Goal: Task Accomplishment & Management: Manage account settings

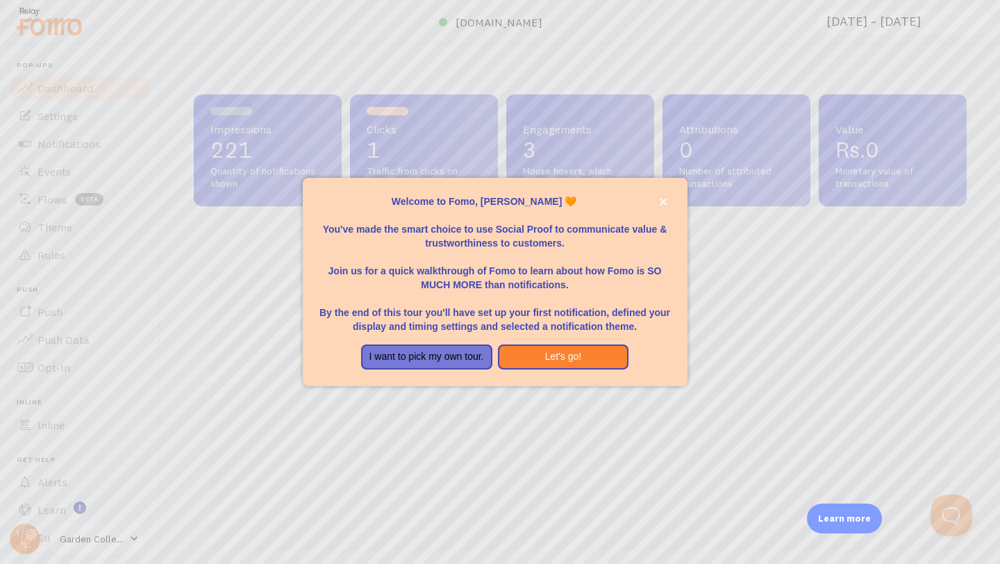
scroll to position [365, 773]
click at [524, 362] on button "Let's go!" at bounding box center [563, 356] width 131 height 25
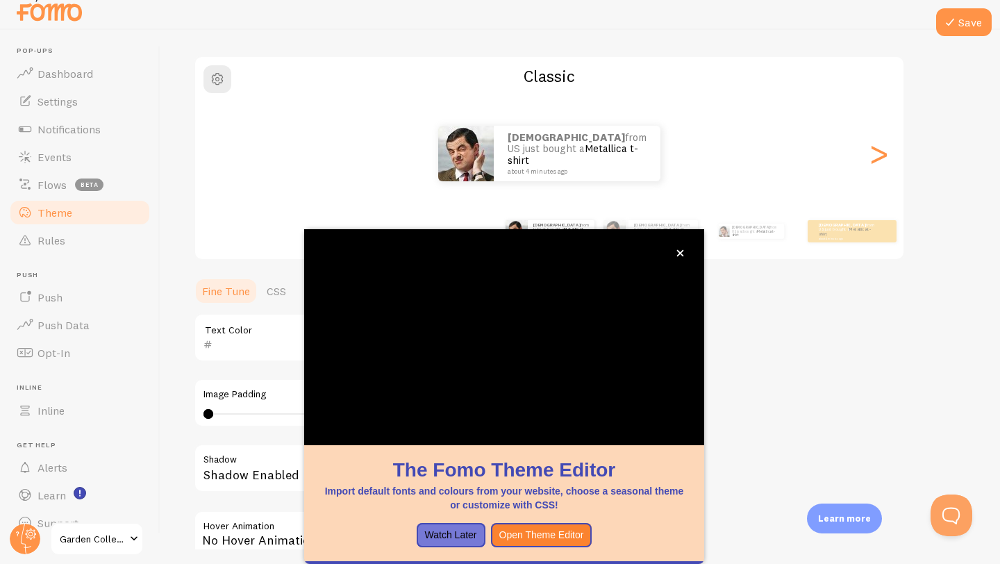
scroll to position [91, 0]
click at [394, 151] on div "[PERSON_NAME] from [GEOGRAPHIC_DATA] just bought a Metallica t-shirt about 4 mi…" at bounding box center [549, 152] width 708 height 56
click at [676, 250] on button "close," at bounding box center [680, 253] width 15 height 15
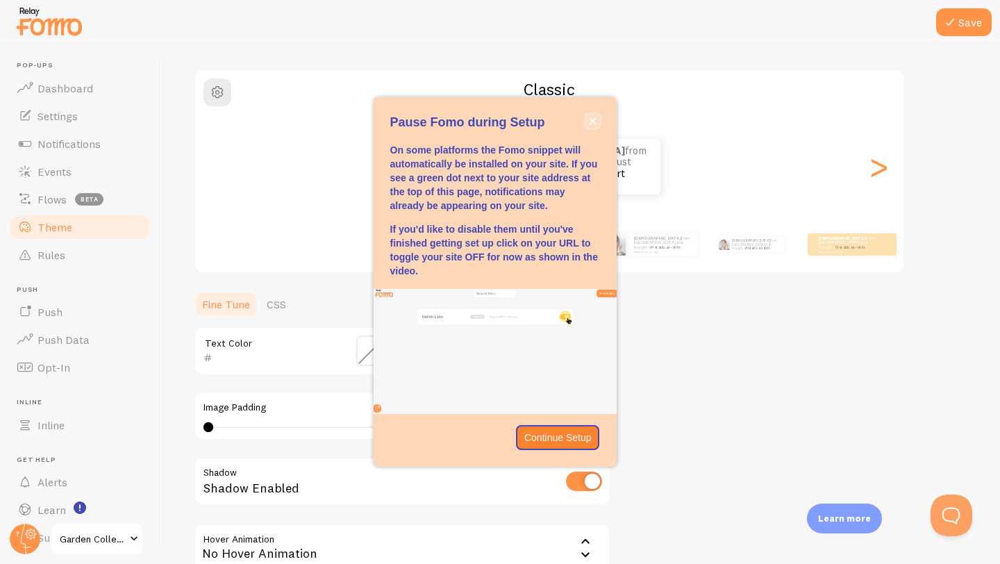
click at [591, 118] on icon "close," at bounding box center [593, 121] width 8 height 8
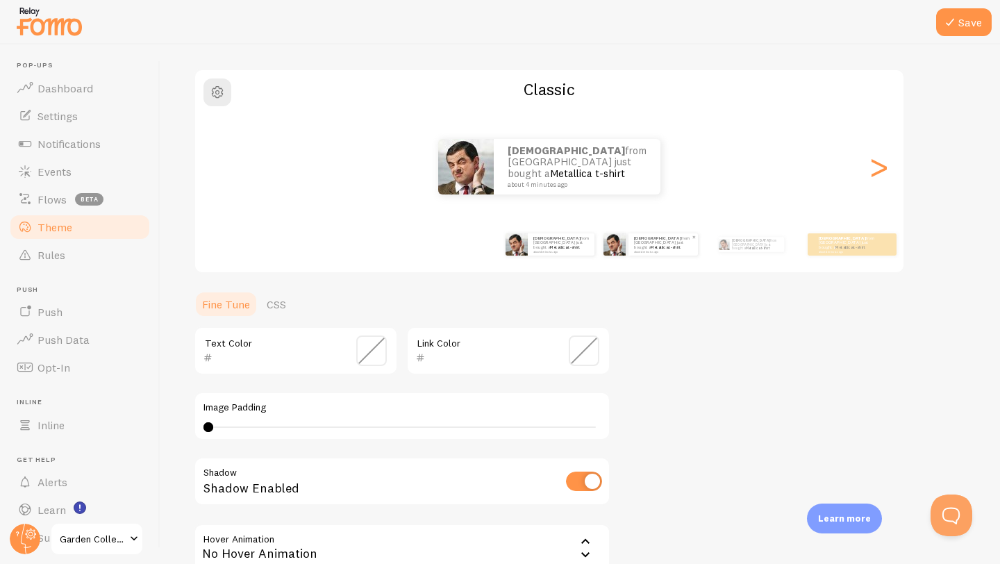
click at [653, 250] on small "about 4 minutes ago" at bounding box center [662, 251] width 57 height 3
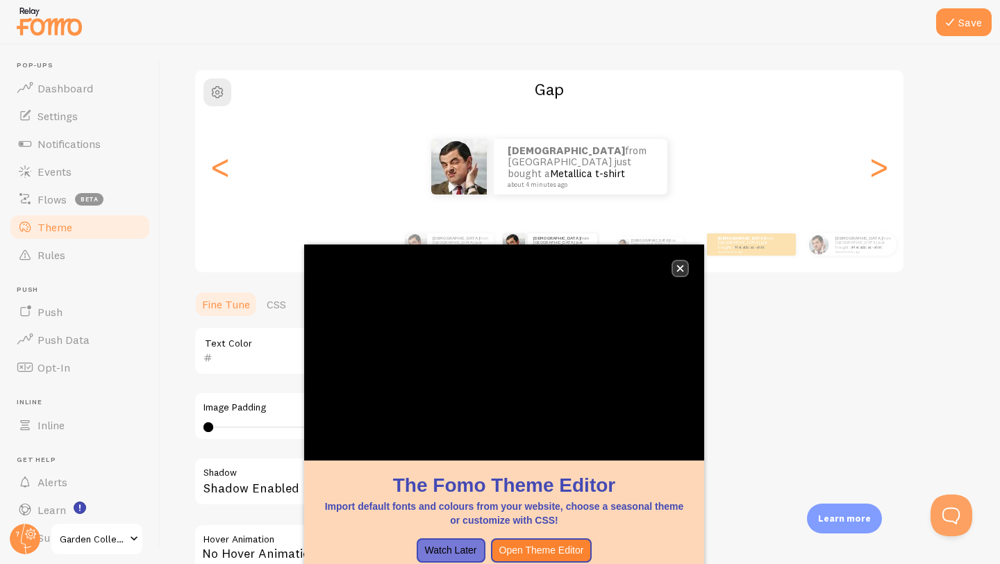
click at [681, 269] on icon "close," at bounding box center [680, 269] width 8 height 8
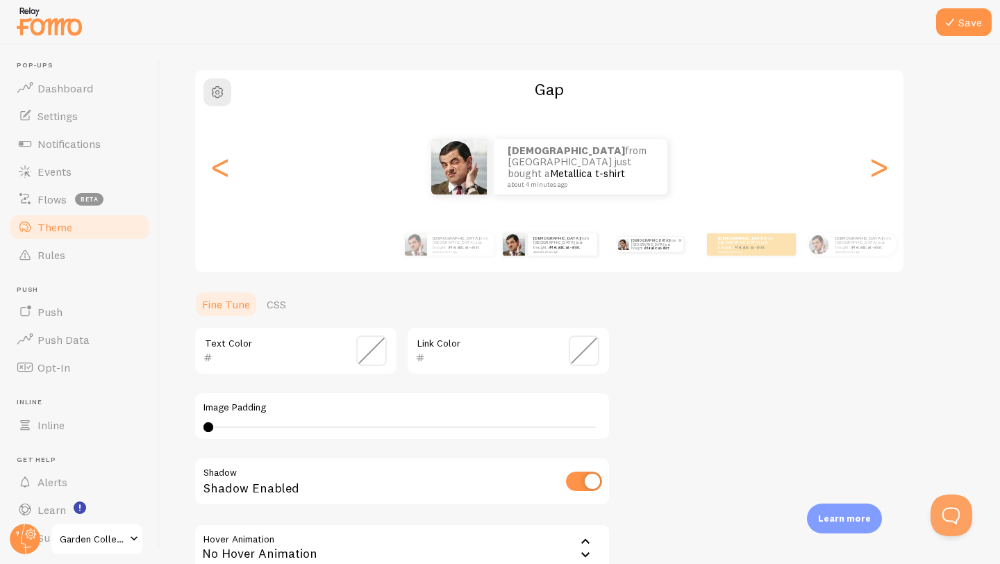
click at [636, 244] on p "[PERSON_NAME] from [GEOGRAPHIC_DATA] just bought a Metallica t-shirt about 4 mi…" at bounding box center [654, 244] width 47 height 15
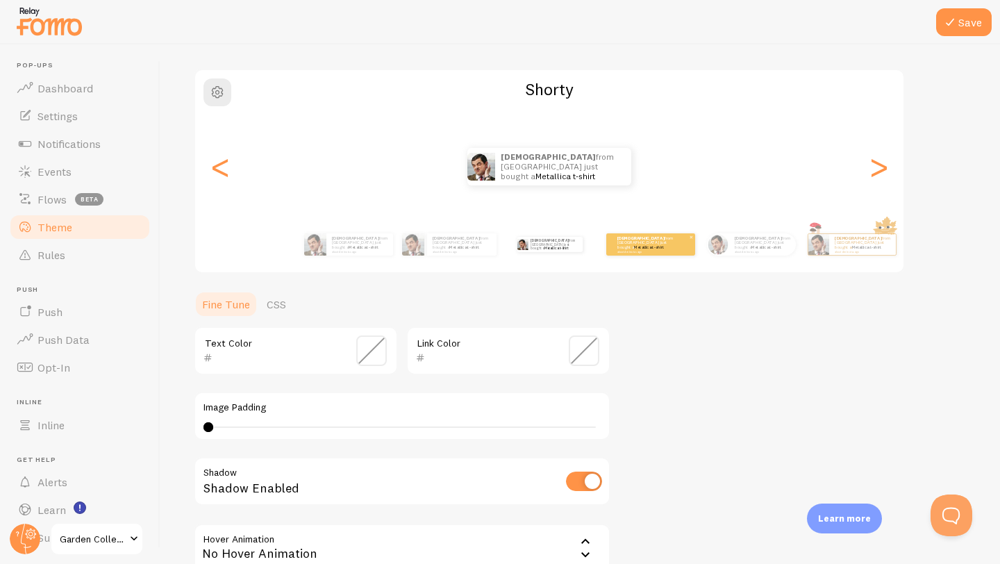
click at [646, 250] on small "about 4 minutes ago" at bounding box center [644, 251] width 54 height 3
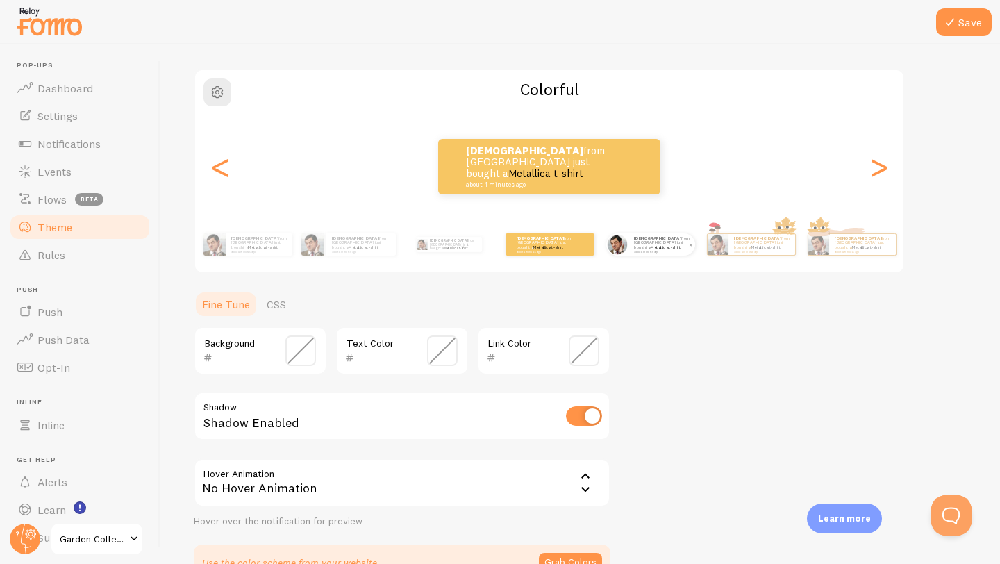
click at [653, 250] on small "about 4 minutes ago" at bounding box center [661, 251] width 54 height 3
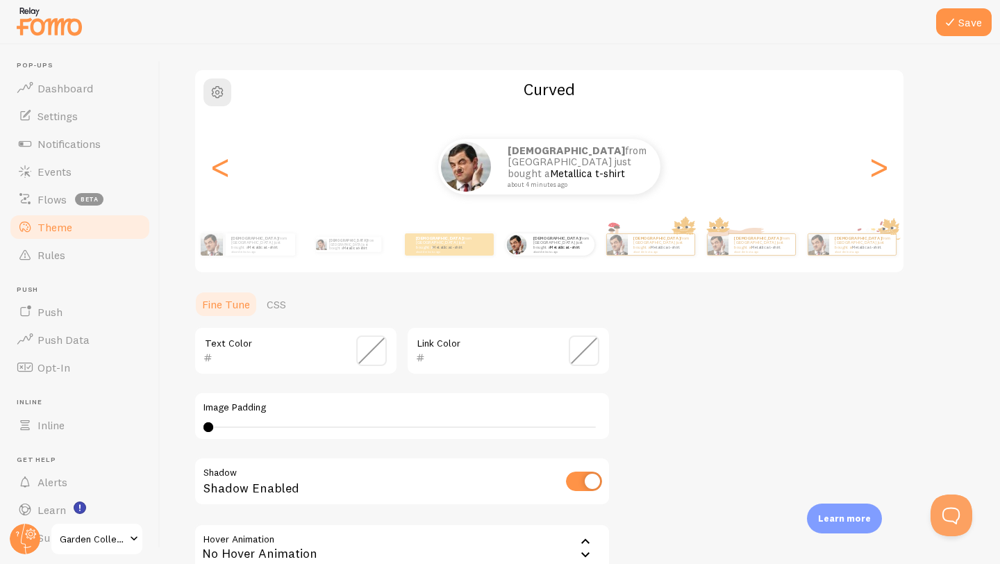
scroll to position [97, 0]
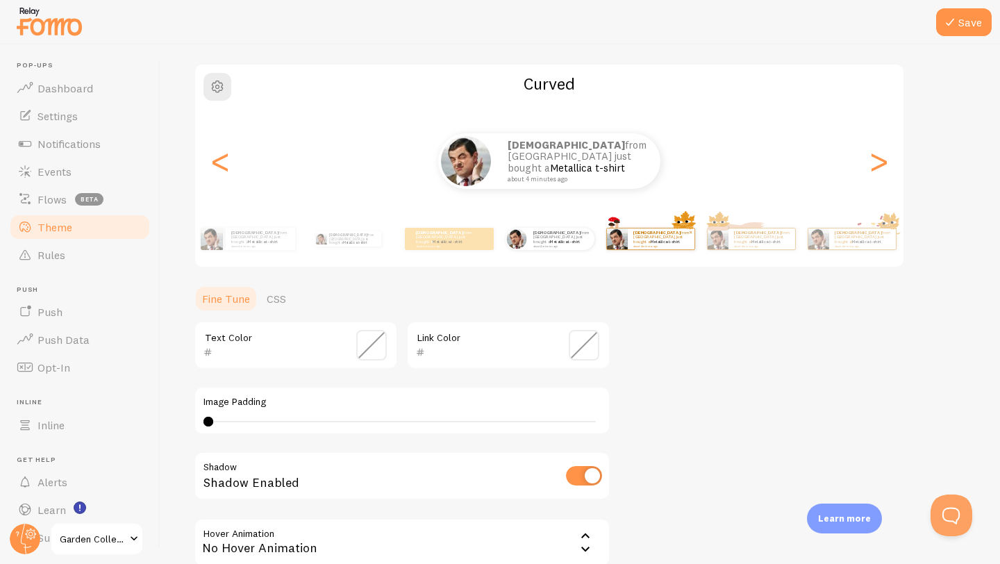
click at [644, 235] on strong "[DEMOGRAPHIC_DATA]" at bounding box center [656, 233] width 47 height 6
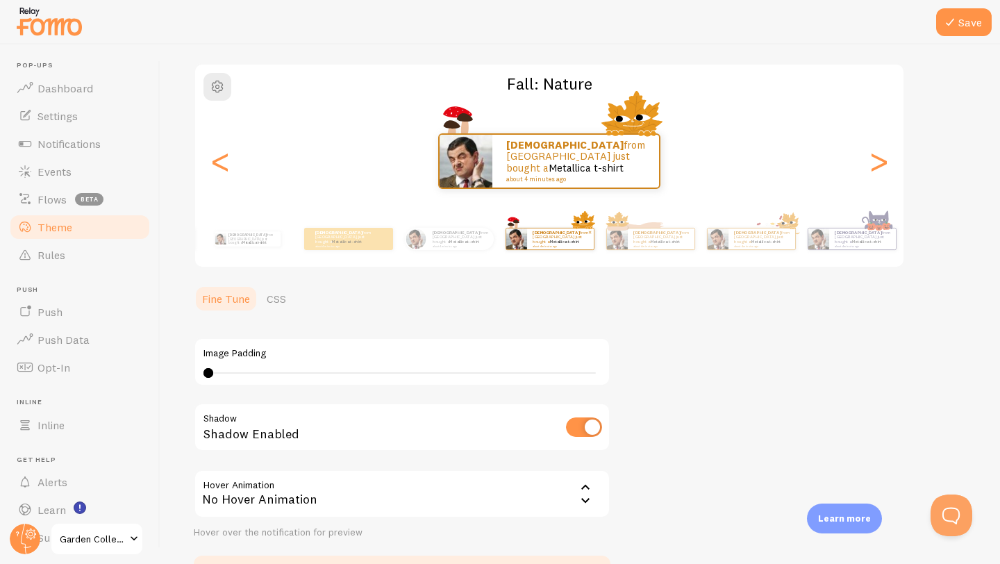
type input "0"
click at [443, 246] on div "[PERSON_NAME] from [GEOGRAPHIC_DATA] just bought a Metallica t-shirt about 4 mi…" at bounding box center [460, 239] width 67 height 22
click at [365, 244] on small "about 4 minutes ago" at bounding box center [342, 245] width 54 height 3
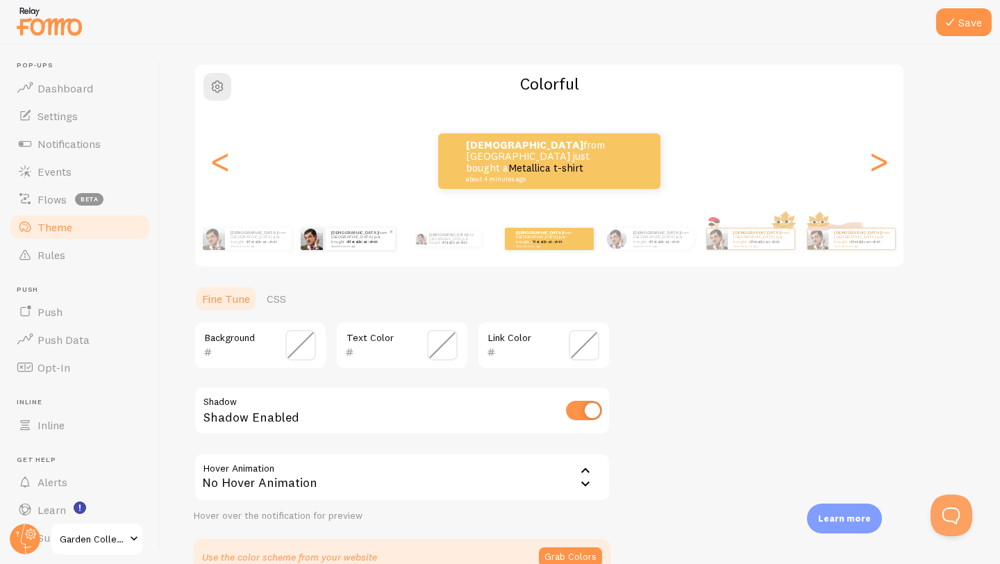
click at [362, 244] on small "about 4 minutes ago" at bounding box center [359, 245] width 57 height 3
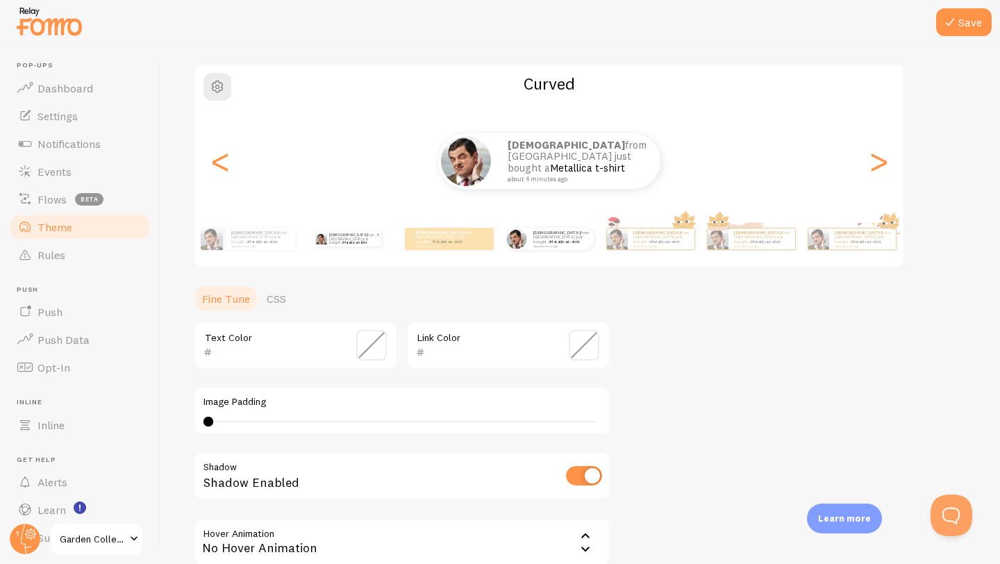
click at [352, 242] on p "[PERSON_NAME] from [GEOGRAPHIC_DATA] just bought a Metallica t-shirt about 4 mi…" at bounding box center [352, 238] width 47 height 15
type input "0"
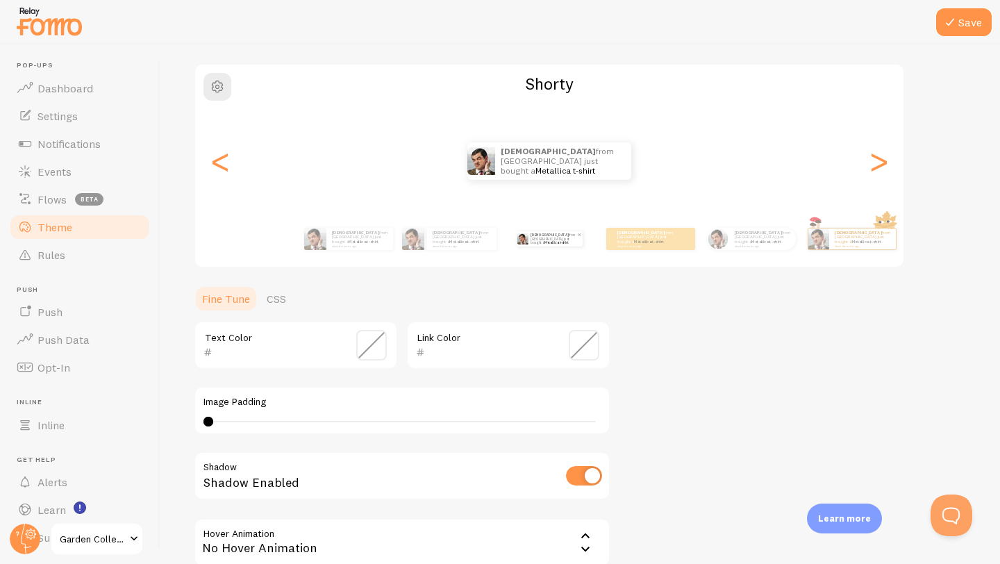
click at [352, 244] on small "about 4 minutes ago" at bounding box center [359, 245] width 54 height 3
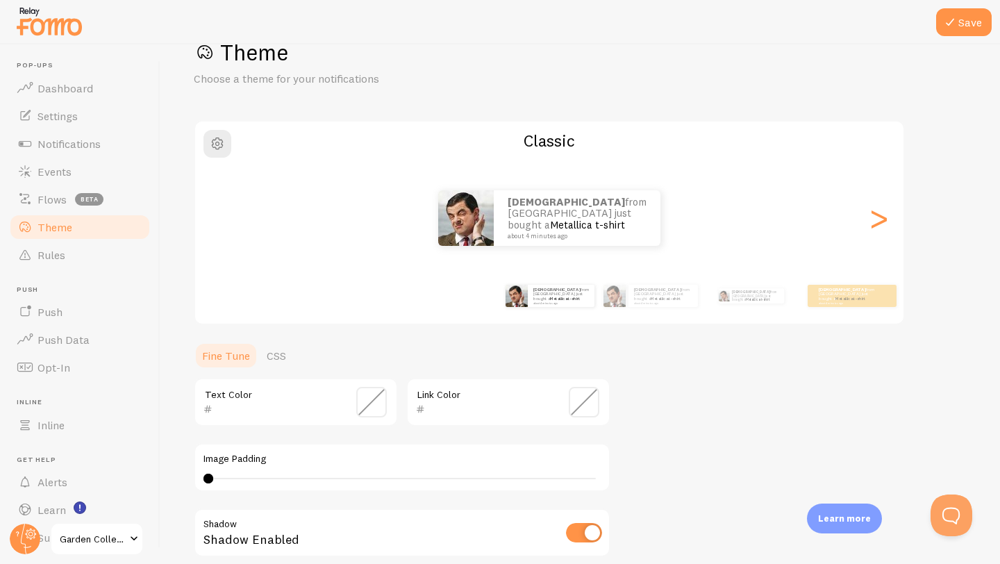
scroll to position [240, 0]
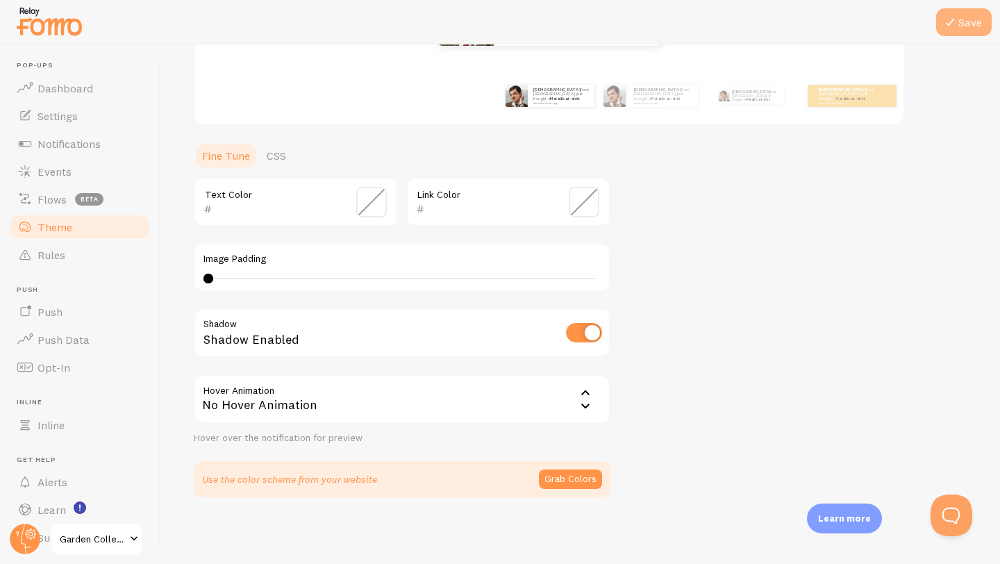
click at [946, 24] on icon at bounding box center [950, 22] width 17 height 17
click at [70, 252] on link "Rules" at bounding box center [79, 255] width 143 height 28
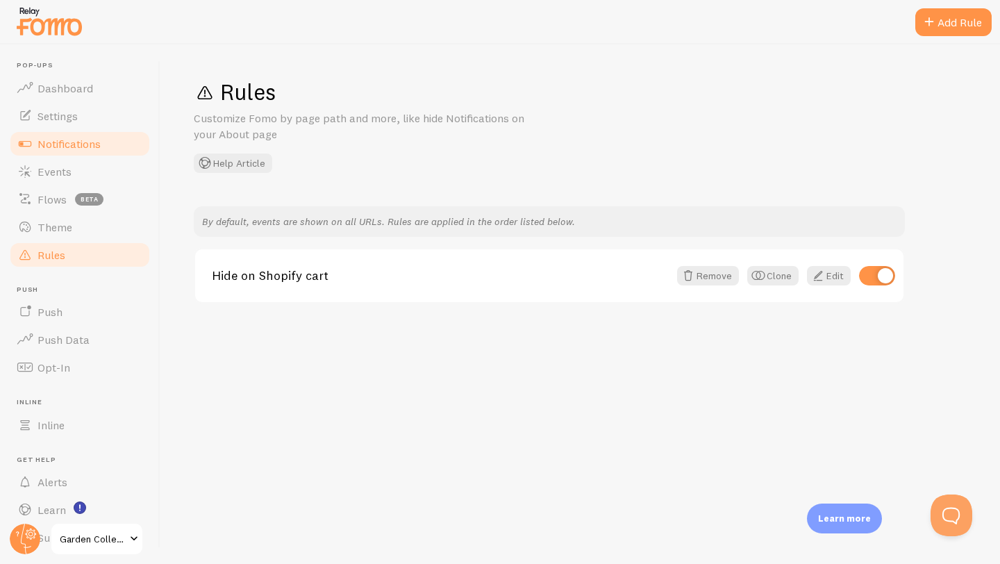
click at [88, 153] on link "Notifications" at bounding box center [79, 144] width 143 height 28
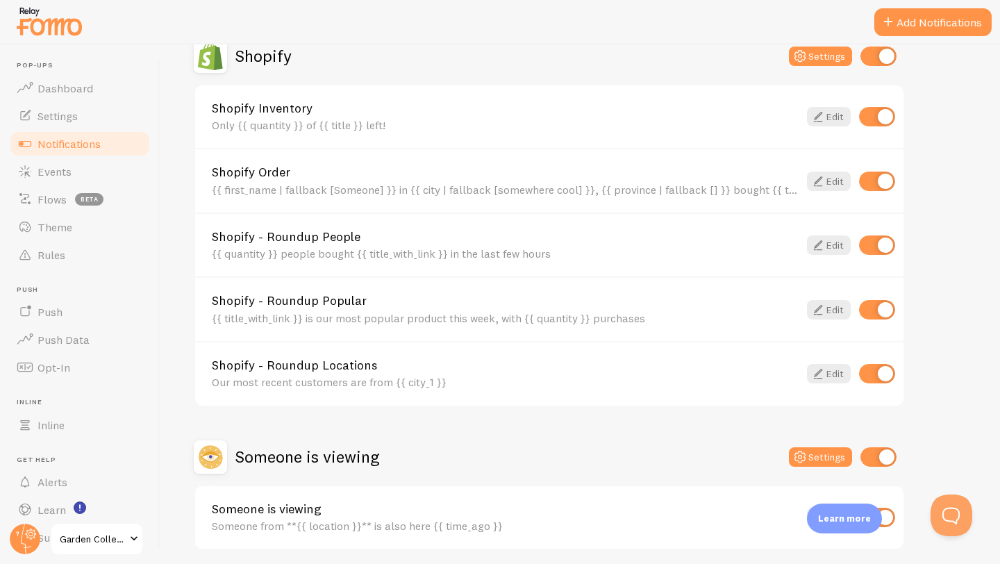
scroll to position [555, 0]
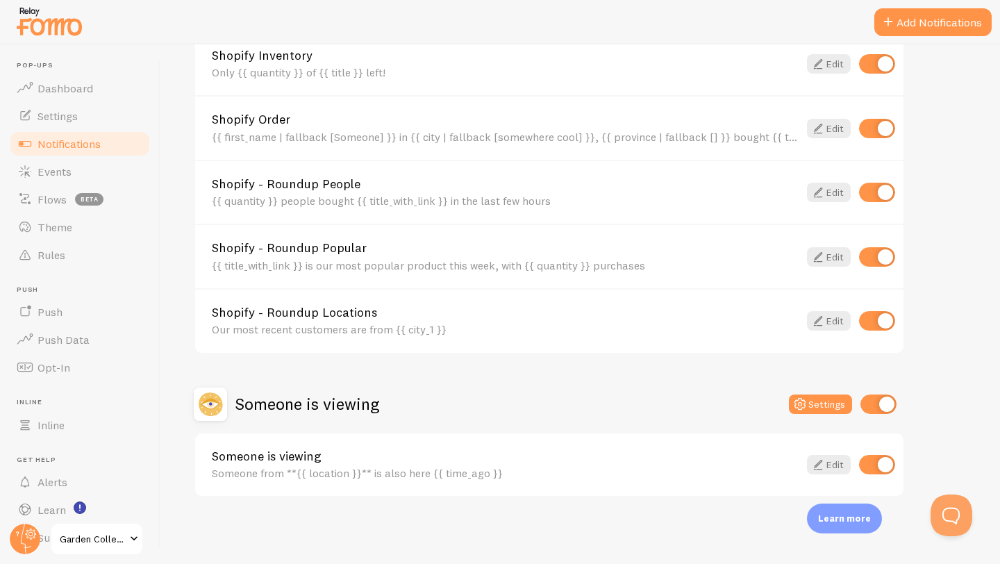
click at [317, 462] on link "Someone is viewing" at bounding box center [505, 456] width 587 height 12
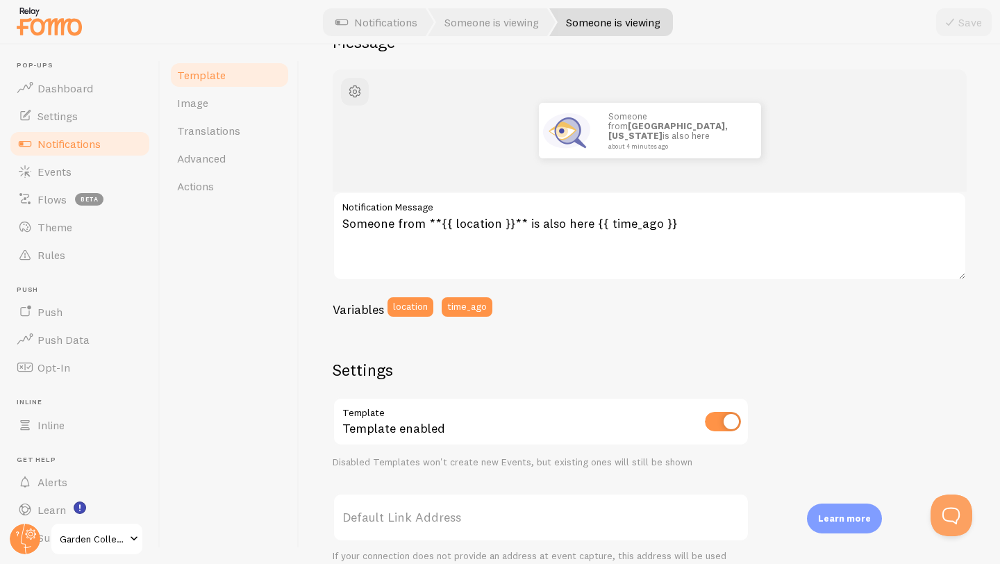
scroll to position [174, 0]
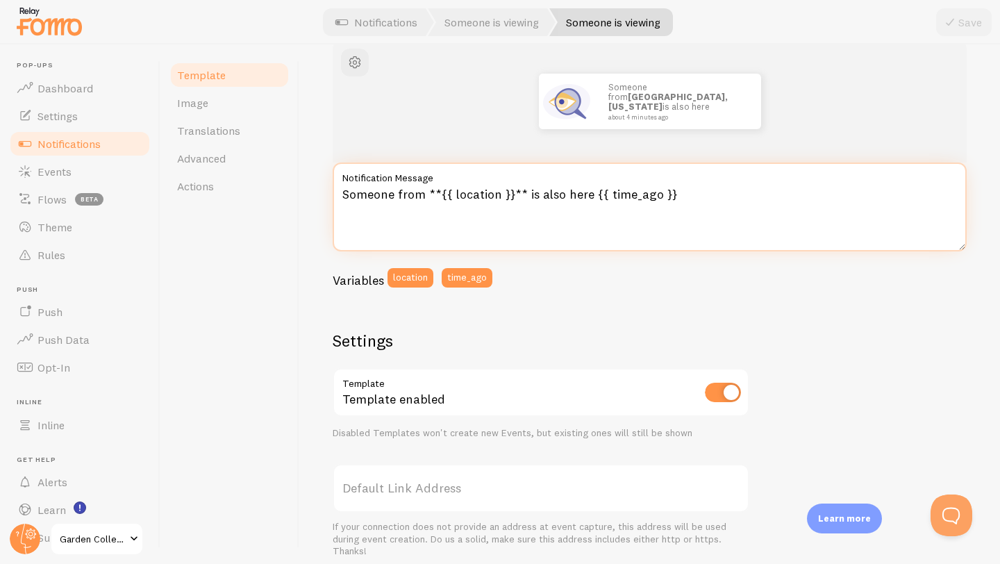
drag, startPoint x: 454, startPoint y: 197, endPoint x: 486, endPoint y: 200, distance: 32.1
click at [486, 200] on textarea "Someone from **{{ location }}** is also here {{ time_ago }}" at bounding box center [650, 206] width 634 height 89
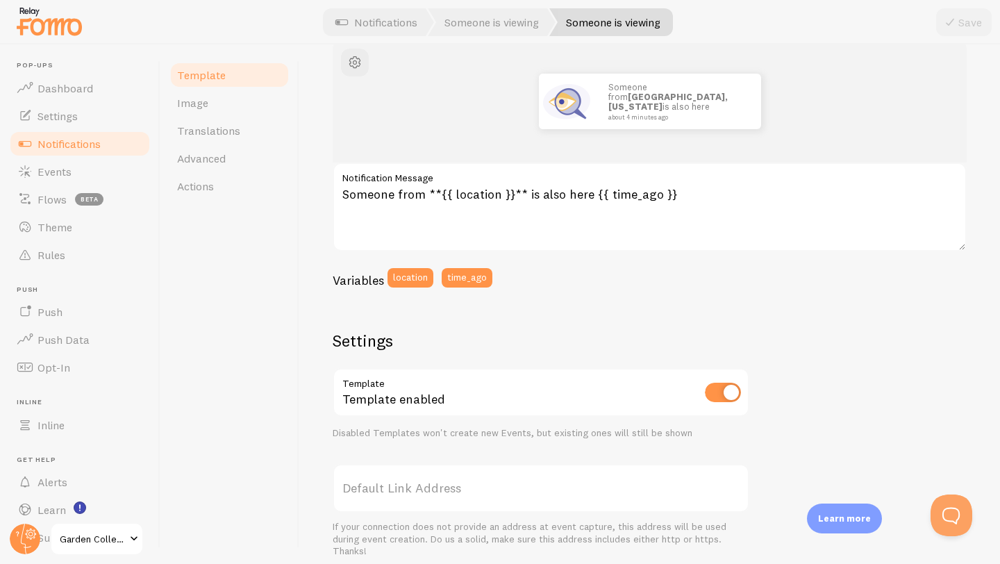
click at [513, 270] on div "Variables location time_ago" at bounding box center [650, 282] width 634 height 29
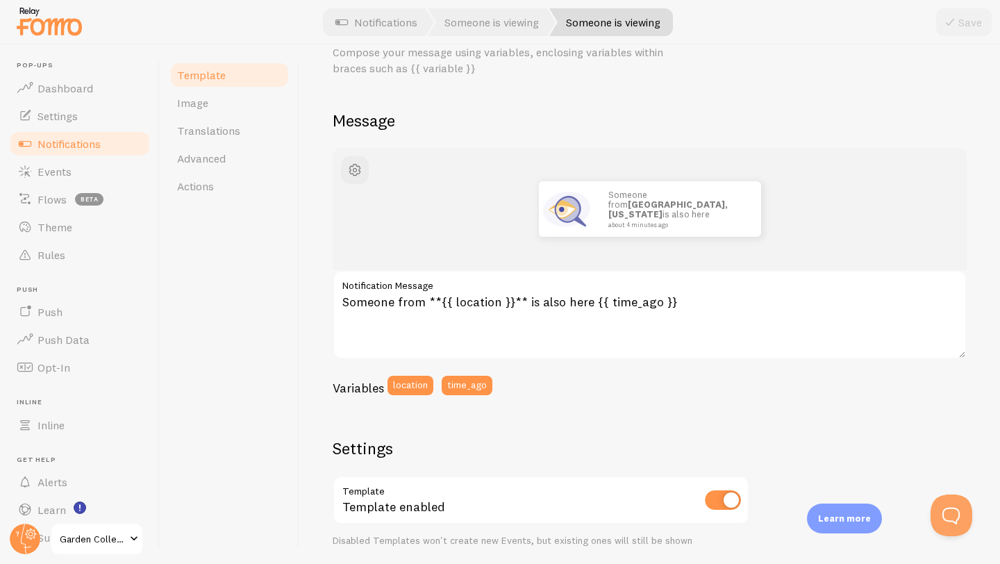
scroll to position [0, 0]
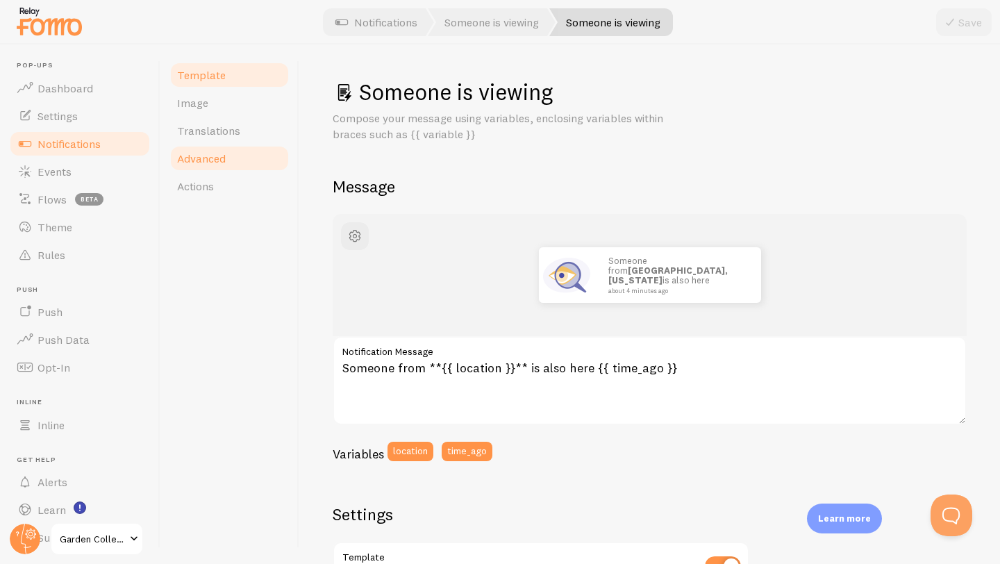
click at [232, 161] on link "Advanced" at bounding box center [230, 158] width 122 height 28
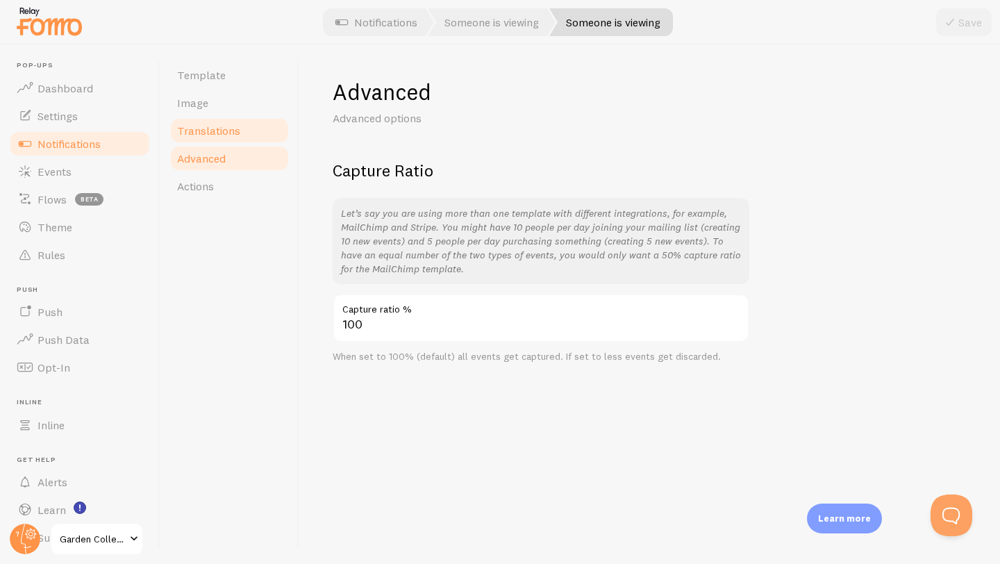
click at [238, 131] on link "Translations" at bounding box center [230, 131] width 122 height 28
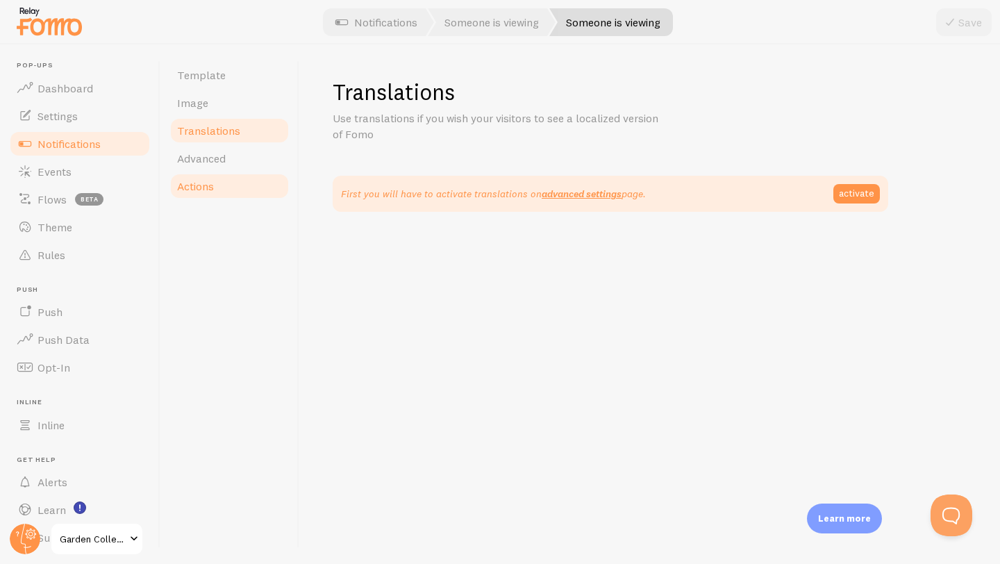
click at [217, 192] on link "Actions" at bounding box center [230, 186] width 122 height 28
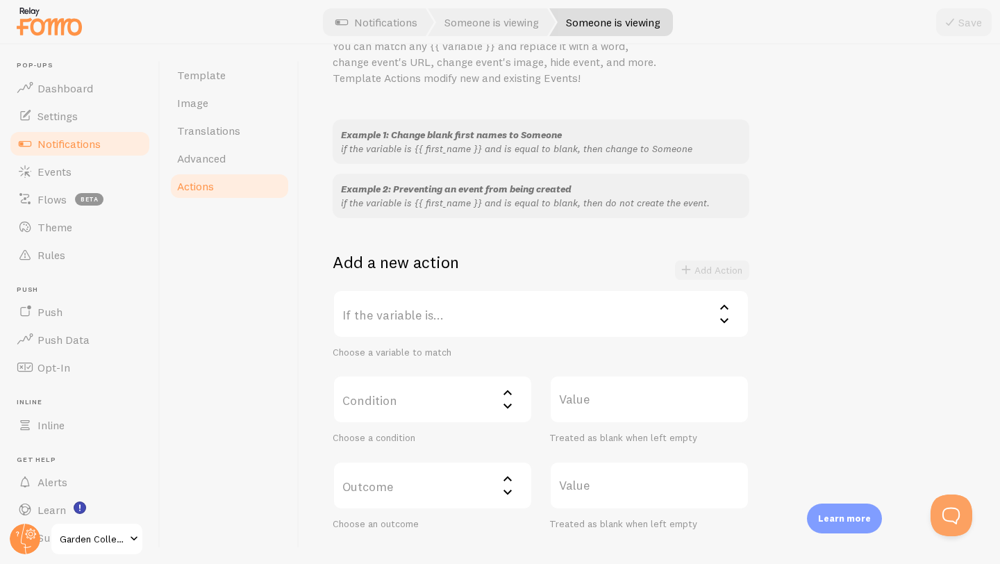
scroll to position [158, 0]
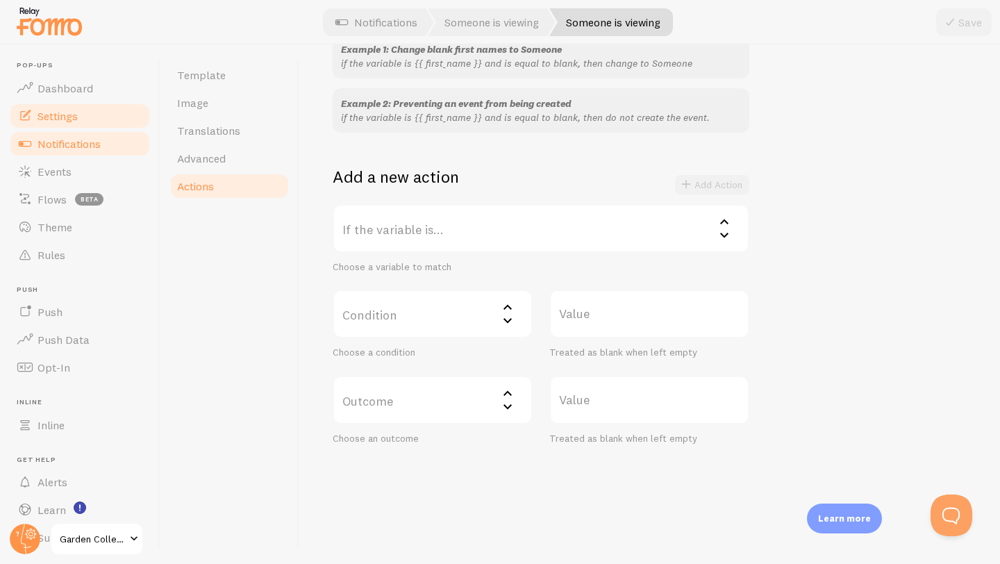
click at [111, 118] on link "Settings" at bounding box center [79, 116] width 143 height 28
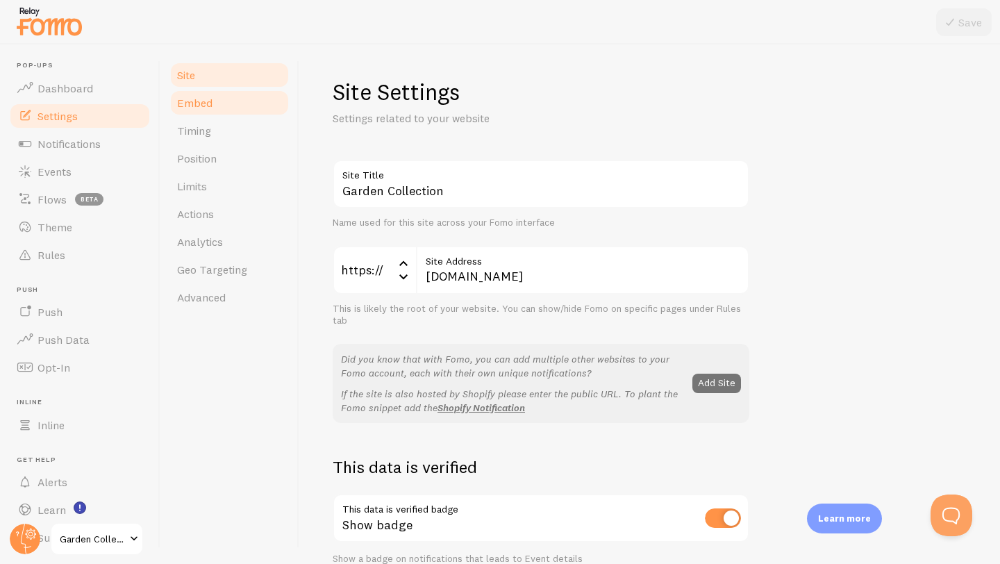
click at [240, 108] on link "Embed" at bounding box center [230, 103] width 122 height 28
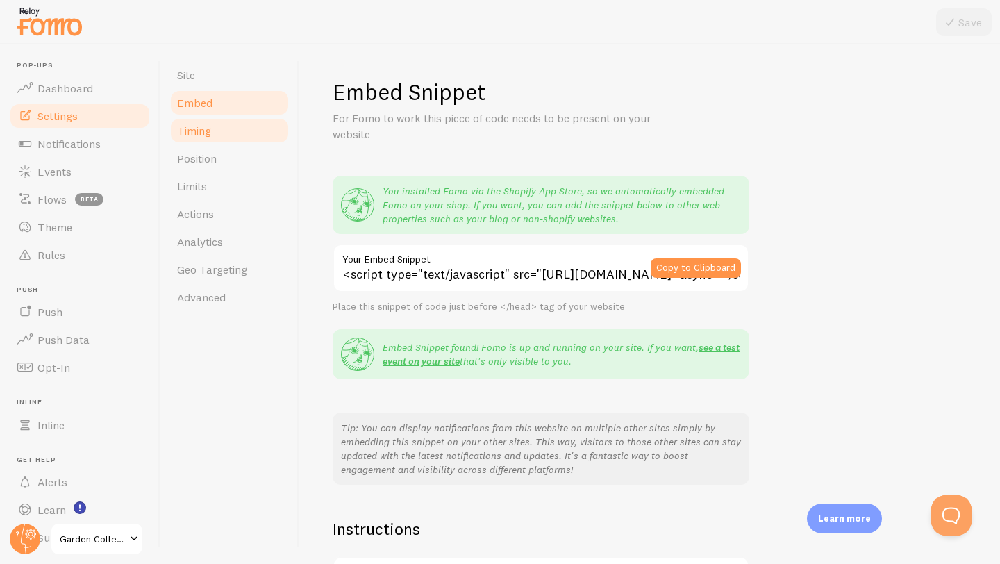
click at [229, 135] on link "Timing" at bounding box center [230, 131] width 122 height 28
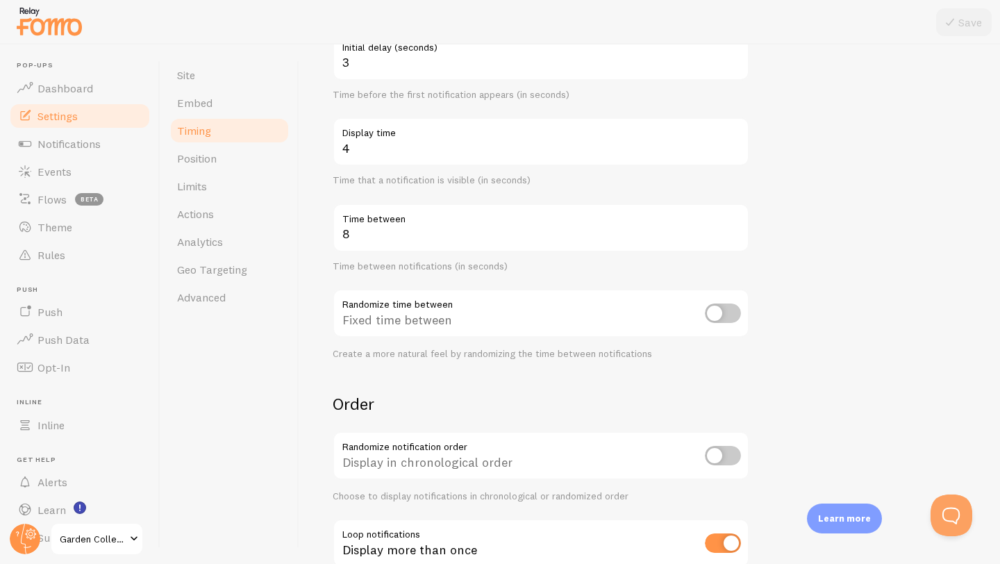
scroll to position [258, 0]
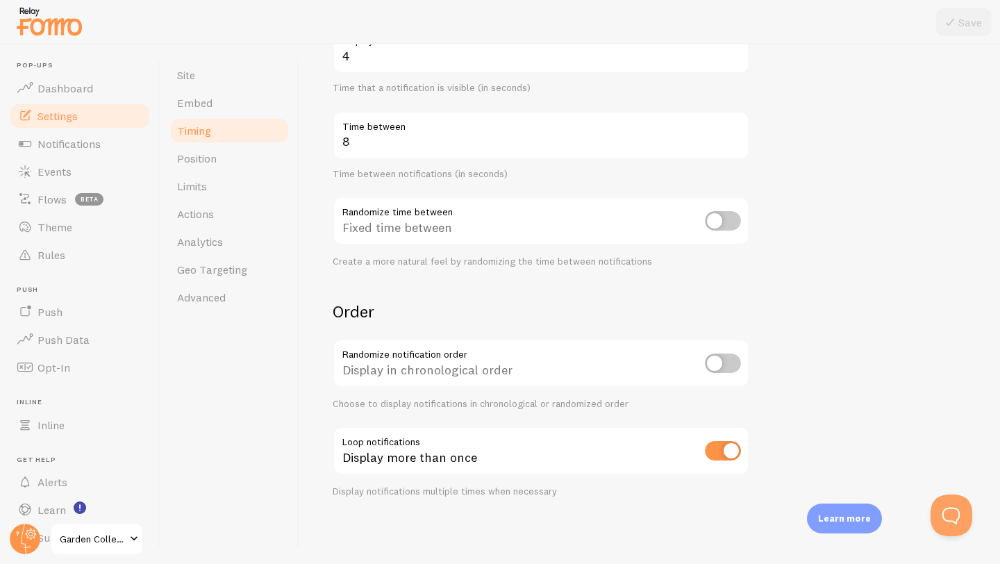
click at [717, 364] on input "checkbox" at bounding box center [723, 362] width 36 height 19
checkbox input "true"
click at [970, 15] on button "Save" at bounding box center [964, 22] width 56 height 28
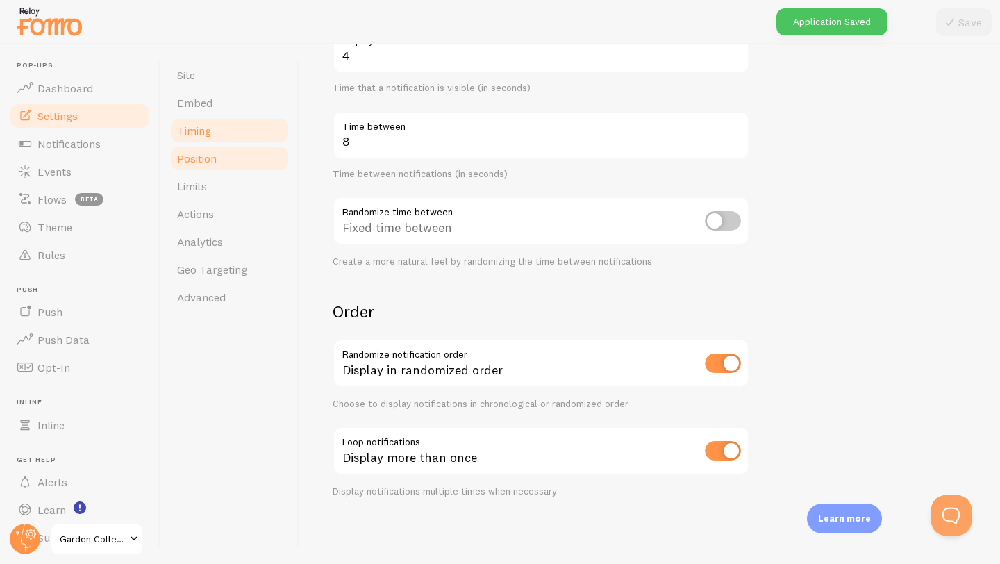
click at [241, 158] on link "Position" at bounding box center [230, 158] width 122 height 28
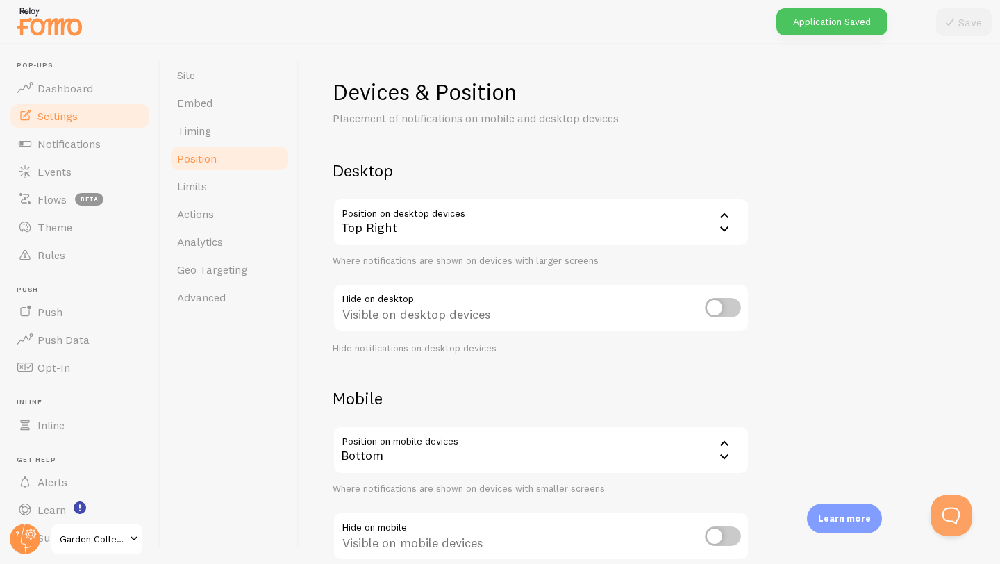
scroll to position [85, 0]
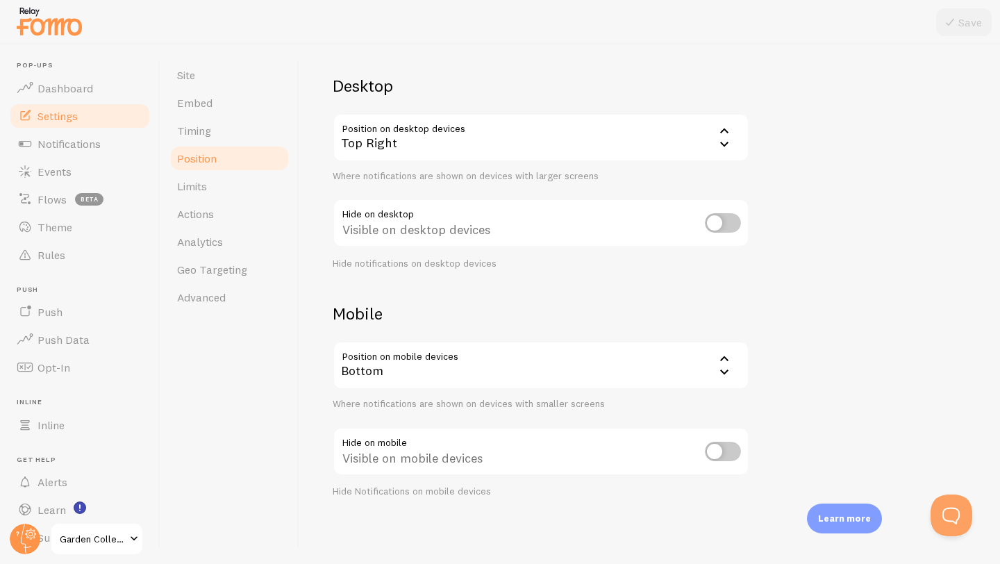
click at [387, 137] on div "Top Right" at bounding box center [541, 137] width 417 height 49
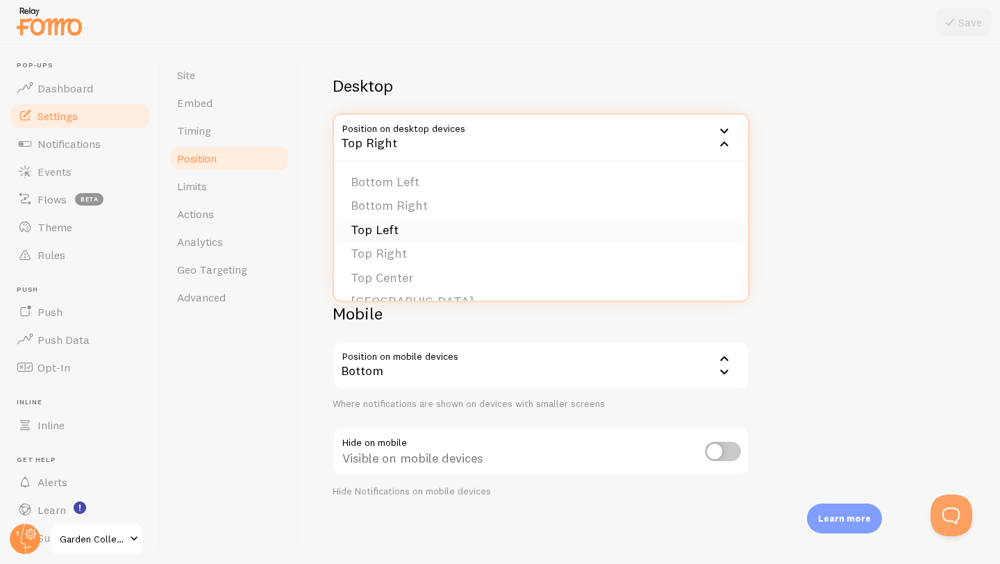
scroll to position [30, 0]
click at [315, 310] on div "Devices & Position Placement of notifications on mobile and desktop devices Des…" at bounding box center [649, 303] width 701 height 519
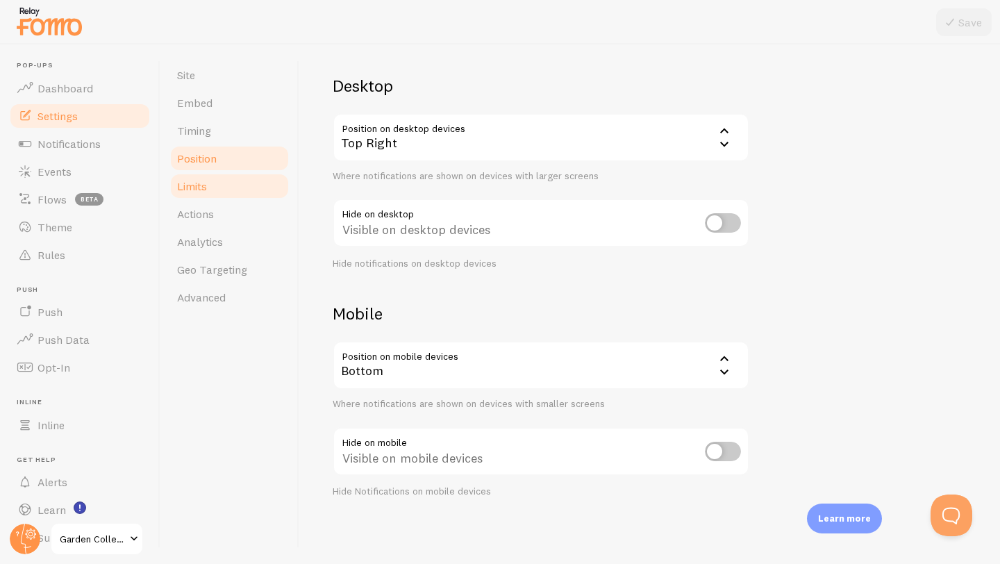
click at [237, 192] on link "Limits" at bounding box center [230, 186] width 122 height 28
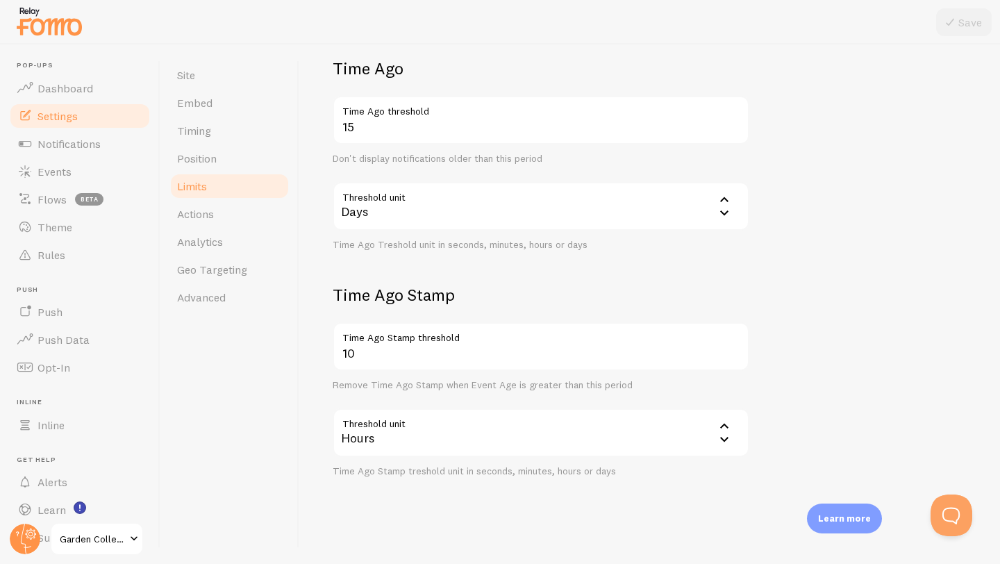
scroll to position [336, 0]
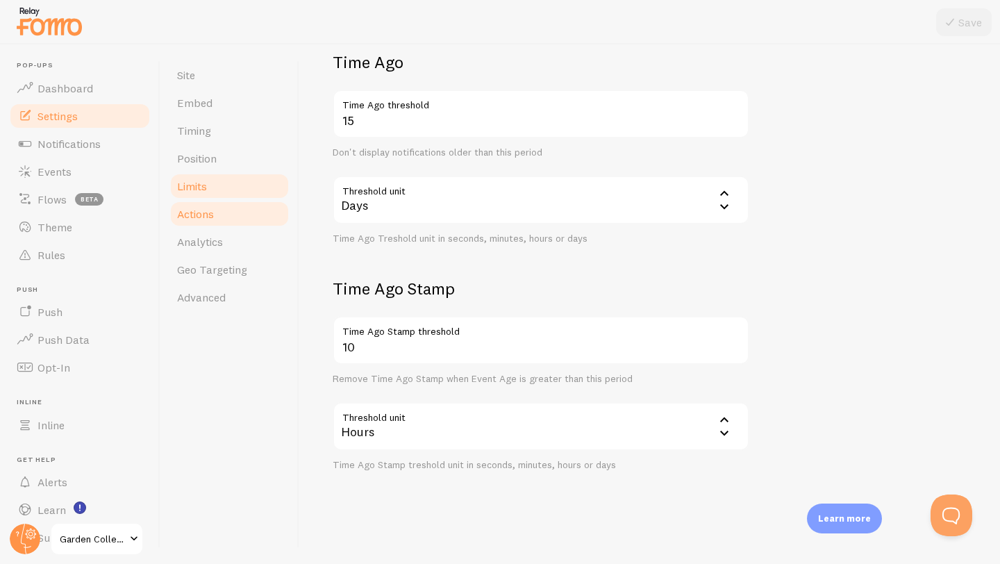
click at [249, 212] on link "Actions" at bounding box center [230, 214] width 122 height 28
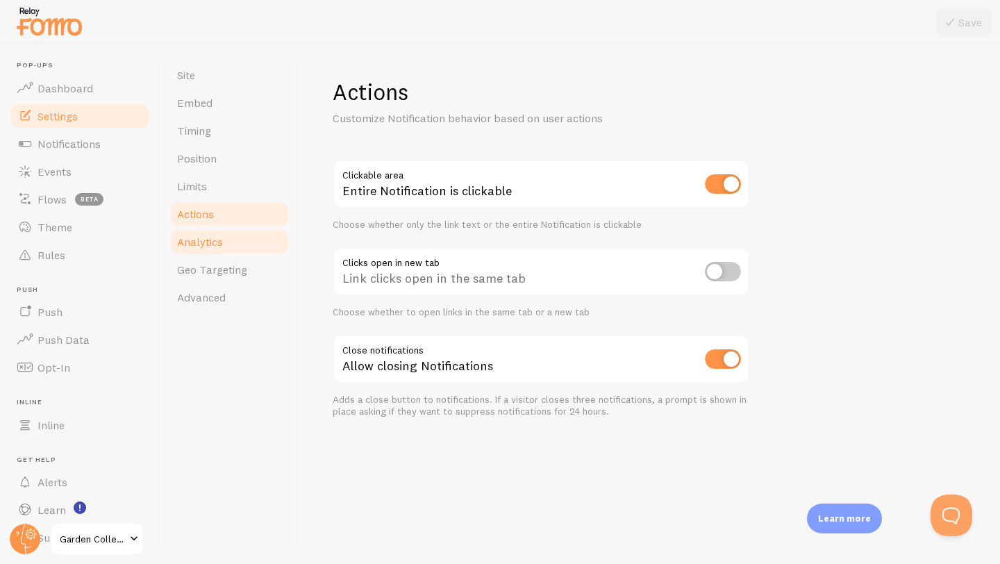
click at [260, 243] on link "Analytics" at bounding box center [230, 242] width 122 height 28
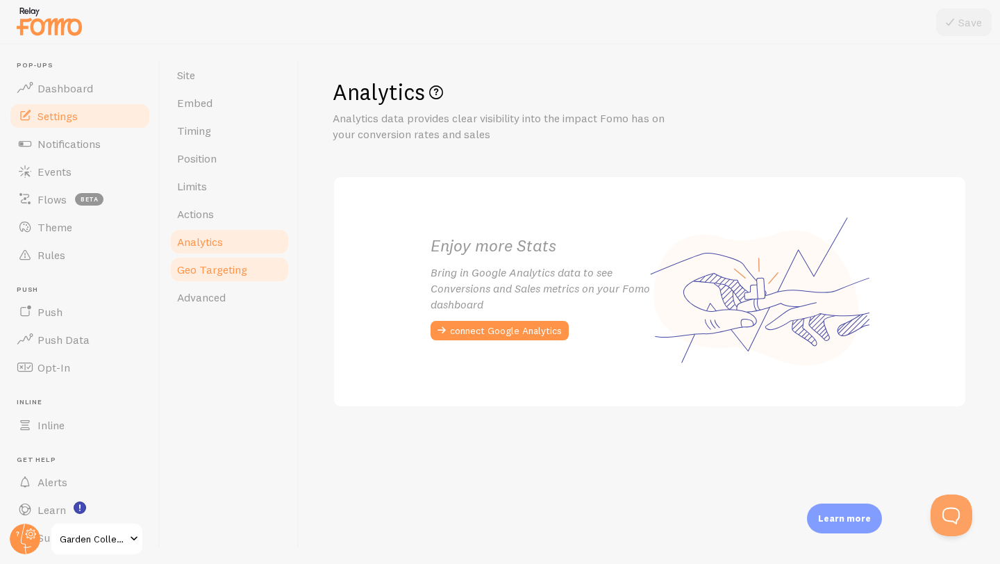
click at [254, 269] on link "Geo Targeting" at bounding box center [230, 270] width 122 height 28
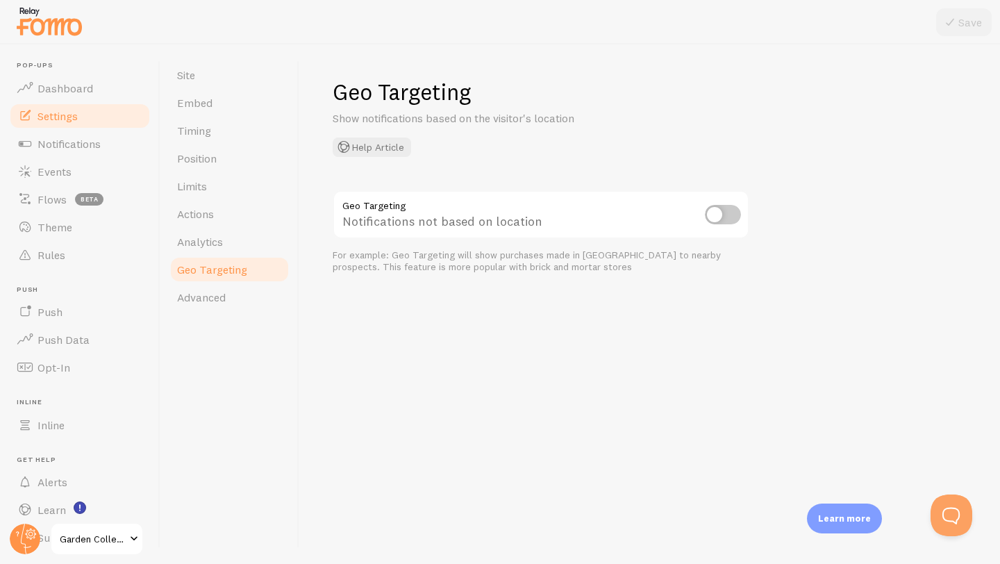
click at [712, 214] on input "checkbox" at bounding box center [723, 214] width 36 height 19
checkbox input "true"
click at [958, 26] on button "Save" at bounding box center [964, 22] width 56 height 28
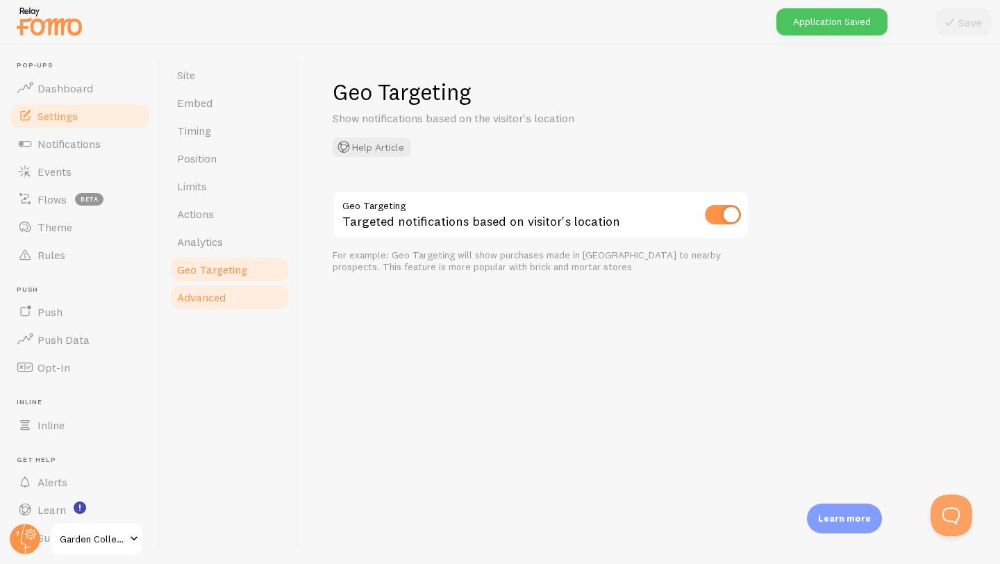
click at [221, 297] on span "Advanced" at bounding box center [201, 297] width 49 height 14
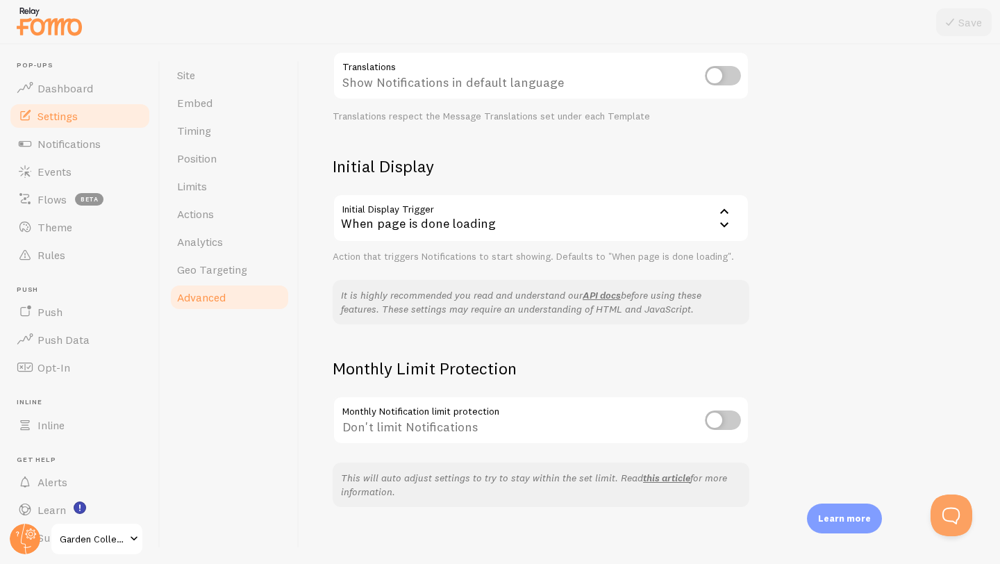
scroll to position [242, 0]
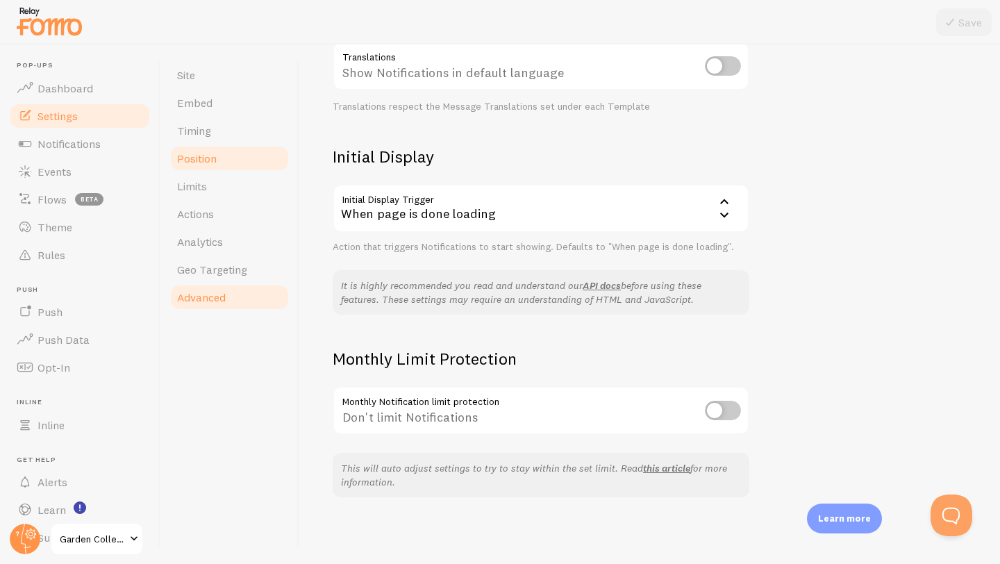
click at [216, 153] on span "Position" at bounding box center [197, 158] width 40 height 14
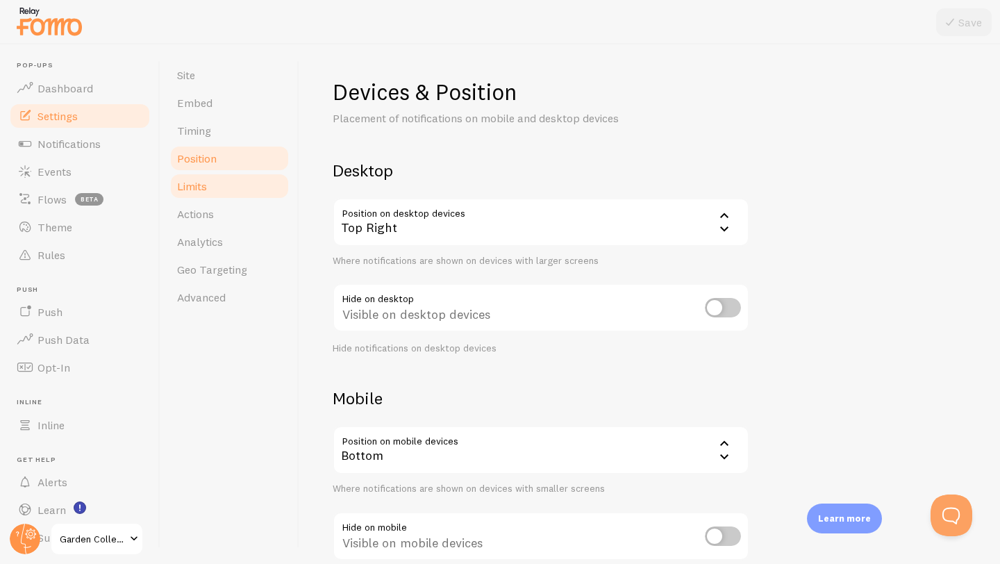
click at [212, 186] on link "Limits" at bounding box center [230, 186] width 122 height 28
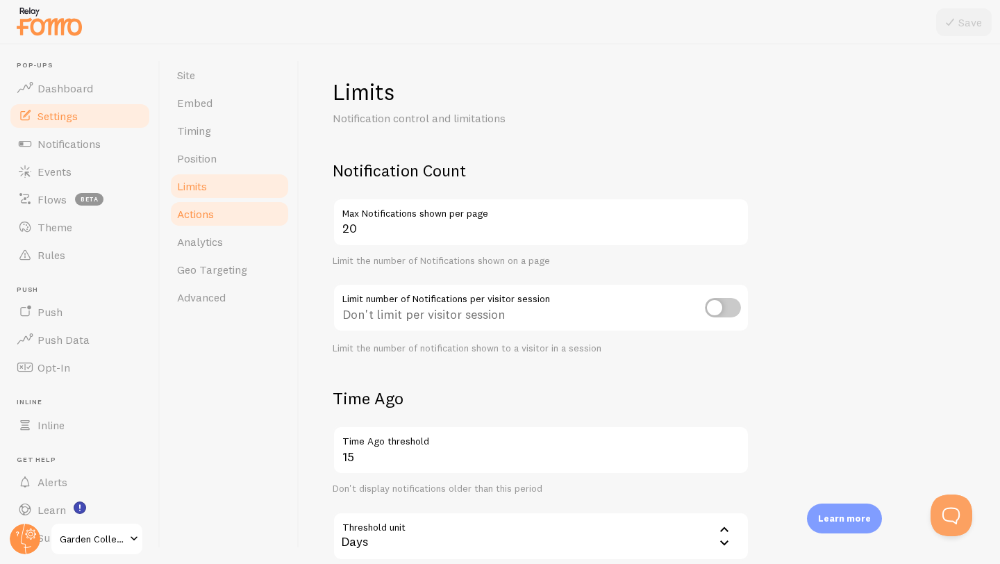
click at [212, 219] on span "Actions" at bounding box center [195, 214] width 37 height 14
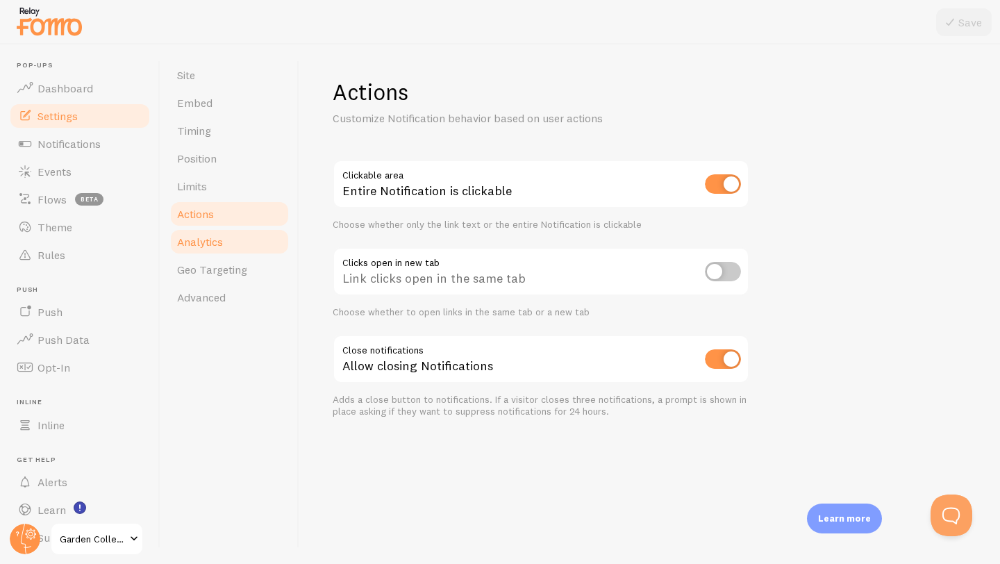
click at [215, 238] on span "Analytics" at bounding box center [200, 242] width 46 height 14
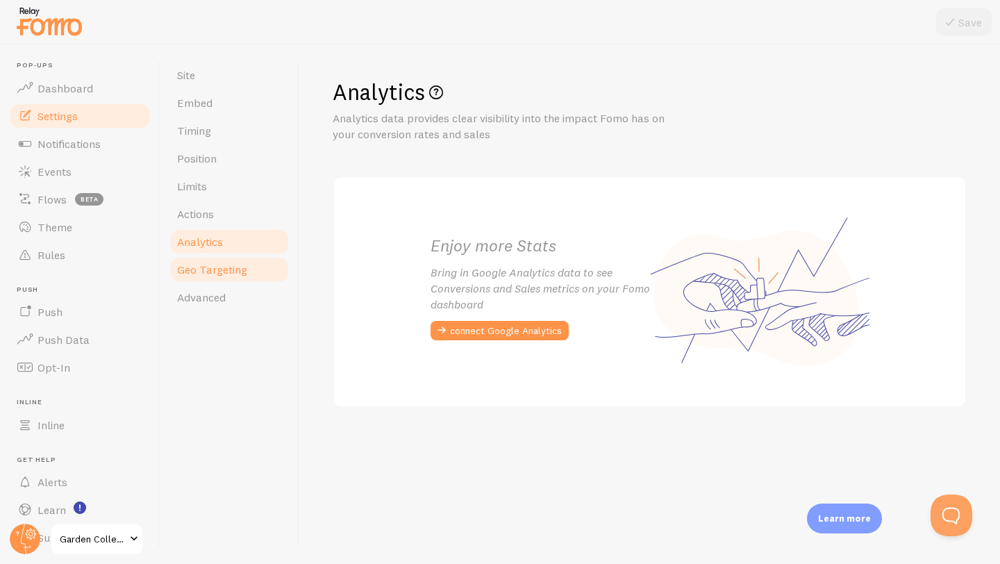
click at [222, 273] on span "Geo Targeting" at bounding box center [212, 269] width 70 height 14
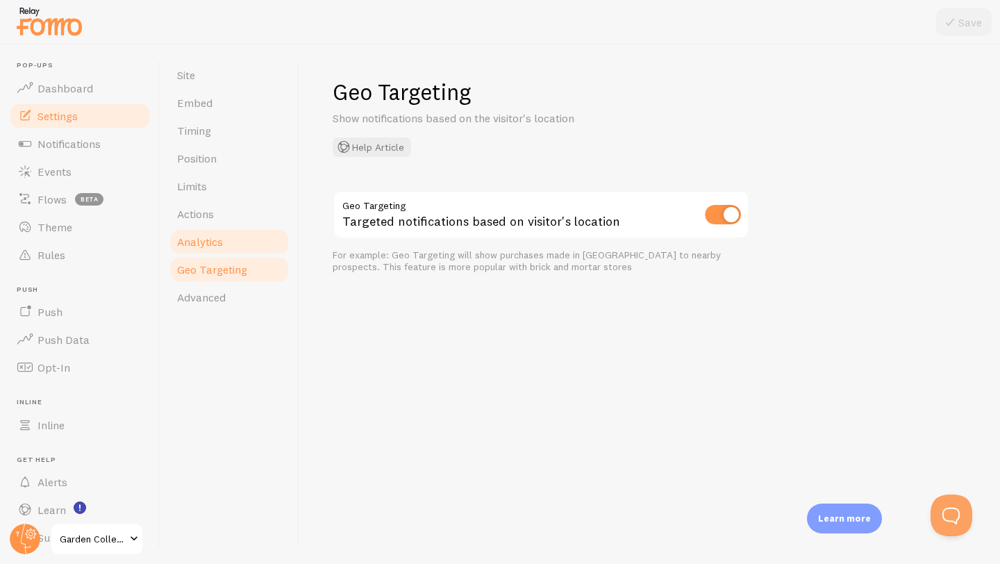
click at [221, 236] on span "Analytics" at bounding box center [200, 242] width 46 height 14
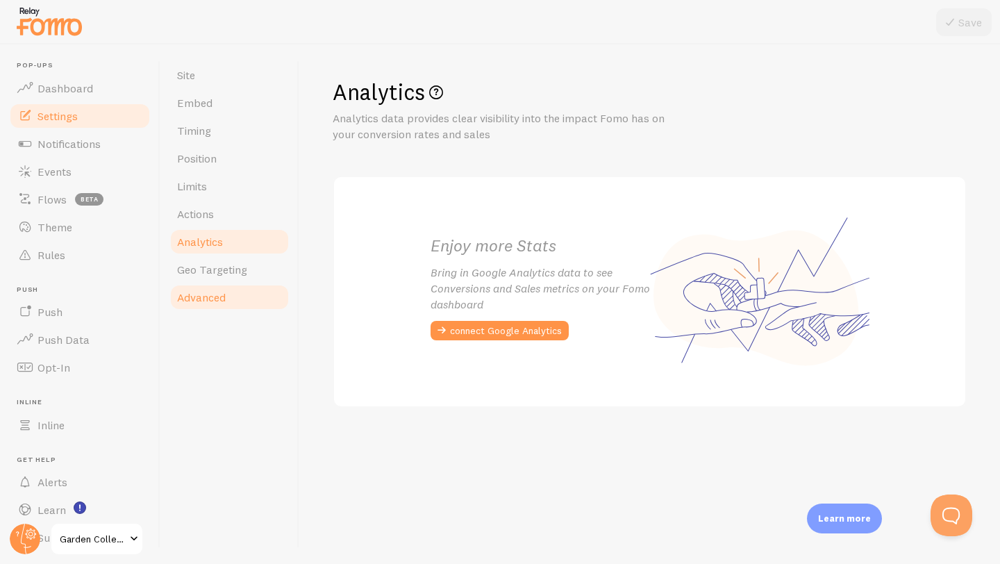
click at [227, 284] on link "Advanced" at bounding box center [230, 297] width 122 height 28
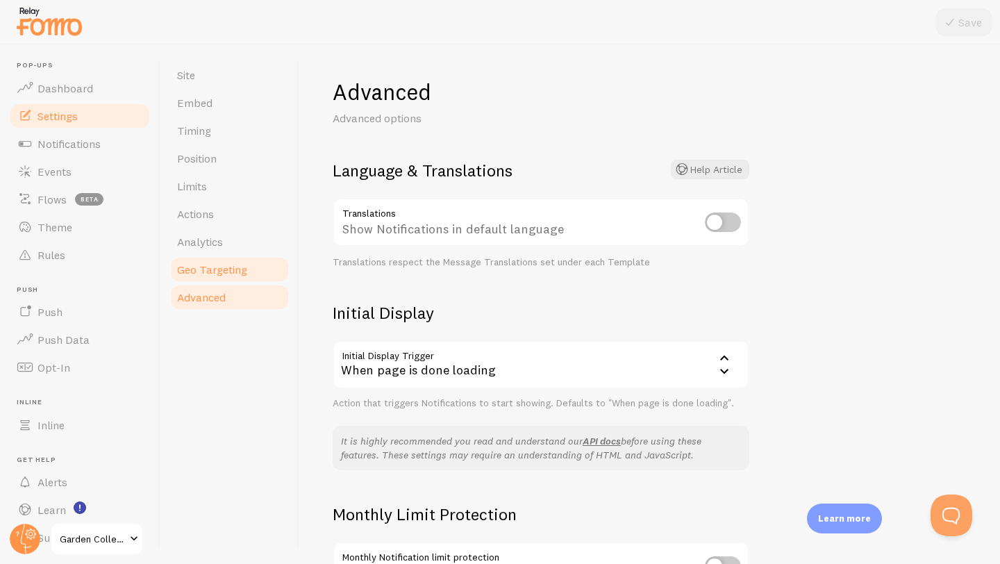
click at [229, 271] on span "Geo Targeting" at bounding box center [212, 269] width 70 height 14
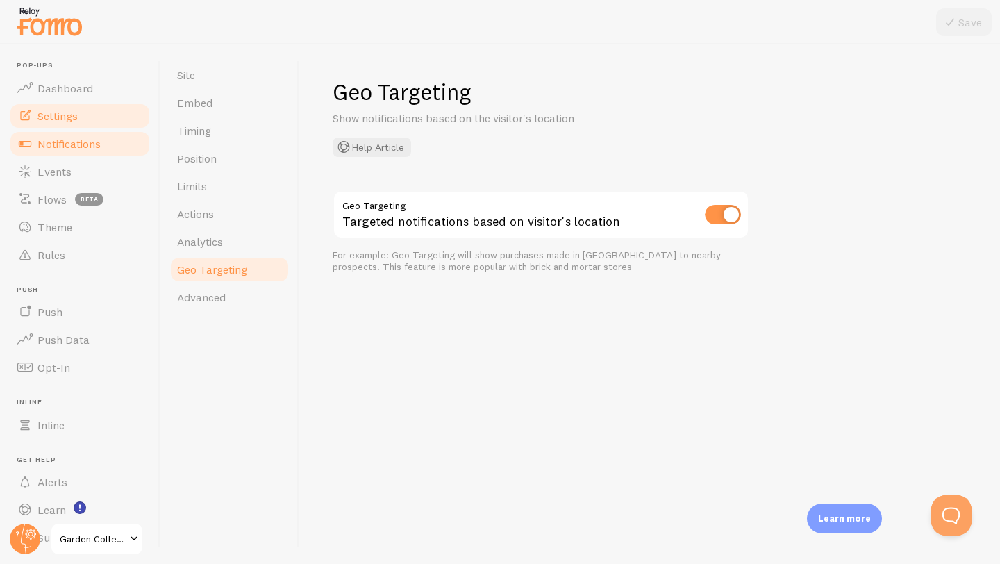
click at [75, 151] on link "Notifications" at bounding box center [79, 144] width 143 height 28
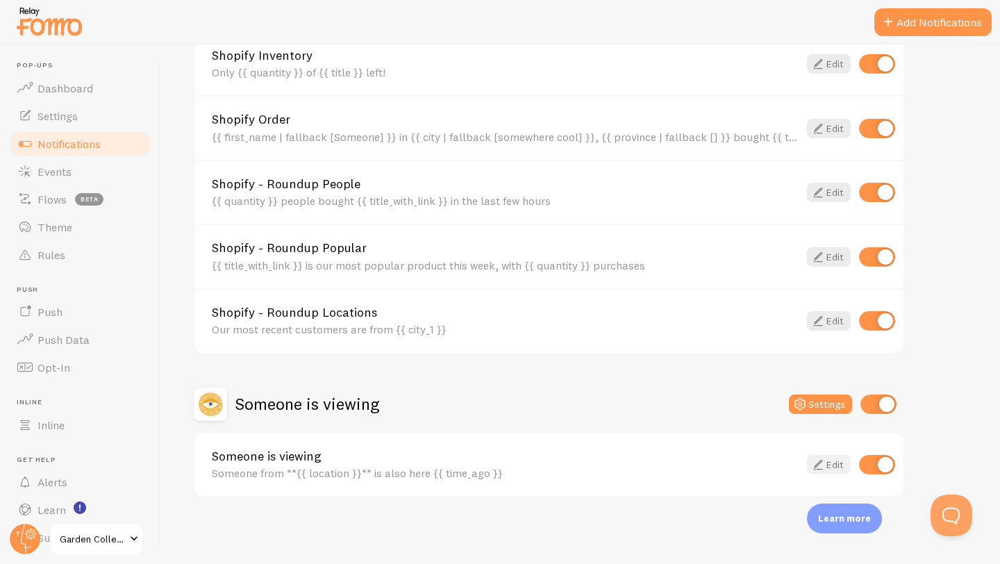
click at [826, 467] on link "Edit" at bounding box center [829, 464] width 44 height 19
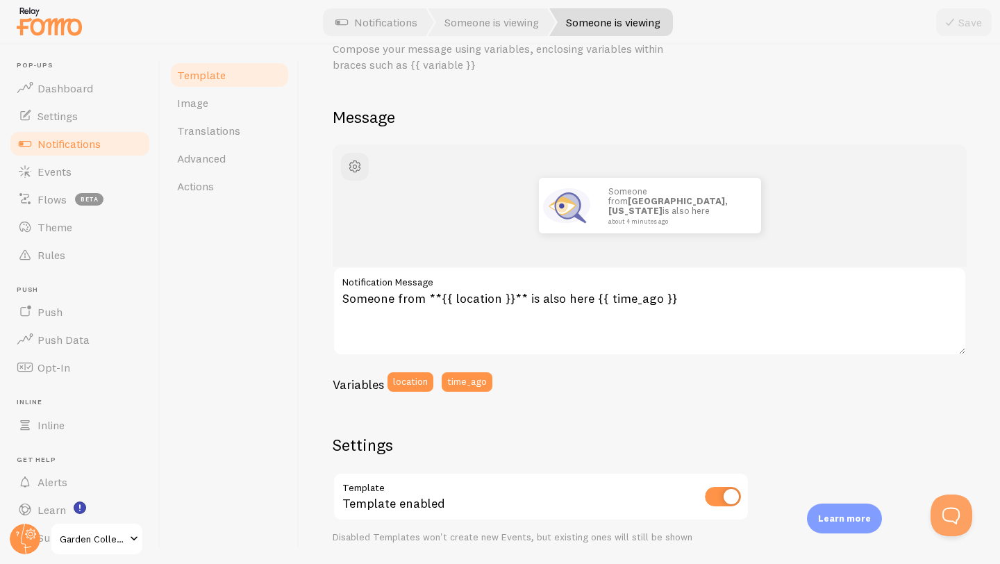
scroll to position [59, 0]
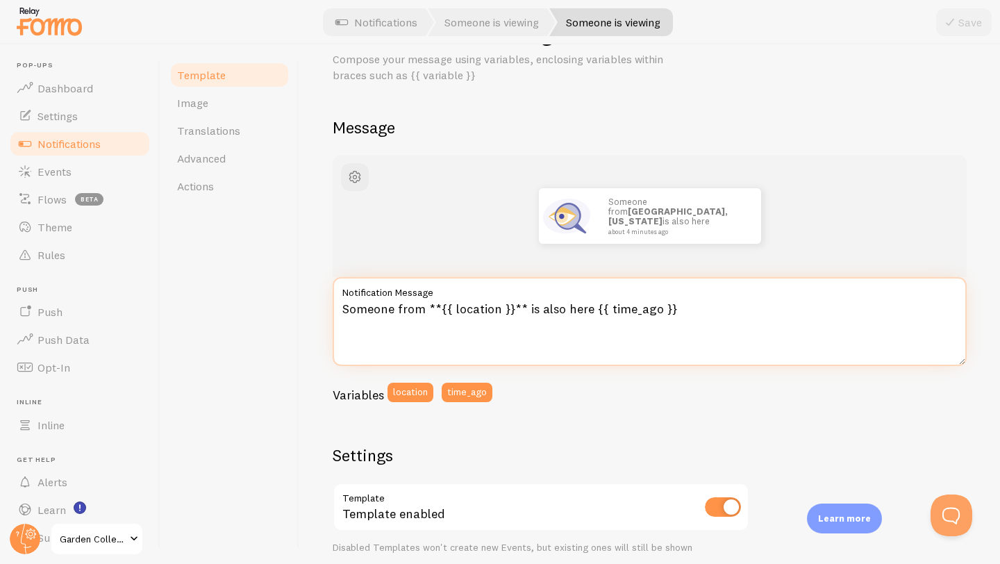
drag, startPoint x: 524, startPoint y: 313, endPoint x: 584, endPoint y: 314, distance: 59.7
click at [584, 314] on textarea "Someone from **{{ location }}** is also here {{ time_ago }}" at bounding box center [650, 321] width 634 height 89
click at [530, 312] on textarea "Someone from **{{ location }}** Purchase {{ time_ago }}" at bounding box center [650, 321] width 634 height 89
click at [577, 310] on textarea "Someone from **{{ location }}** purchase {{ time_ago }}" at bounding box center [650, 321] width 634 height 89
type textarea "Someone from **{{ location }}** purchase this.{{ time_ago }}"
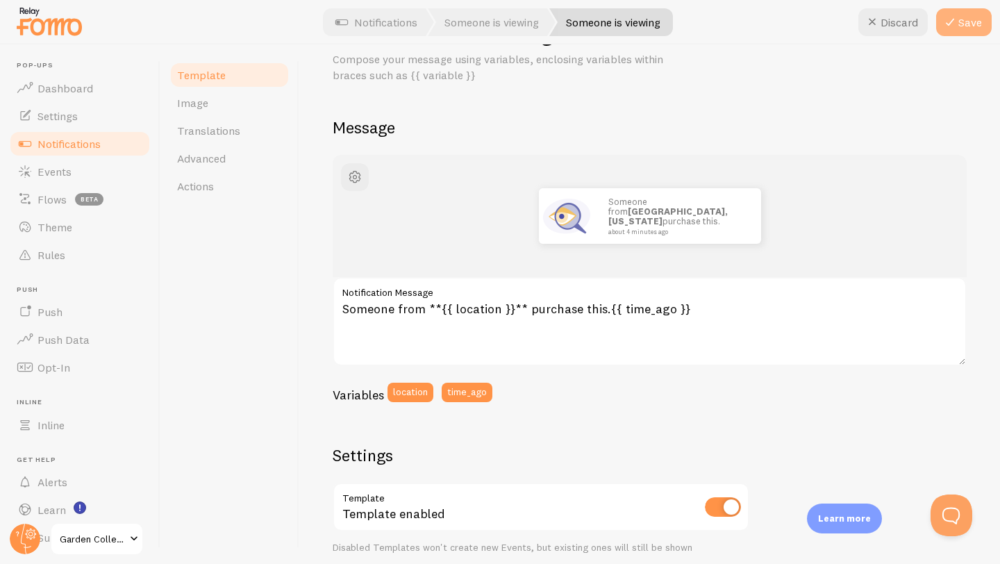
click at [980, 16] on button "Save" at bounding box center [964, 22] width 56 height 28
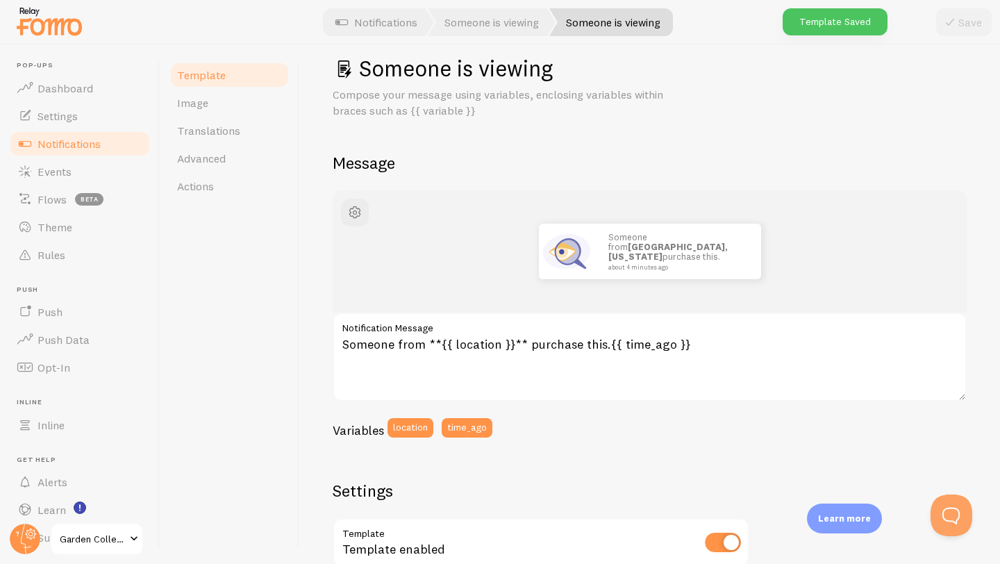
scroll to position [0, 0]
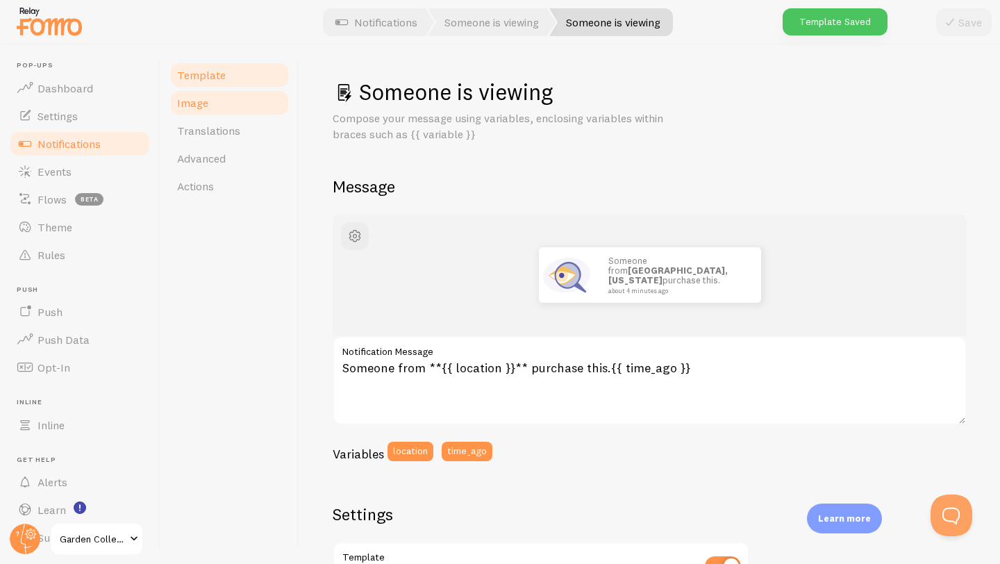
click at [260, 101] on link "Image" at bounding box center [230, 103] width 122 height 28
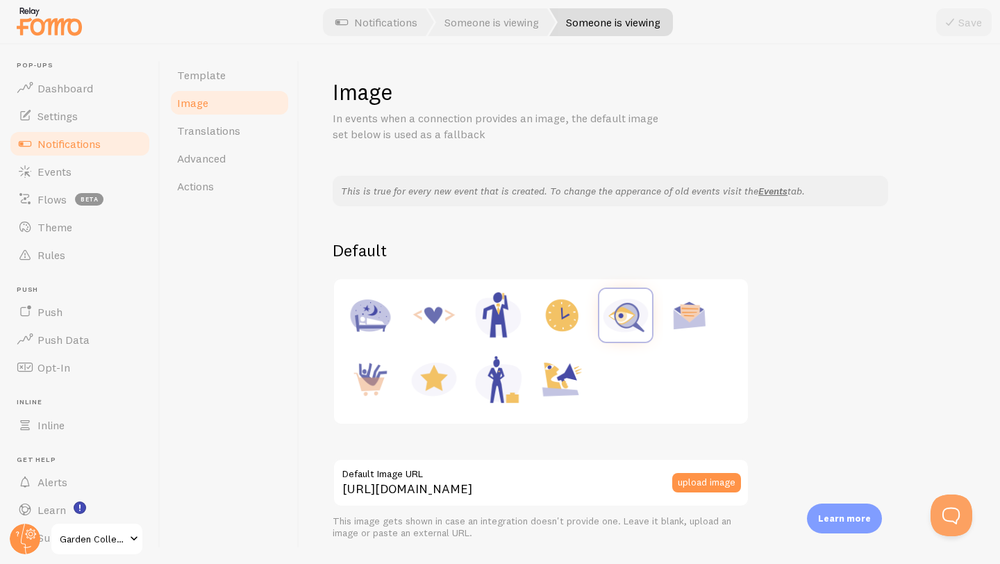
click at [437, 319] on img at bounding box center [434, 315] width 53 height 53
type input "[URL][DOMAIN_NAME]"
click at [971, 19] on button "Save" at bounding box center [964, 22] width 56 height 28
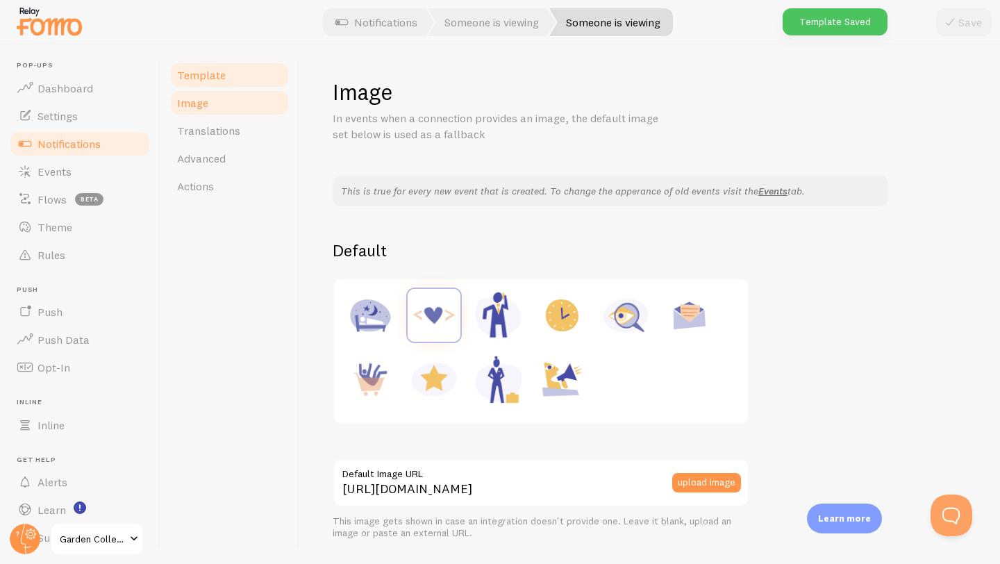
click at [235, 81] on link "Template" at bounding box center [230, 75] width 122 height 28
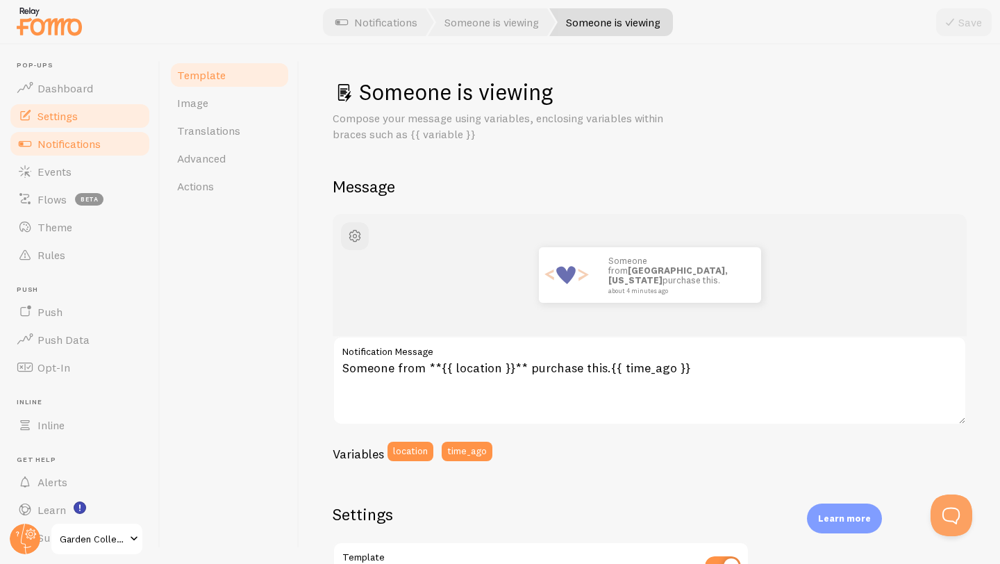
click at [82, 118] on link "Settings" at bounding box center [79, 116] width 143 height 28
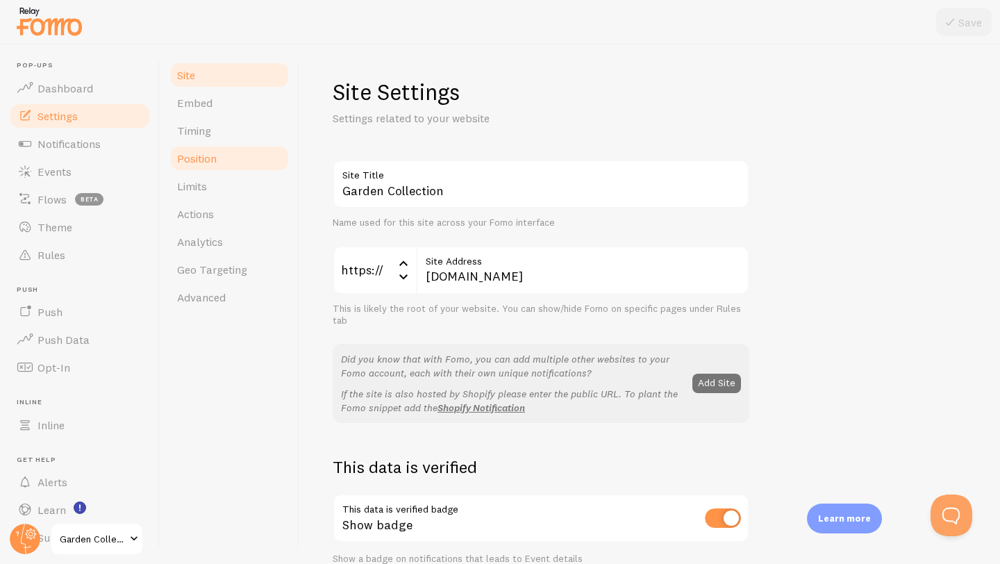
click at [221, 171] on link "Position" at bounding box center [230, 158] width 122 height 28
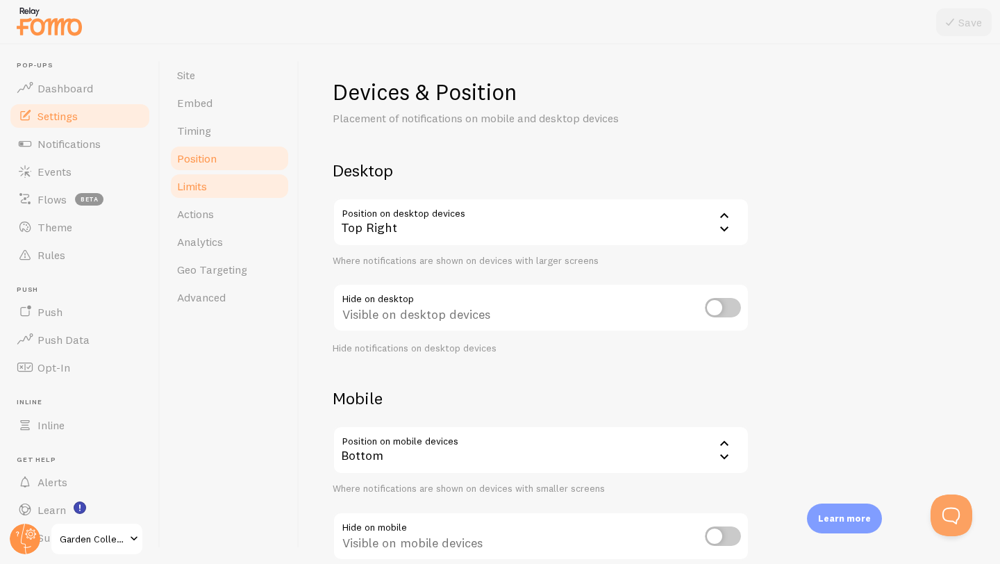
click at [217, 196] on link "Limits" at bounding box center [230, 186] width 122 height 28
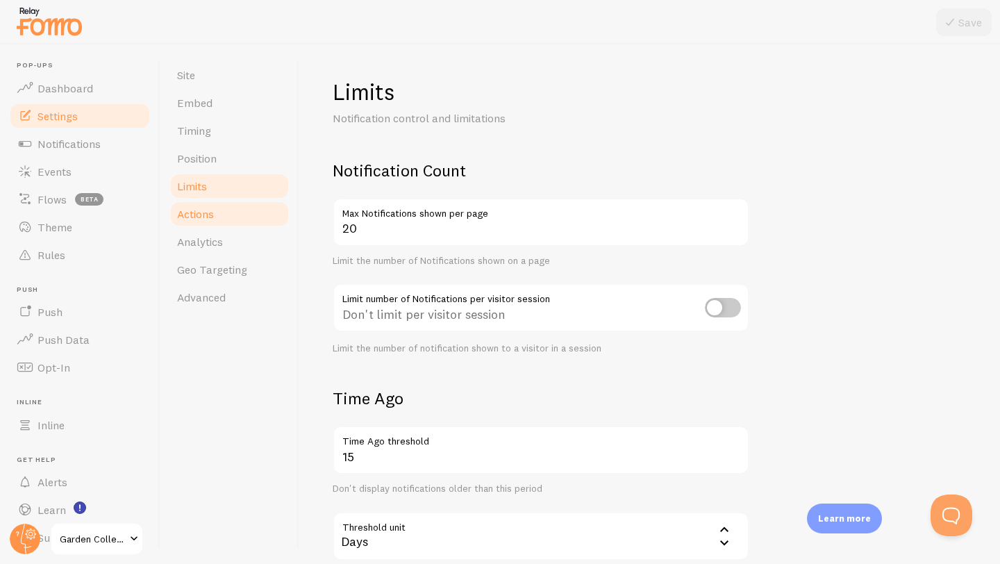
click at [214, 214] on span "Actions" at bounding box center [195, 214] width 37 height 14
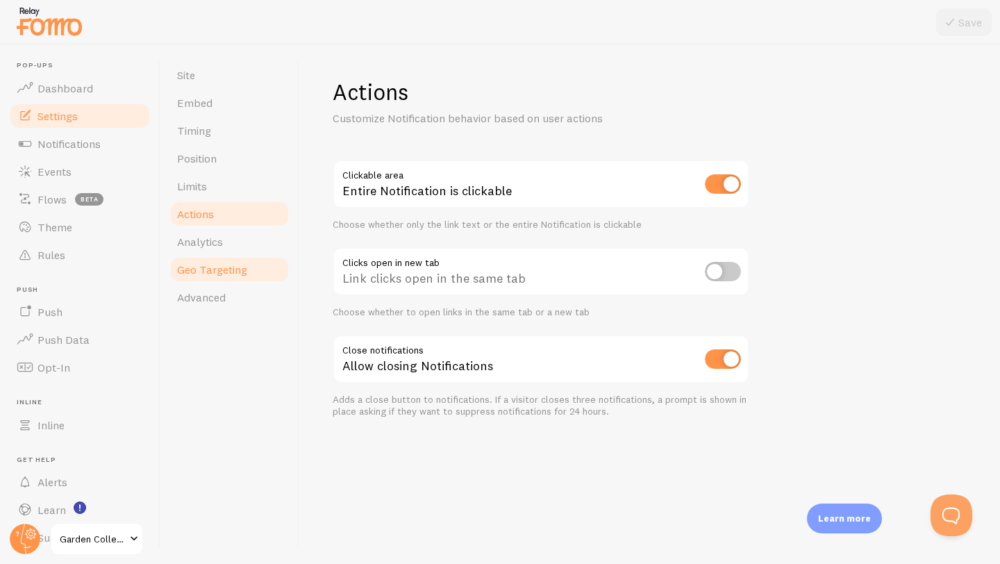
click at [251, 261] on link "Geo Targeting" at bounding box center [230, 270] width 122 height 28
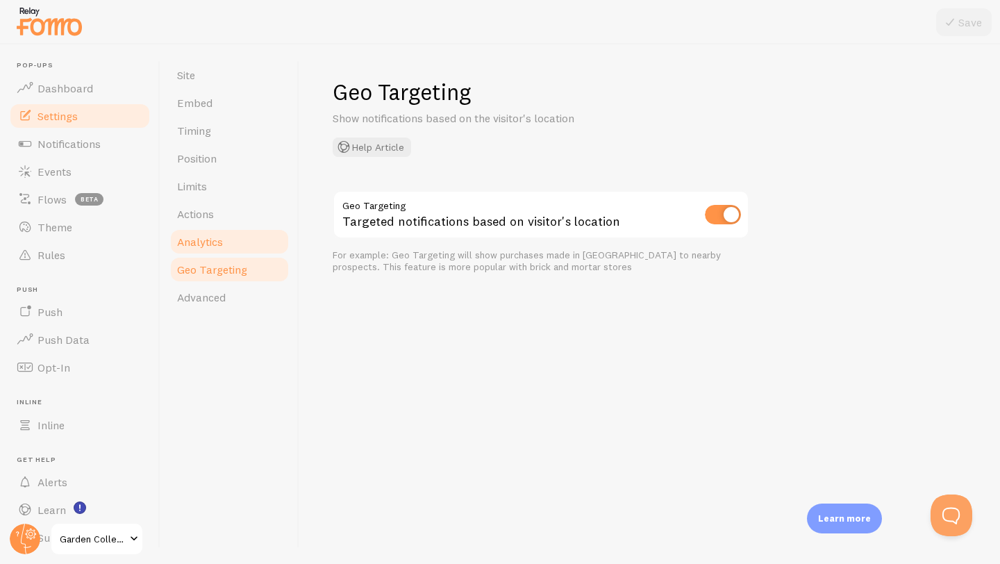
click at [250, 238] on link "Analytics" at bounding box center [230, 242] width 122 height 28
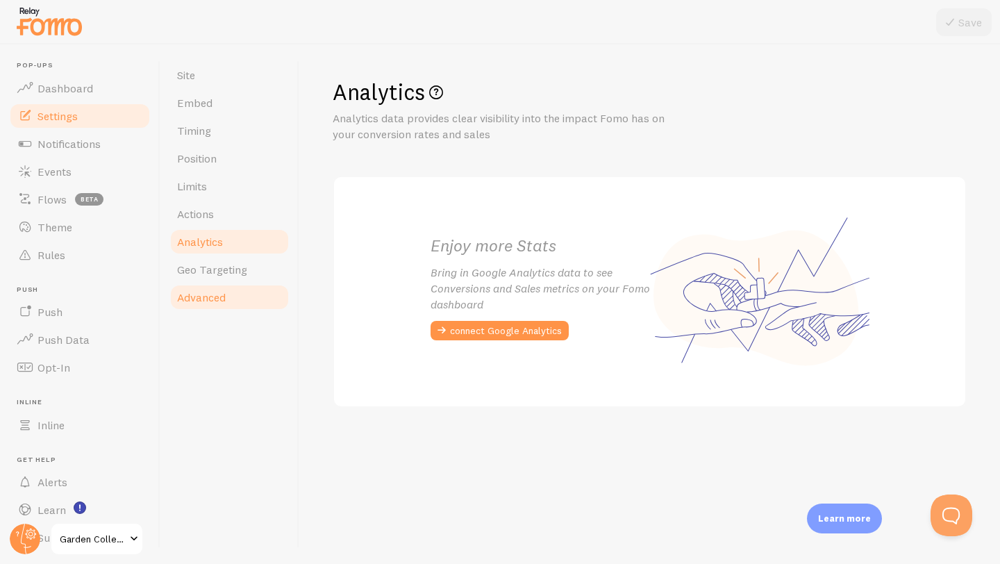
click at [249, 290] on link "Advanced" at bounding box center [230, 297] width 122 height 28
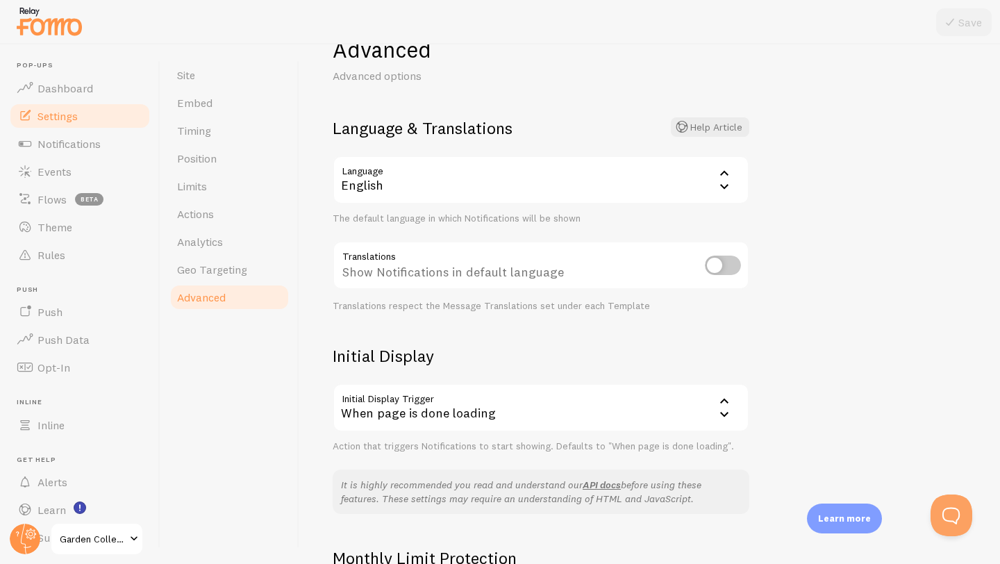
scroll to position [24, 0]
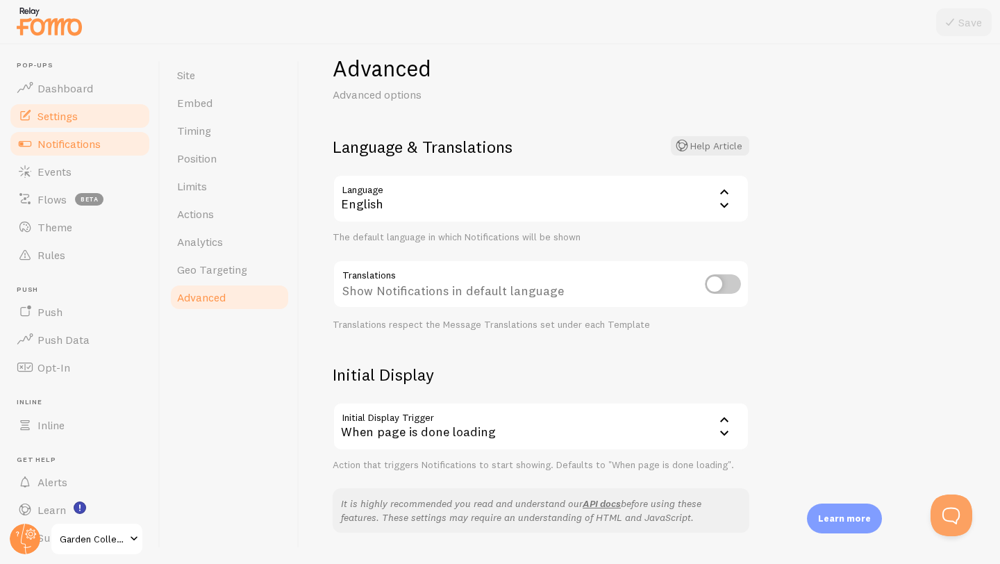
click at [108, 146] on link "Notifications" at bounding box center [79, 144] width 143 height 28
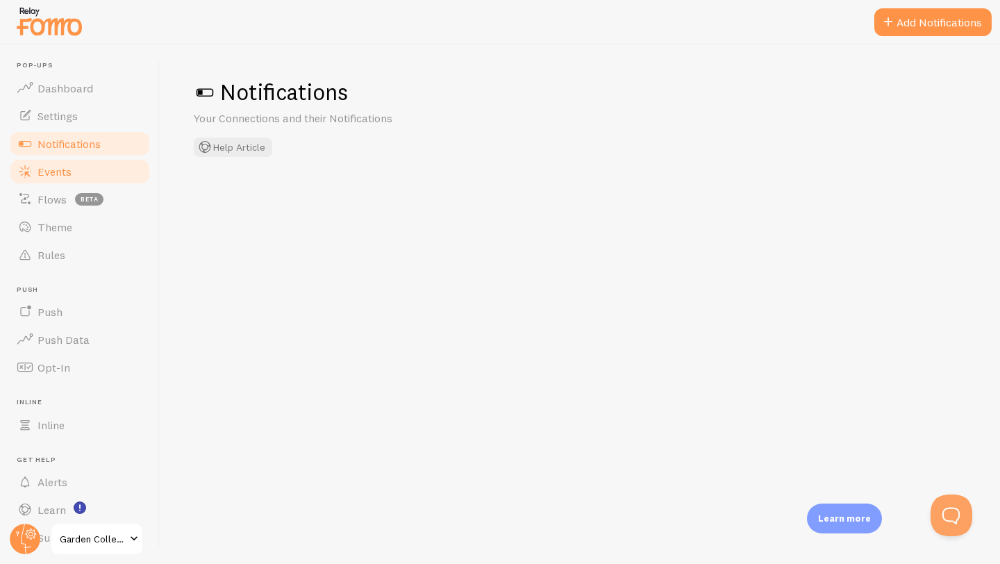
click at [91, 169] on link "Events" at bounding box center [79, 172] width 143 height 28
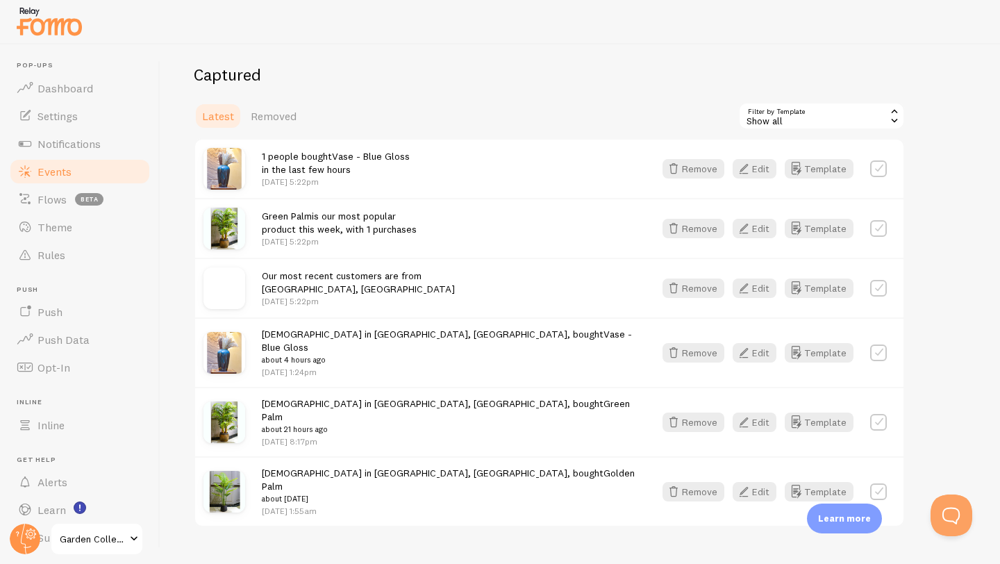
scroll to position [335, 0]
click at [761, 165] on button "Edit" at bounding box center [755, 168] width 44 height 19
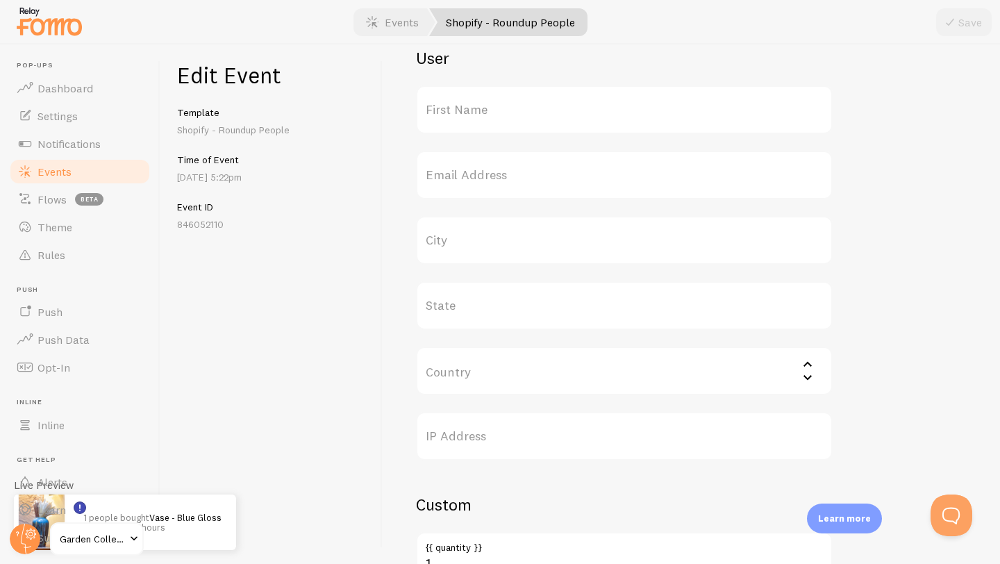
scroll to position [565, 0]
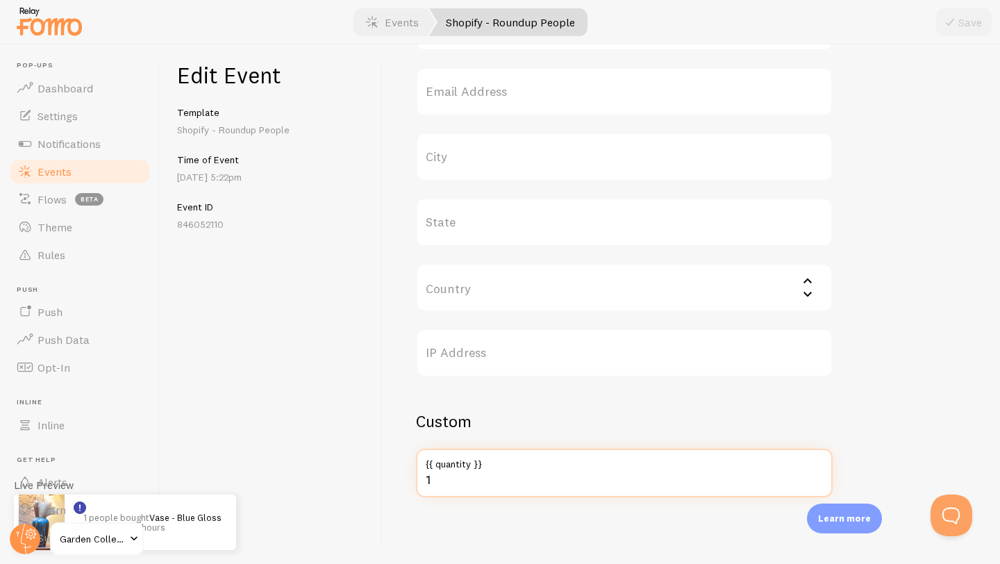
click at [453, 482] on input "1" at bounding box center [624, 473] width 417 height 49
type input "1"
type input "983"
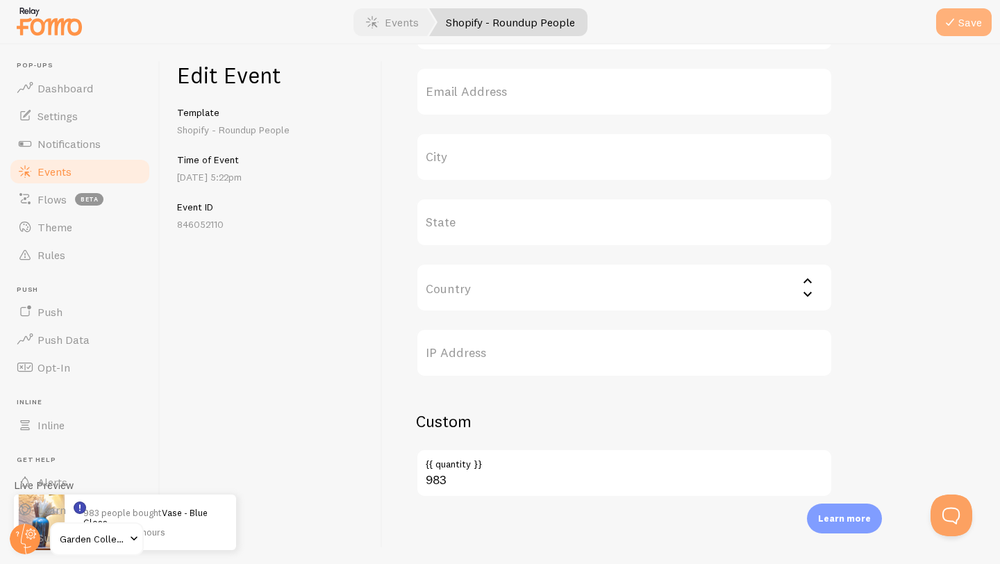
click at [957, 24] on icon "submit" at bounding box center [950, 22] width 17 height 17
click at [77, 174] on link "Events" at bounding box center [79, 172] width 143 height 28
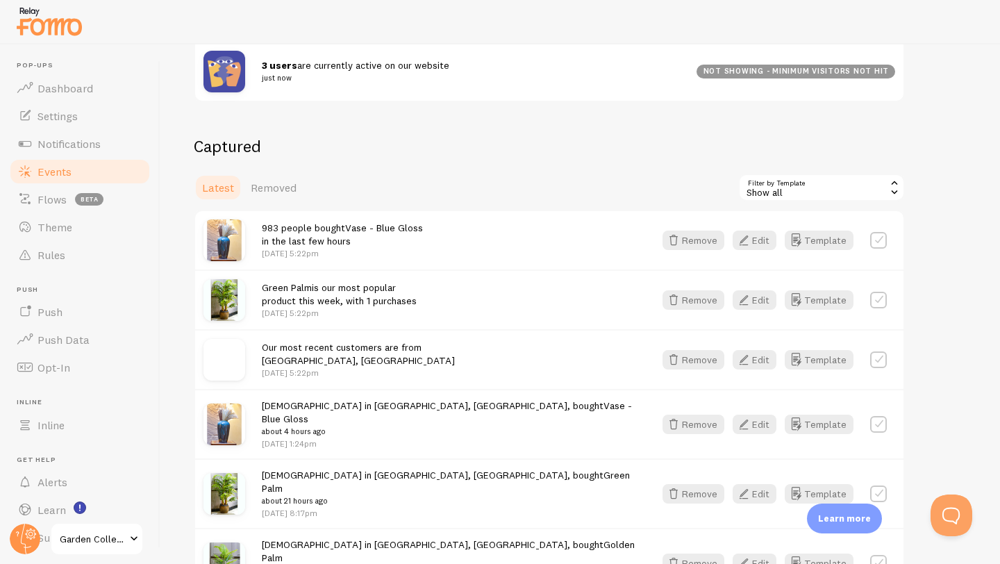
scroll to position [326, 0]
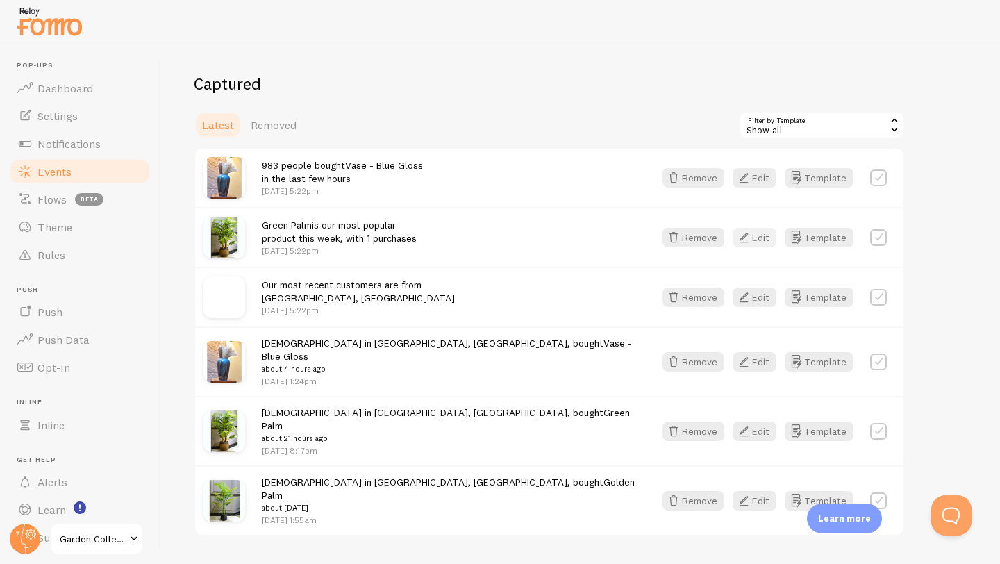
click at [751, 238] on icon "button" at bounding box center [743, 237] width 17 height 17
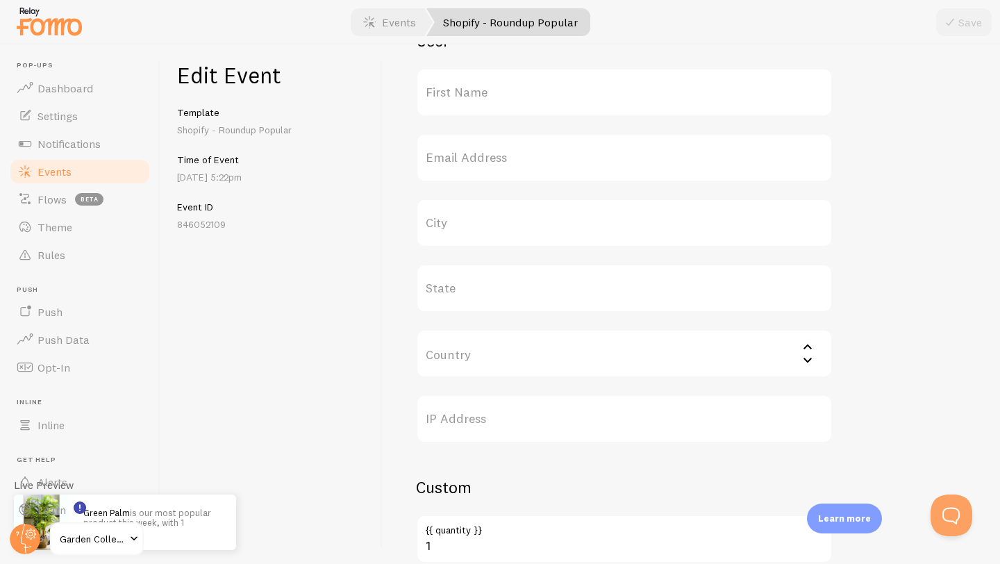
scroll to position [565, 0]
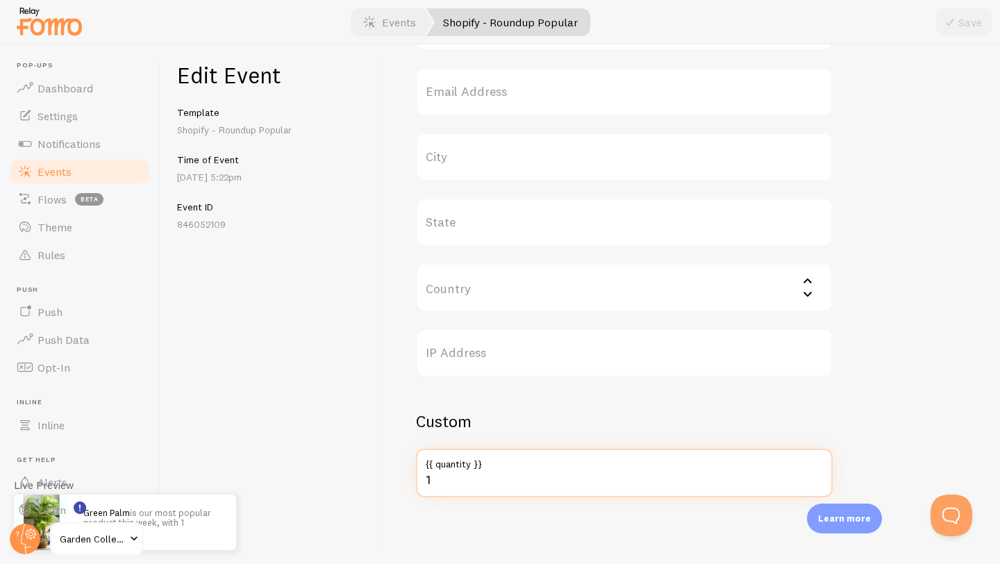
click at [491, 478] on input "1" at bounding box center [624, 473] width 417 height 49
type input "2000+"
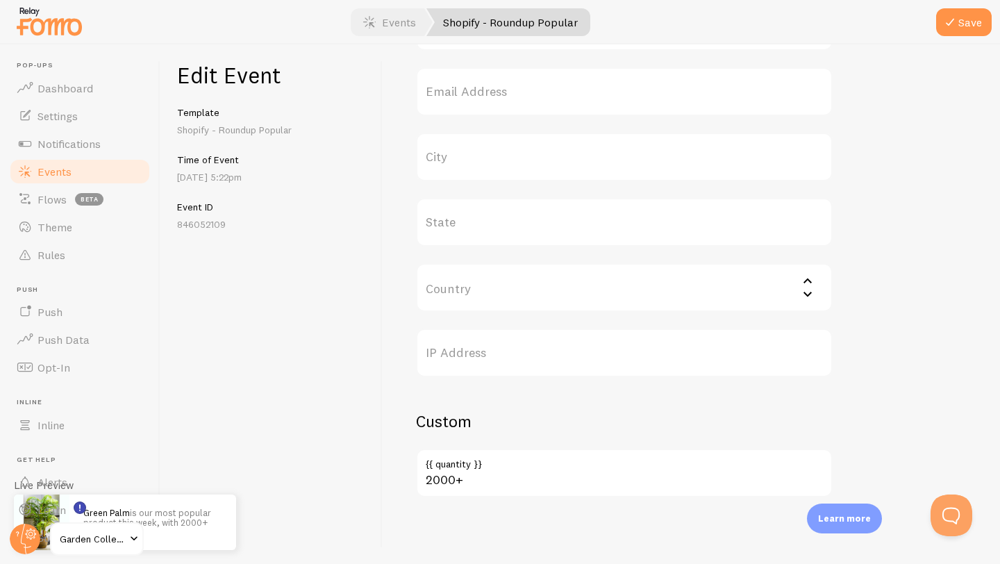
click at [133, 539] on span at bounding box center [134, 538] width 17 height 17
click at [953, 25] on icon "submit" at bounding box center [950, 22] width 17 height 17
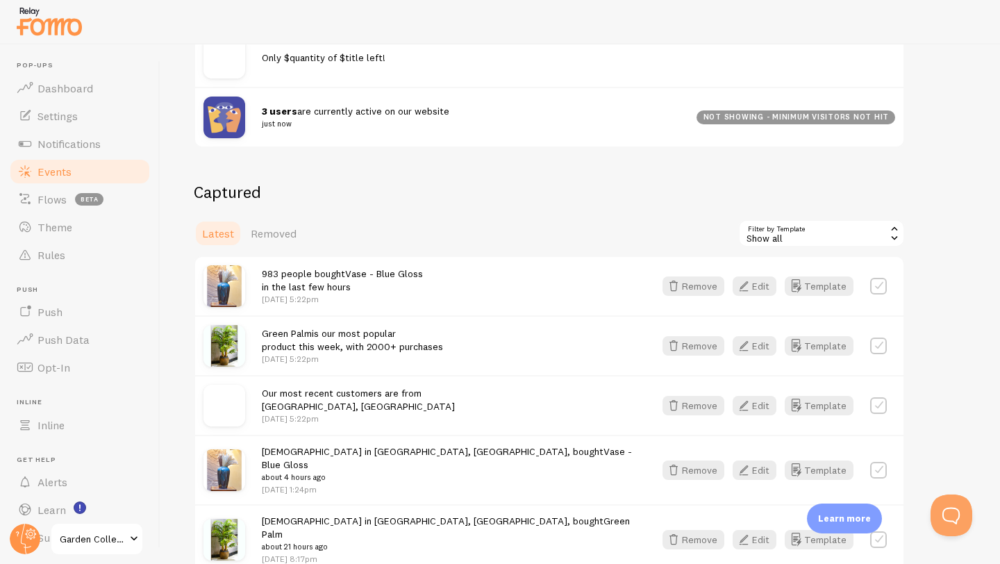
scroll to position [335, 0]
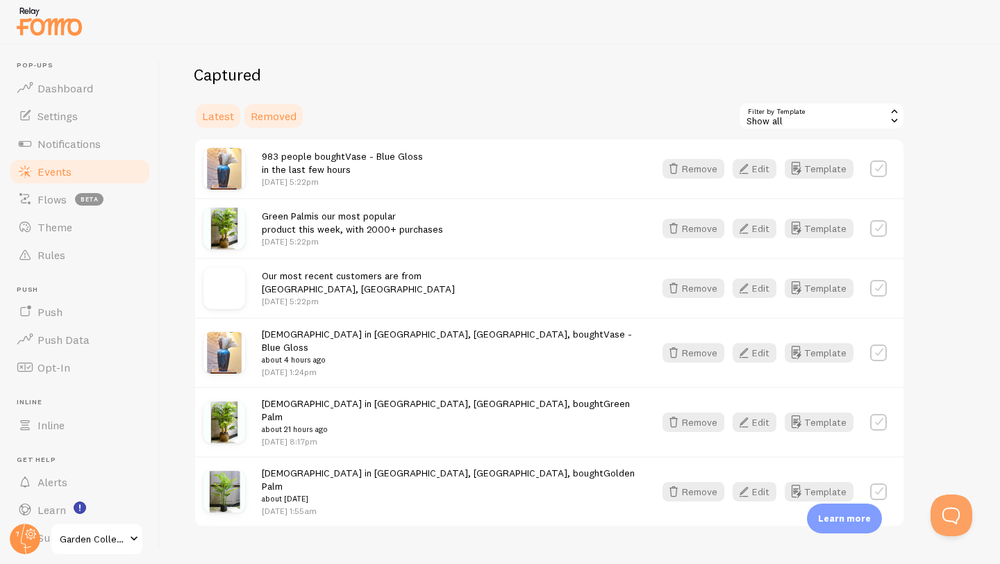
click at [284, 121] on span "Removed" at bounding box center [274, 116] width 46 height 14
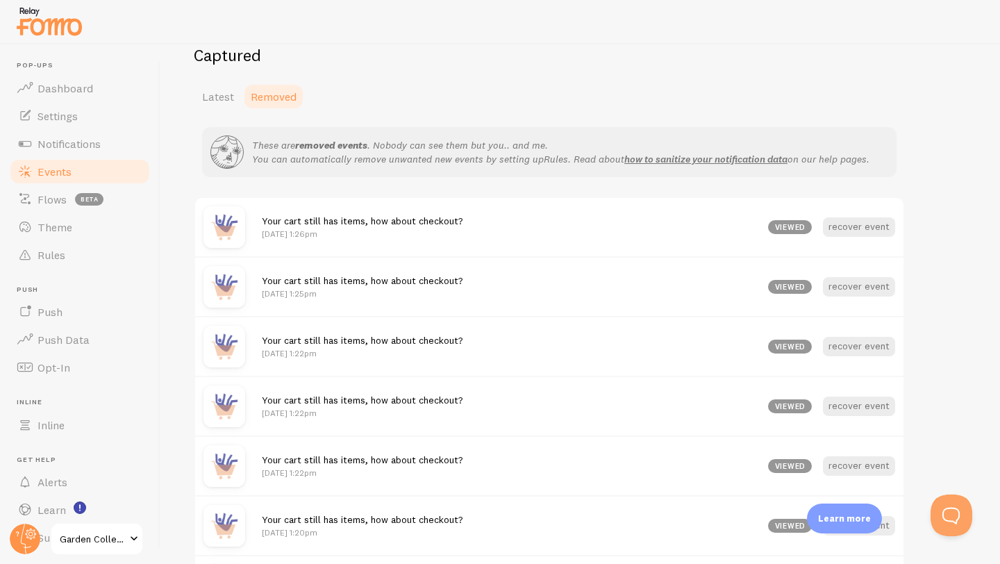
scroll to position [365, 0]
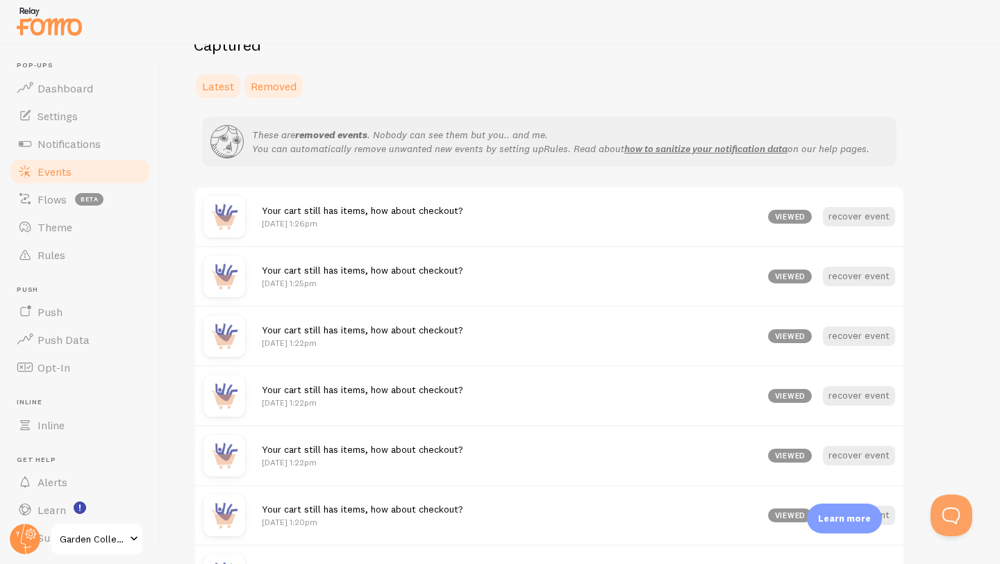
click at [215, 90] on span "Latest" at bounding box center [218, 86] width 32 height 14
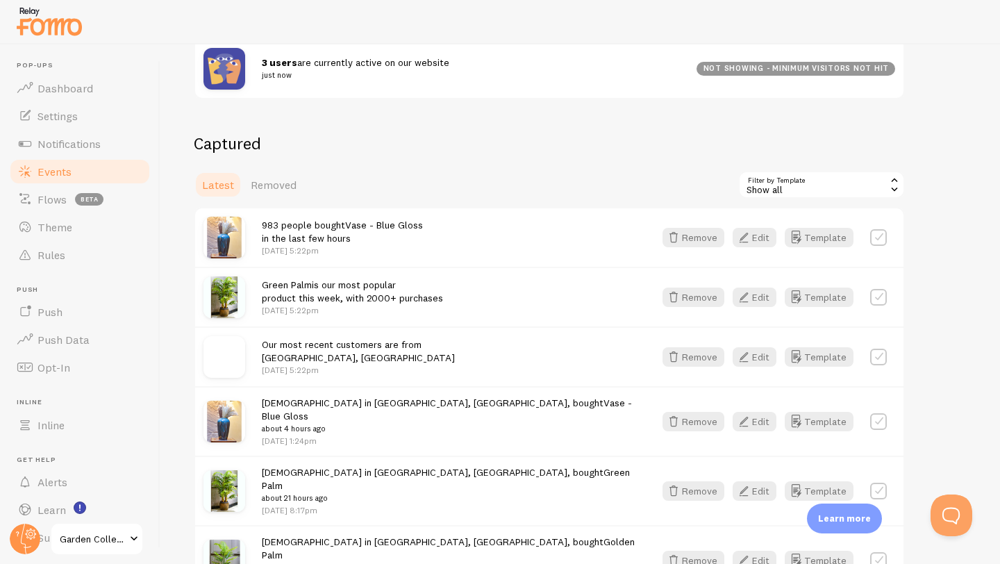
scroll to position [335, 0]
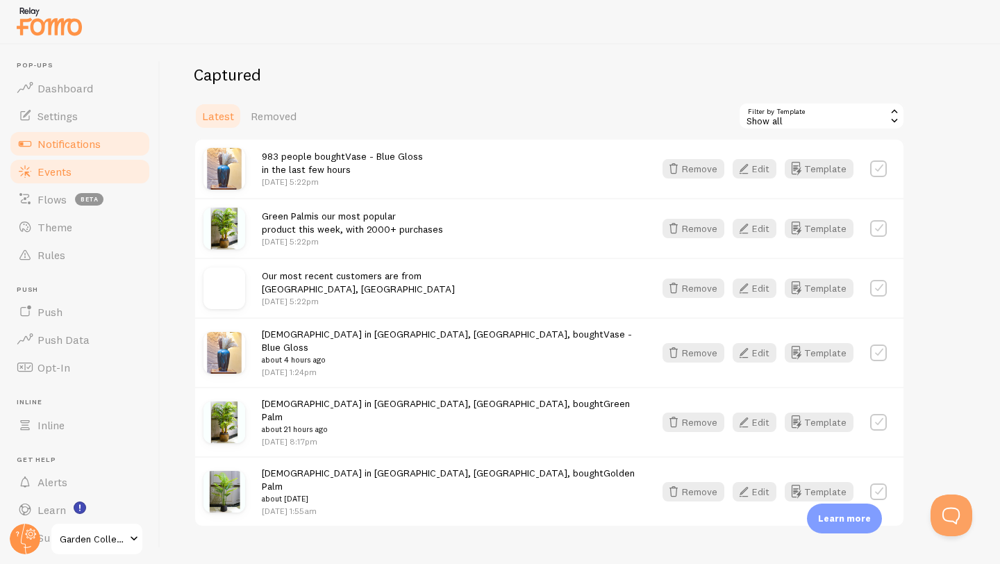
click at [105, 151] on link "Notifications" at bounding box center [79, 144] width 143 height 28
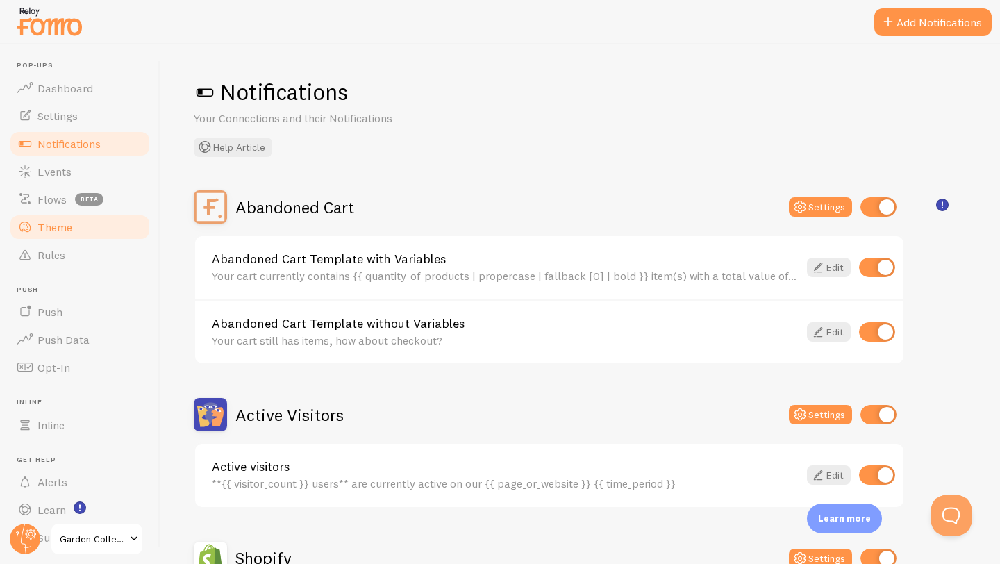
click at [76, 229] on link "Theme" at bounding box center [79, 227] width 143 height 28
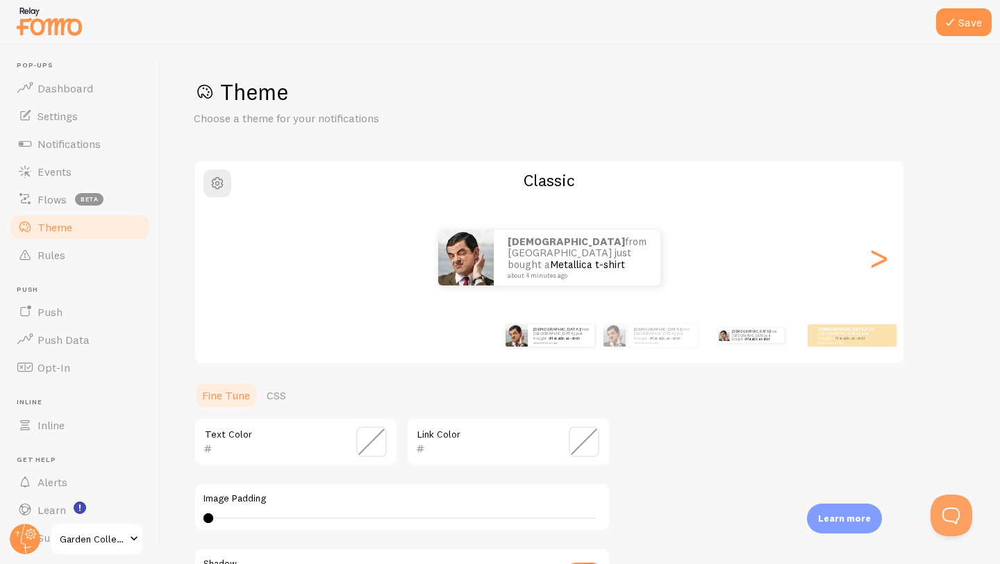
click at [725, 345] on div "[PERSON_NAME] from [GEOGRAPHIC_DATA] just bought a Metallica t-shirt about 4 mi…" at bounding box center [751, 335] width 90 height 39
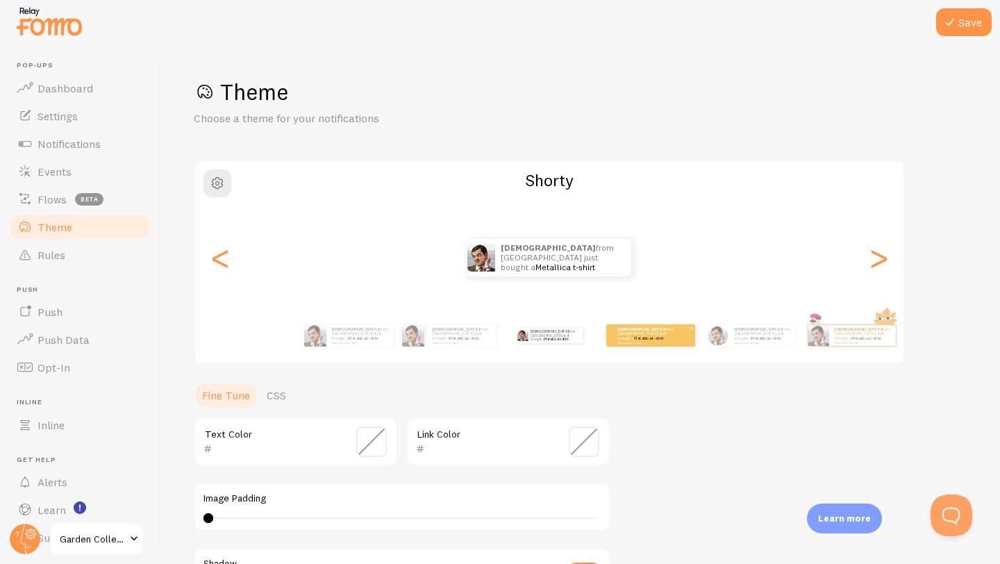
click at [647, 341] on small "about 4 minutes ago" at bounding box center [644, 342] width 54 height 3
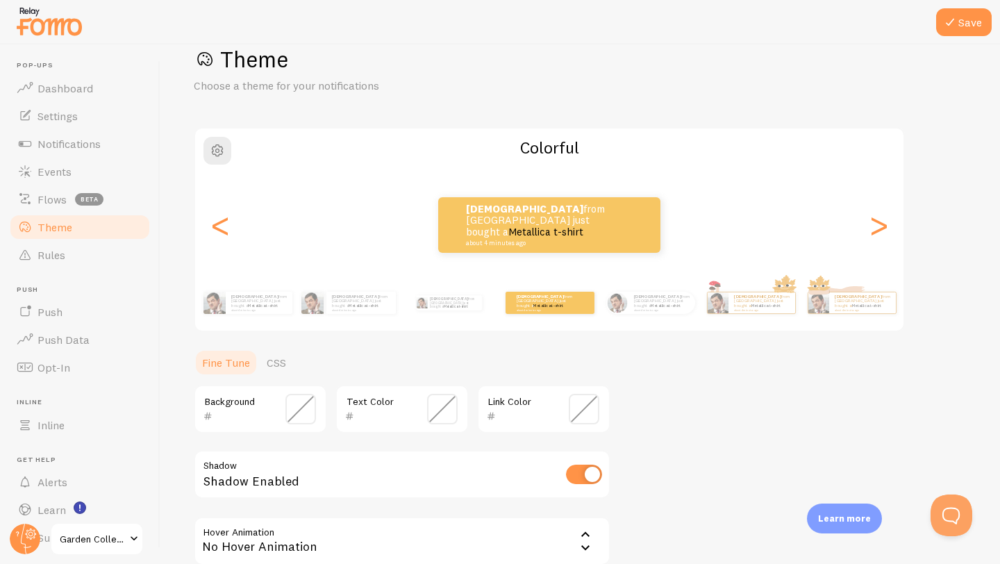
scroll to position [37, 0]
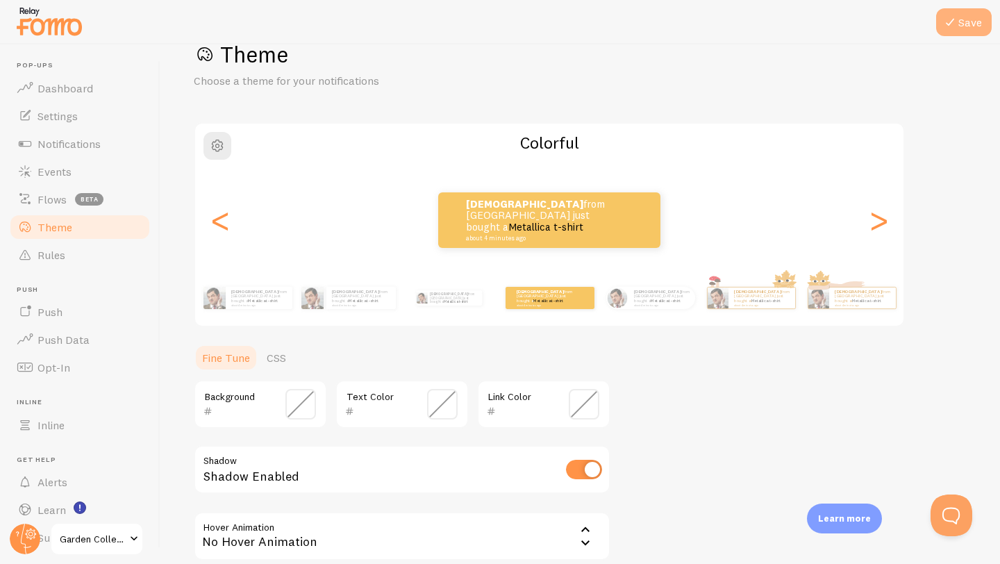
click at [955, 17] on icon at bounding box center [950, 22] width 17 height 17
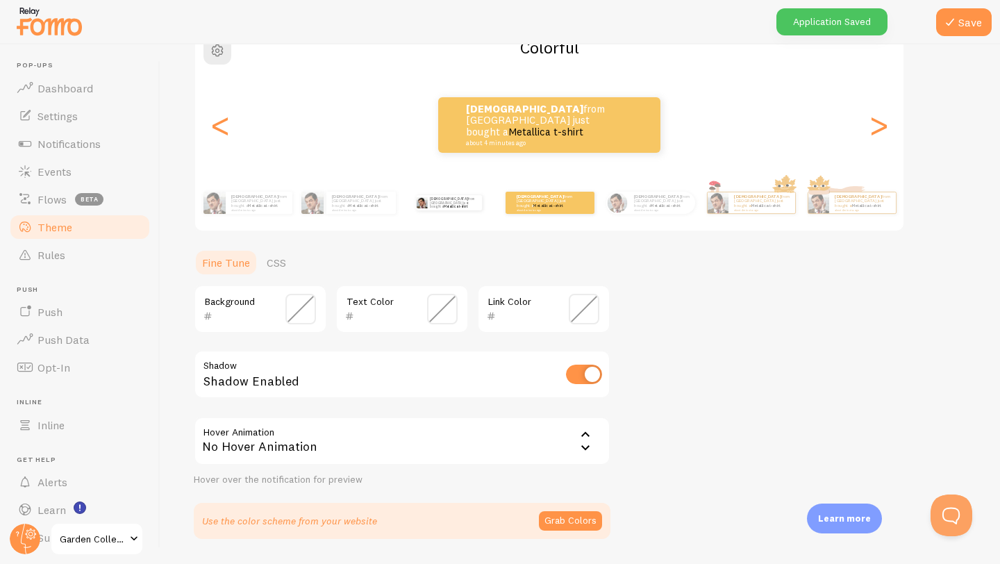
scroll to position [174, 0]
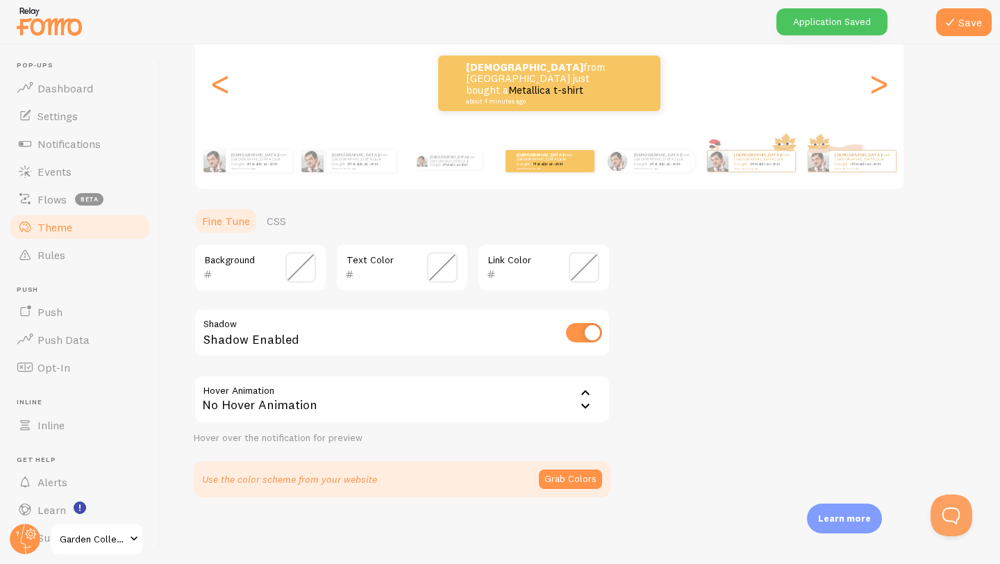
click at [415, 390] on div "No Hover Animation" at bounding box center [402, 399] width 417 height 49
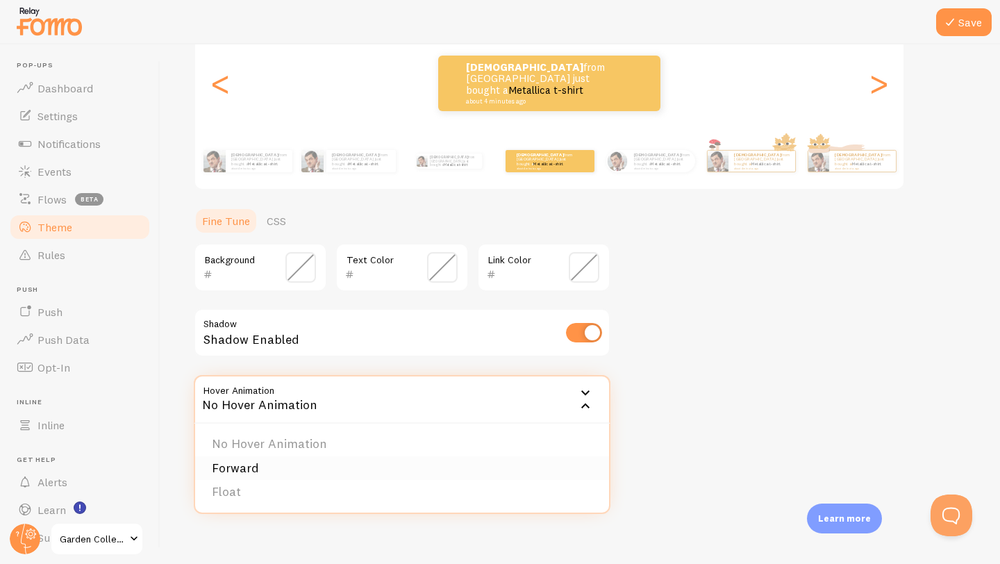
click at [403, 459] on li "Forward" at bounding box center [402, 468] width 414 height 24
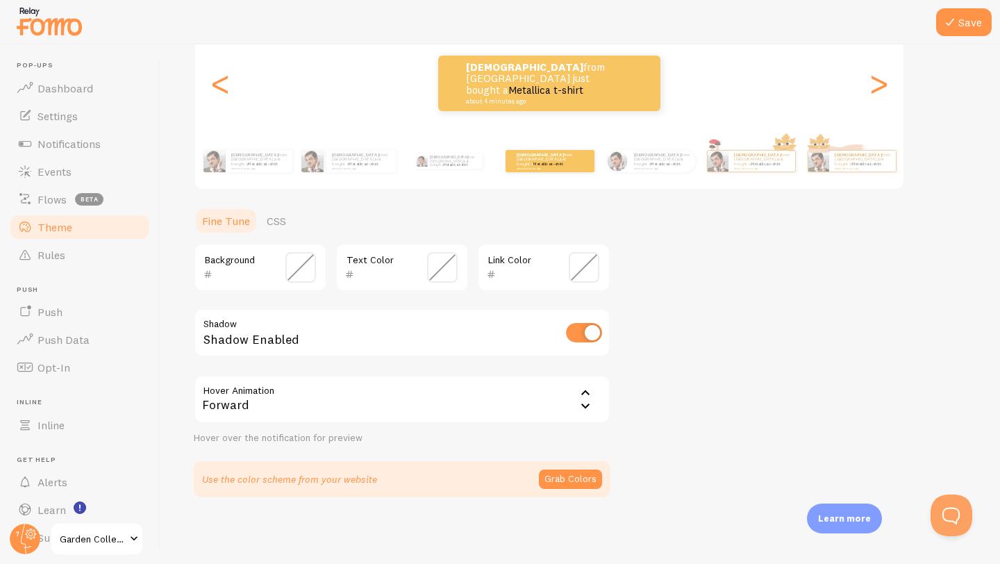
click at [397, 401] on div "Forward" at bounding box center [402, 399] width 417 height 49
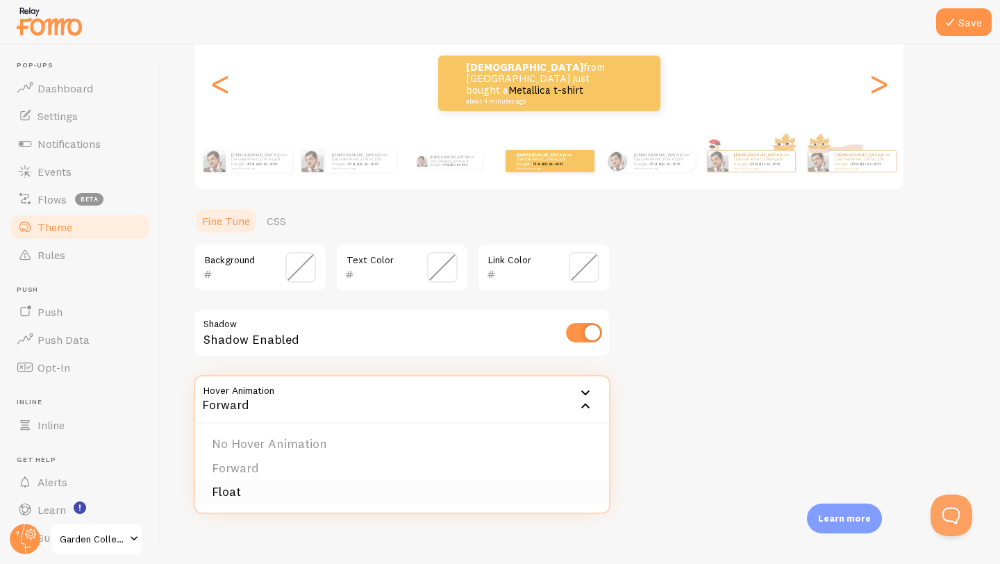
click at [334, 488] on li "Float" at bounding box center [402, 492] width 414 height 24
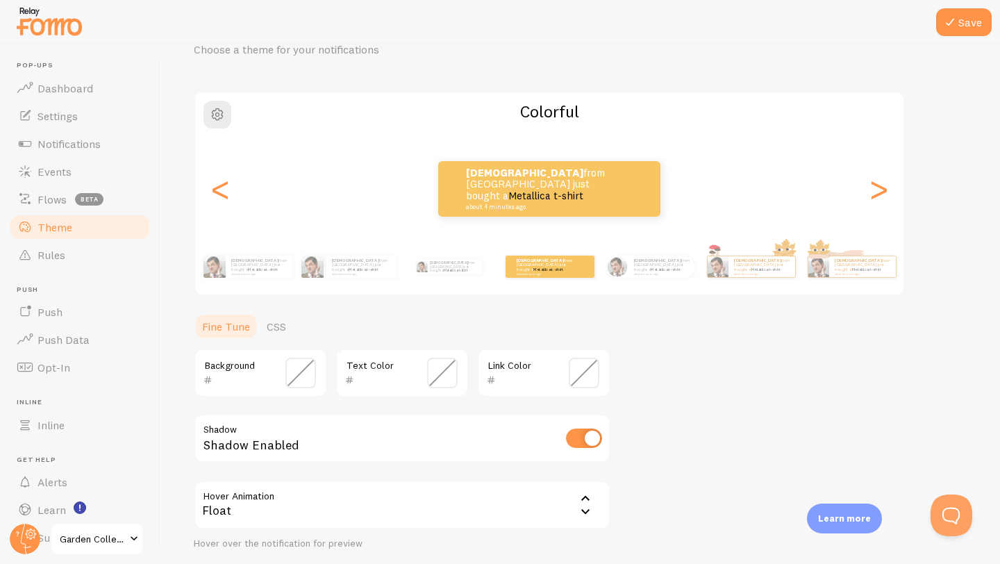
scroll to position [0, 0]
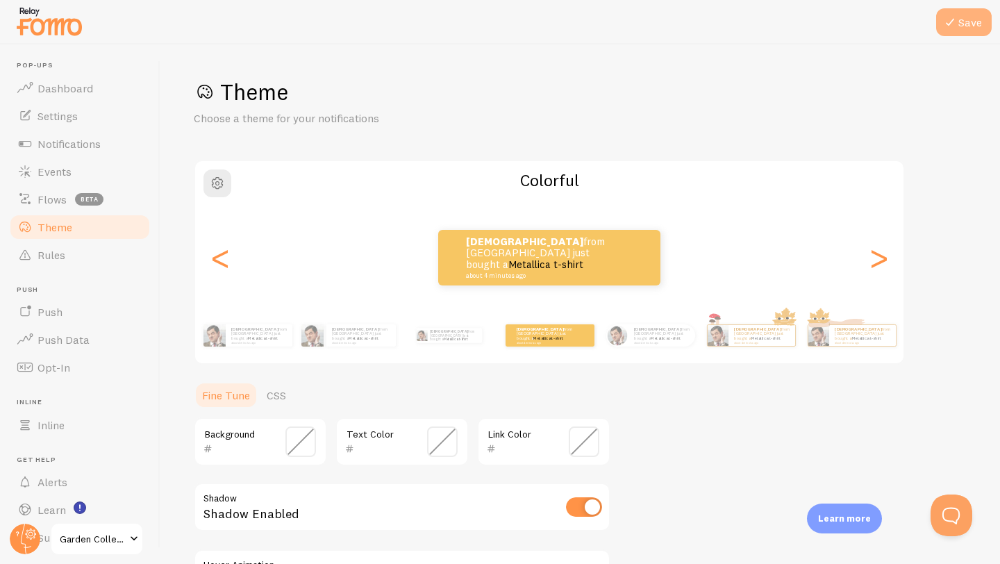
click at [959, 24] on button "Save" at bounding box center [964, 22] width 56 height 28
click at [221, 185] on span "button" at bounding box center [217, 183] width 17 height 17
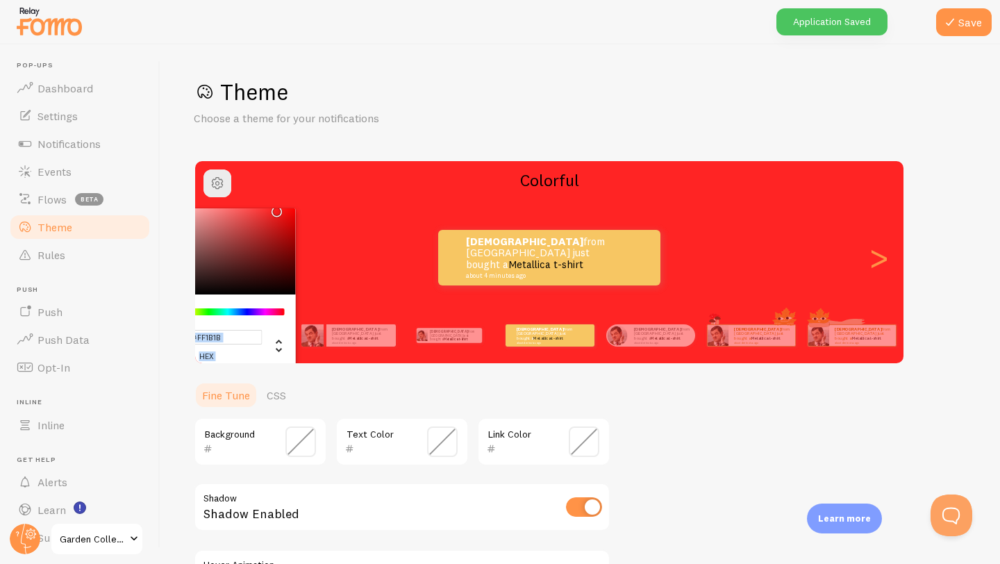
type input "#FF1A1A"
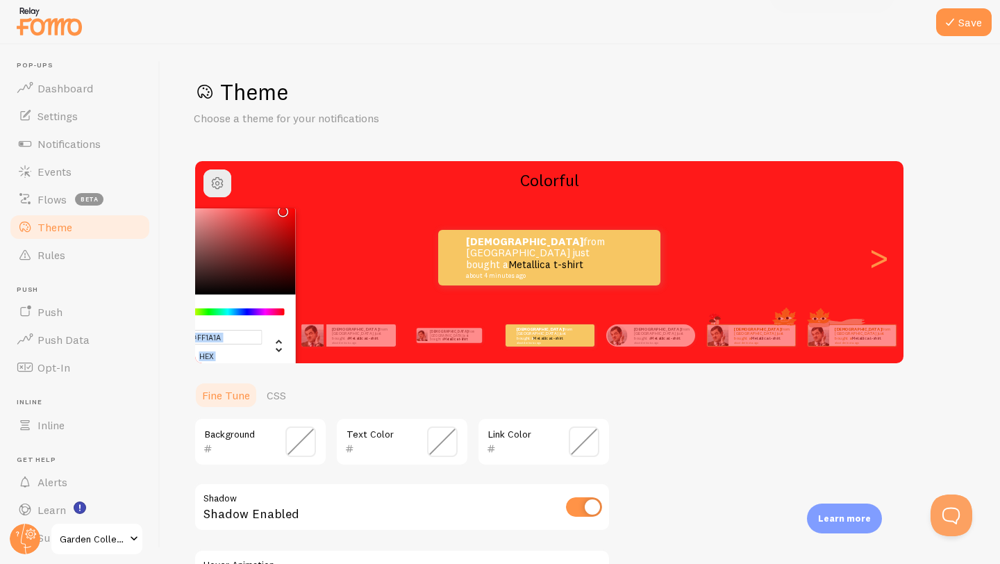
drag, startPoint x: 231, startPoint y: 258, endPoint x: 280, endPoint y: 182, distance: 90.5
click at [280, 182] on div "#FF1A1A hex 255 r 26 g 26 b 0 h 100% s 55% l Colorful" at bounding box center [549, 180] width 708 height 22
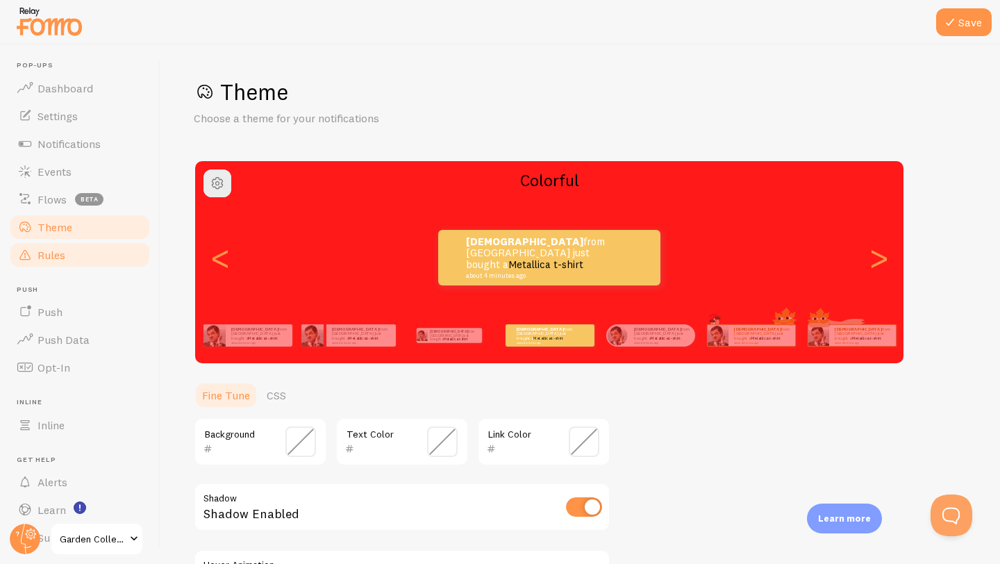
click at [69, 252] on link "Rules" at bounding box center [79, 255] width 143 height 28
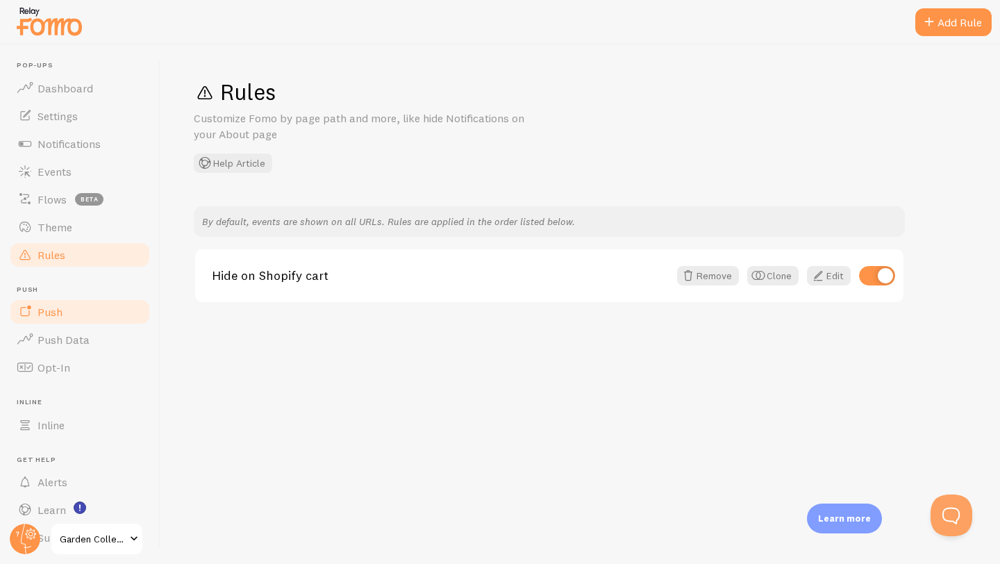
click at [101, 315] on link "Push" at bounding box center [79, 312] width 143 height 28
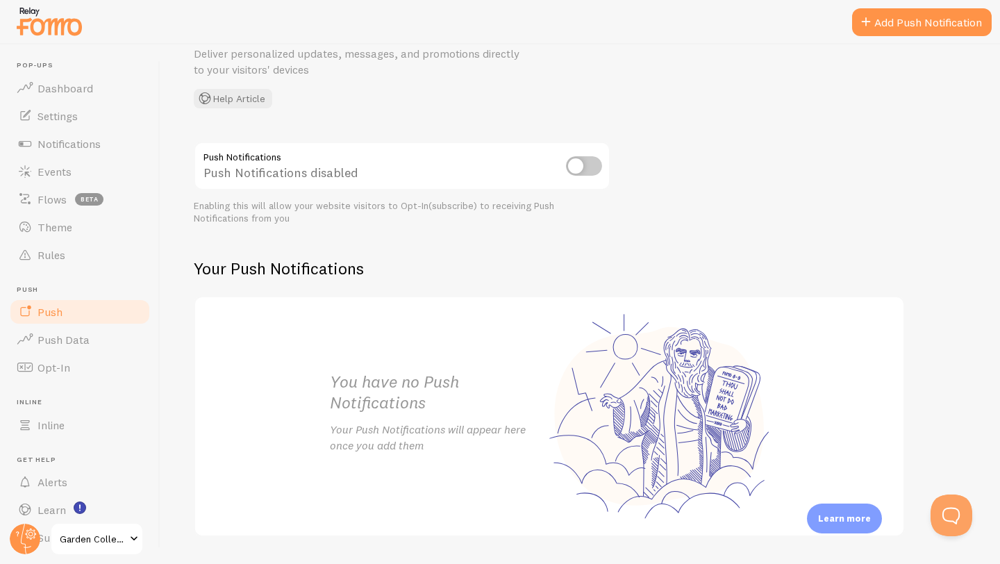
scroll to position [79, 0]
click at [583, 165] on input "checkbox" at bounding box center [584, 167] width 36 height 19
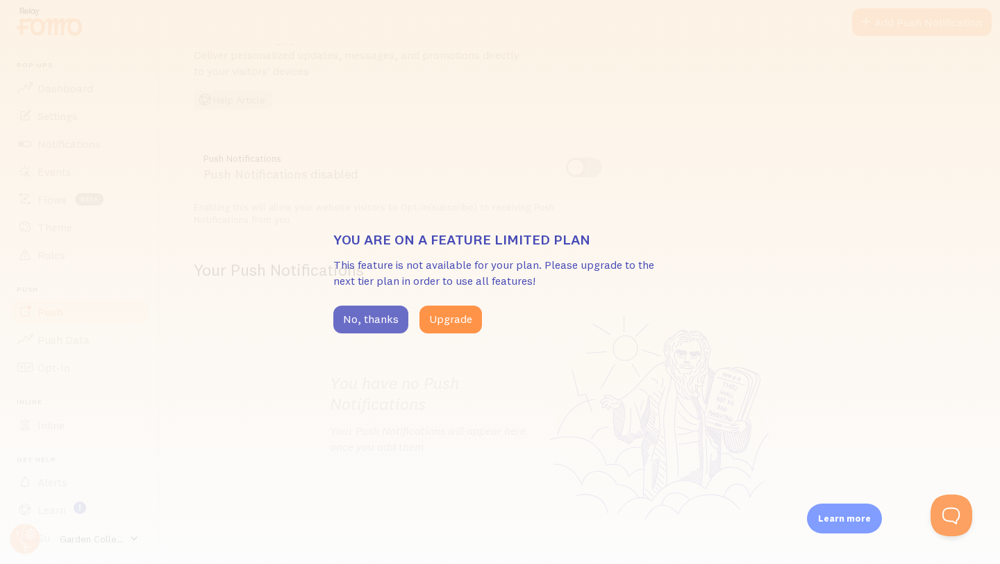
click at [381, 320] on button "No, thanks" at bounding box center [370, 320] width 75 height 28
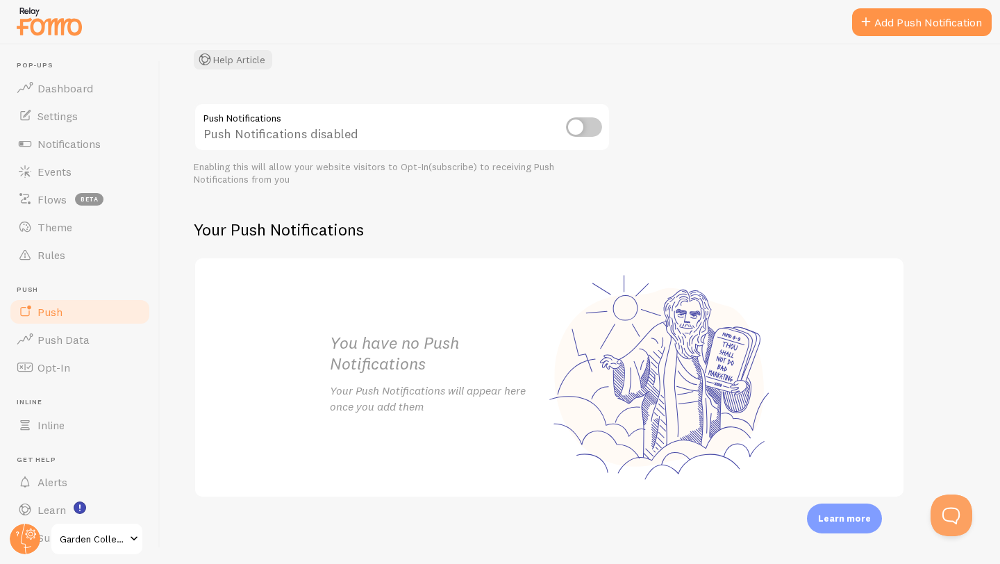
scroll to position [0, 0]
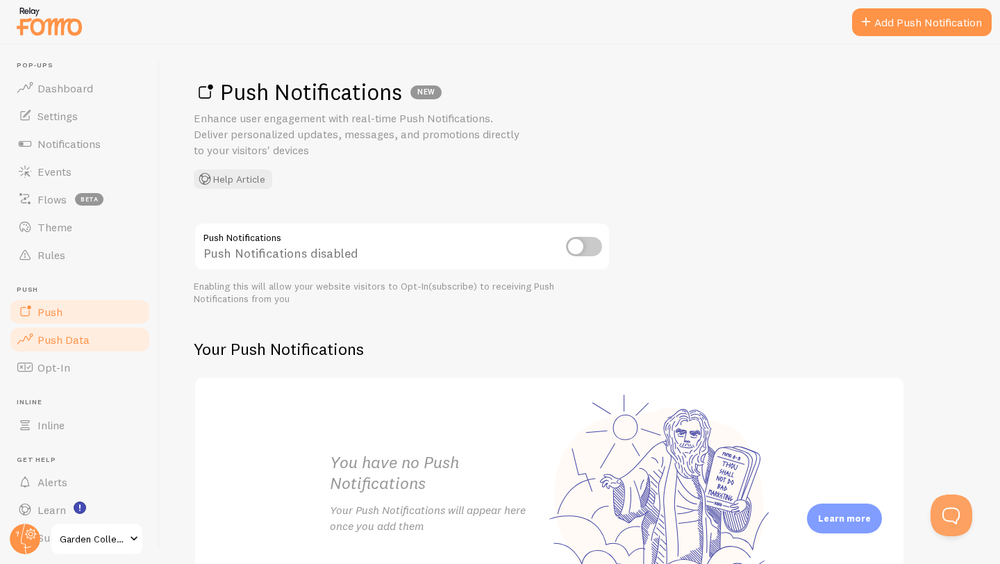
click at [85, 341] on span "Push Data" at bounding box center [63, 340] width 52 height 14
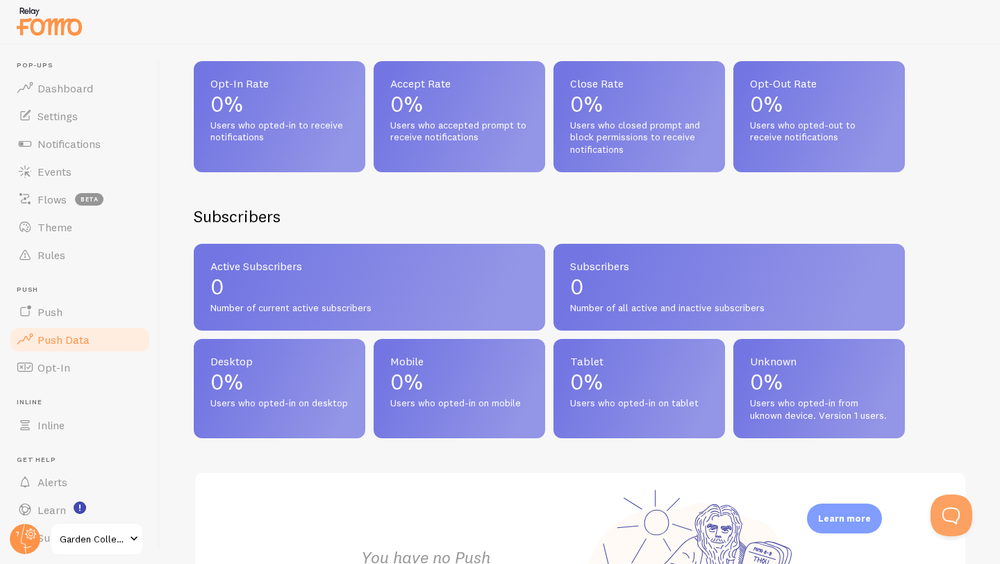
scroll to position [487, 0]
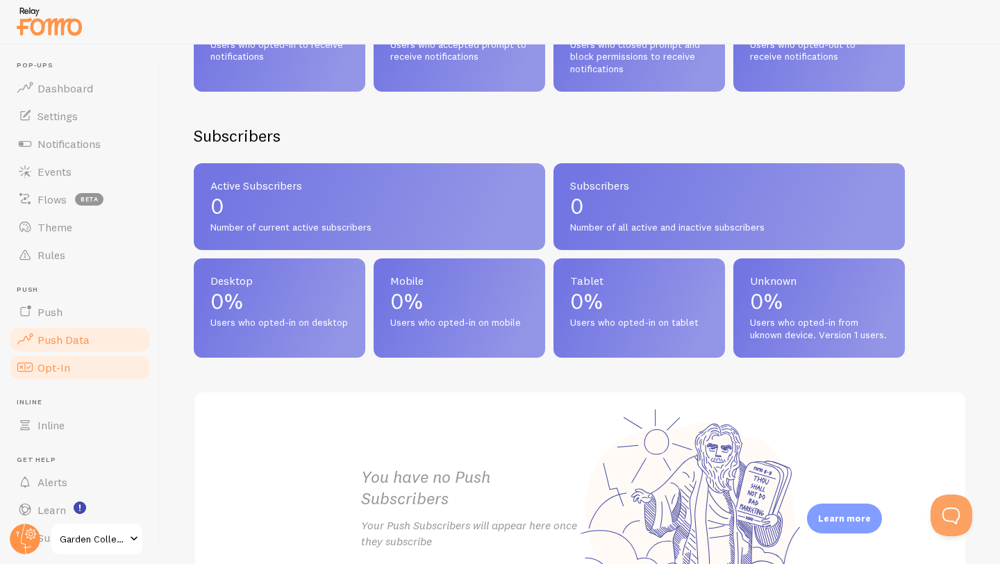
click at [94, 367] on link "Opt-In" at bounding box center [79, 367] width 143 height 28
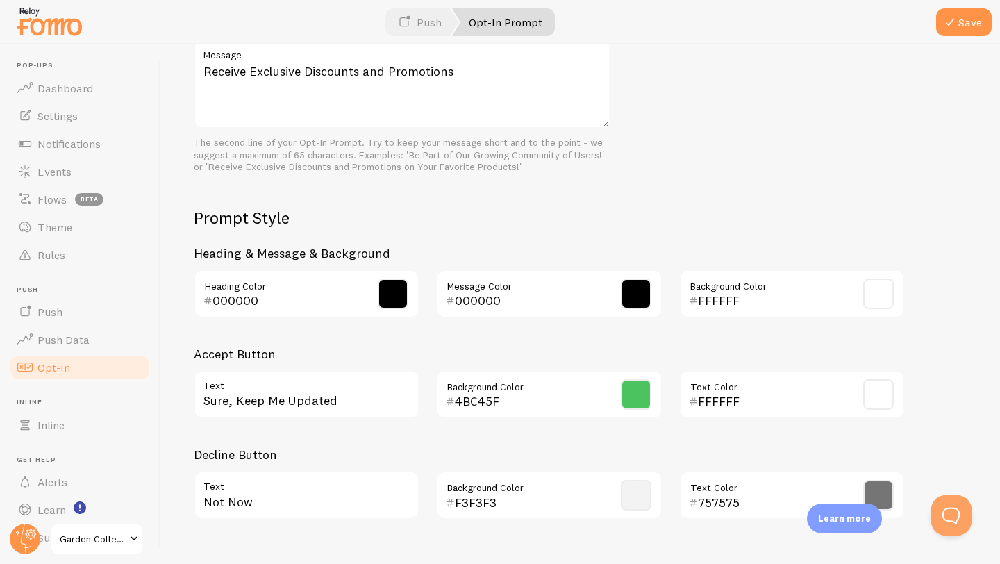
scroll to position [573, 0]
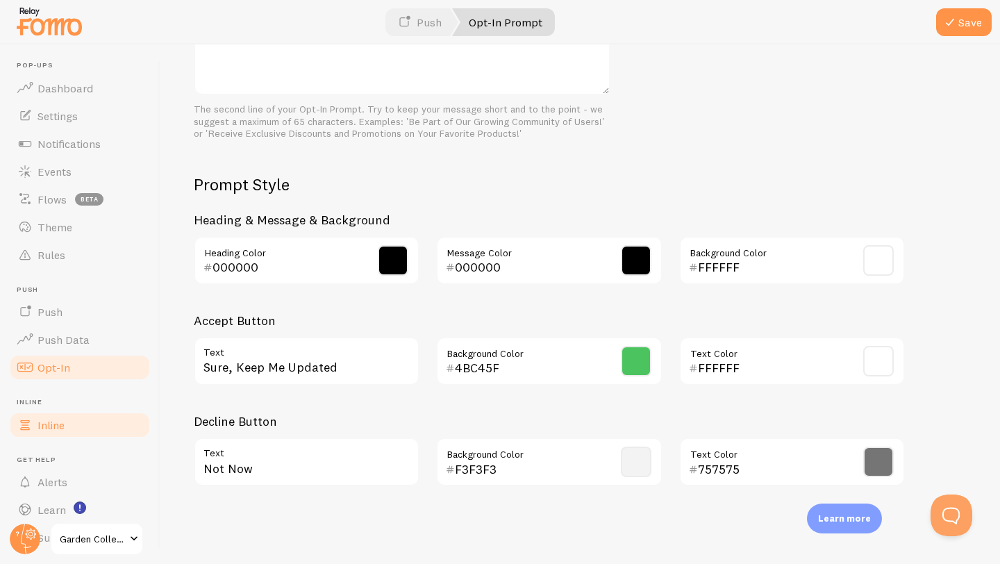
click at [73, 421] on link "Inline" at bounding box center [79, 425] width 143 height 28
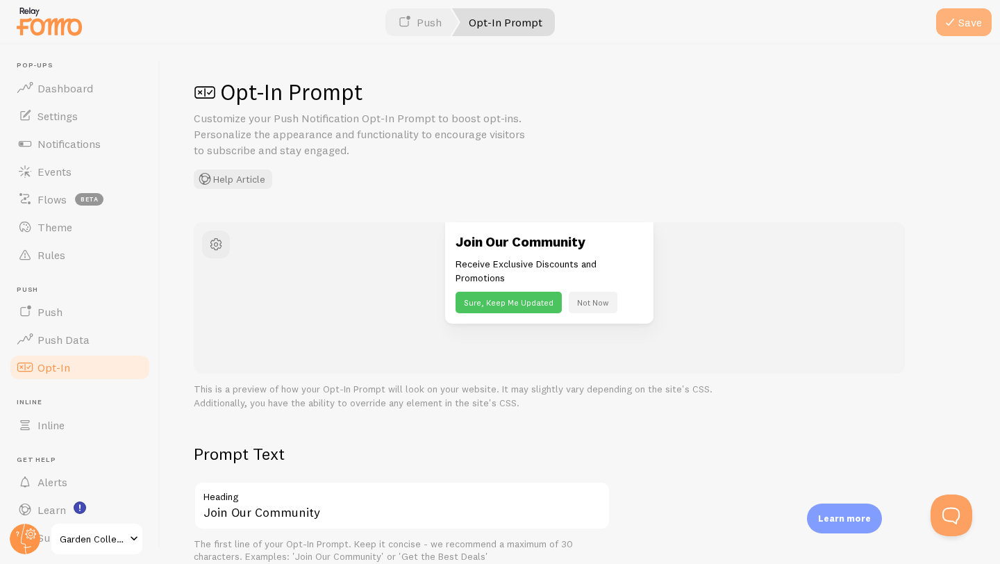
click at [966, 20] on button "Save" at bounding box center [964, 22] width 56 height 28
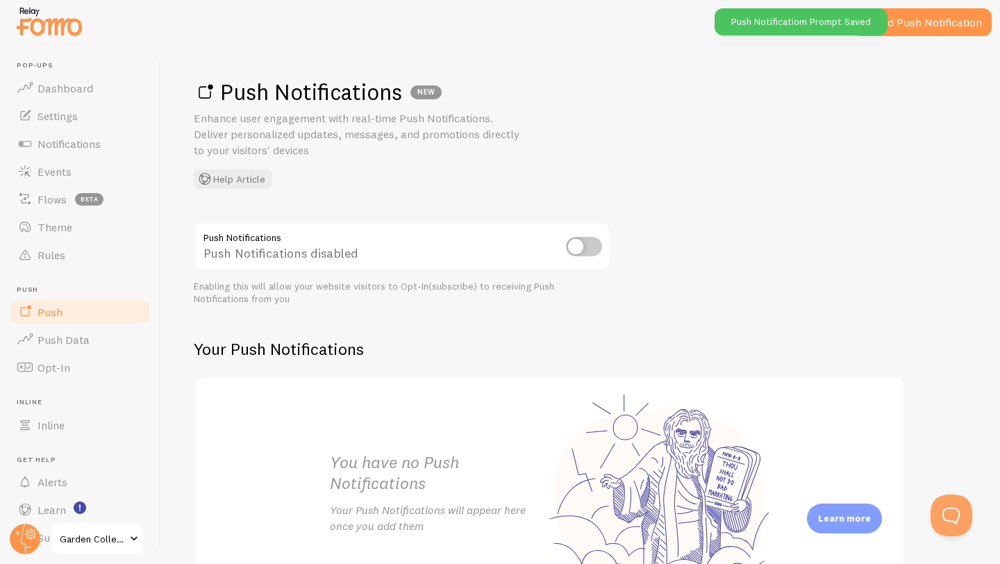
click at [56, 24] on img at bounding box center [49, 20] width 69 height 35
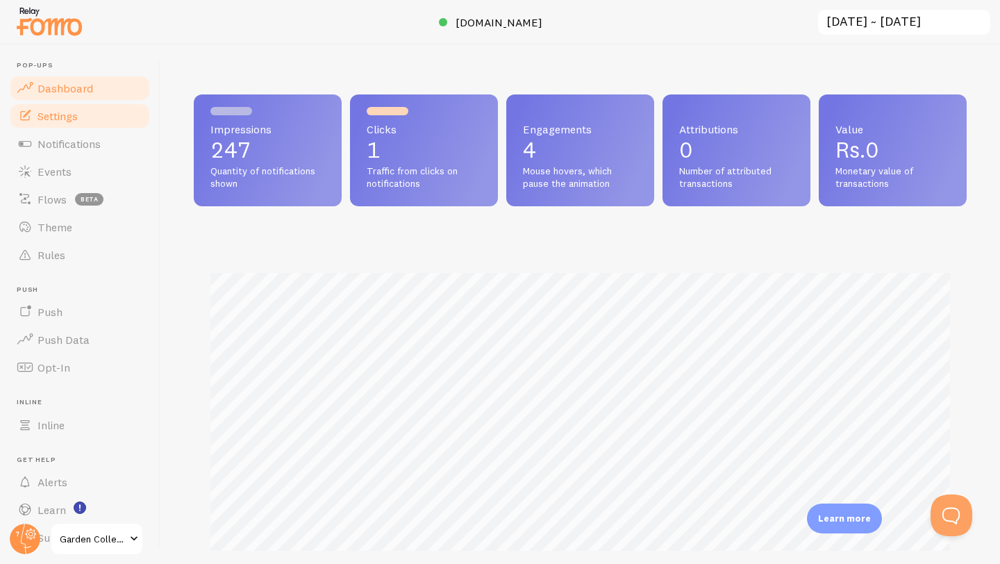
click at [90, 116] on link "Settings" at bounding box center [79, 116] width 143 height 28
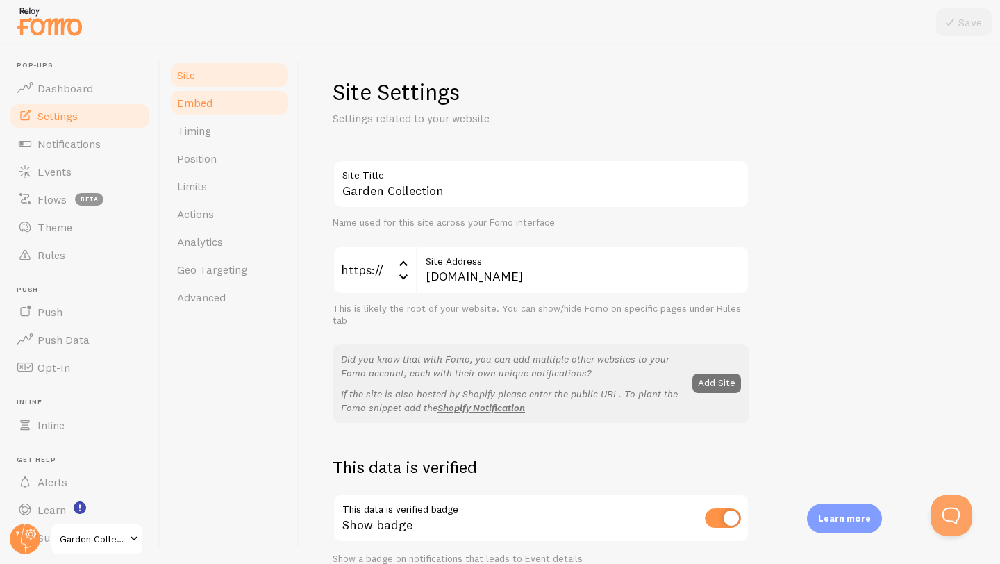
click at [215, 108] on link "Embed" at bounding box center [230, 103] width 122 height 28
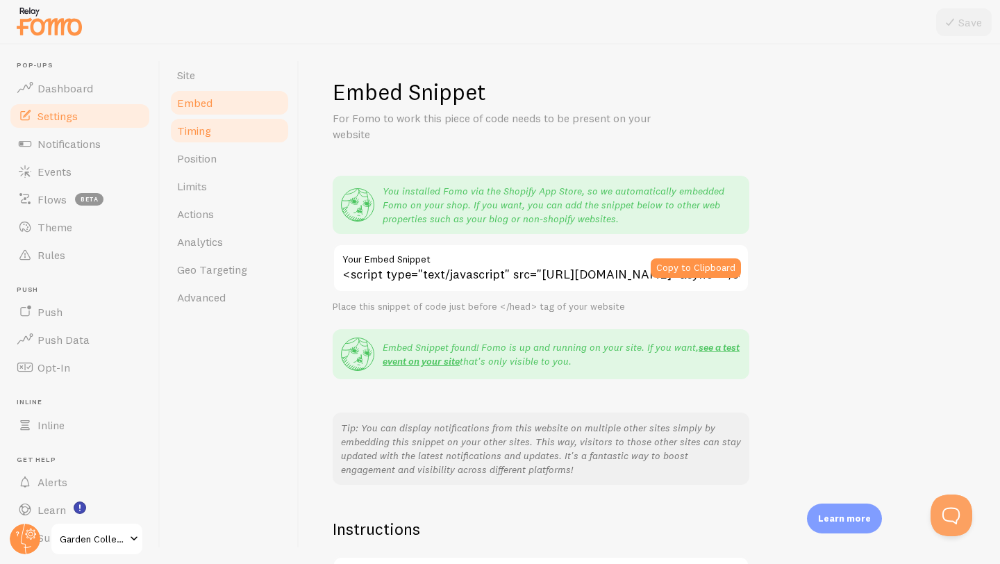
click at [212, 135] on link "Timing" at bounding box center [230, 131] width 122 height 28
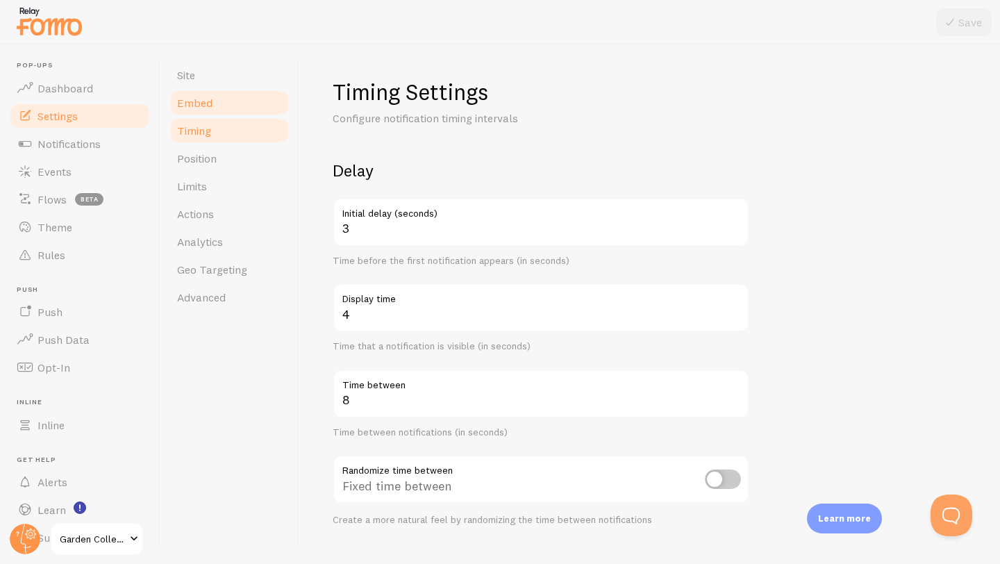
click at [216, 114] on link "Embed" at bounding box center [230, 103] width 122 height 28
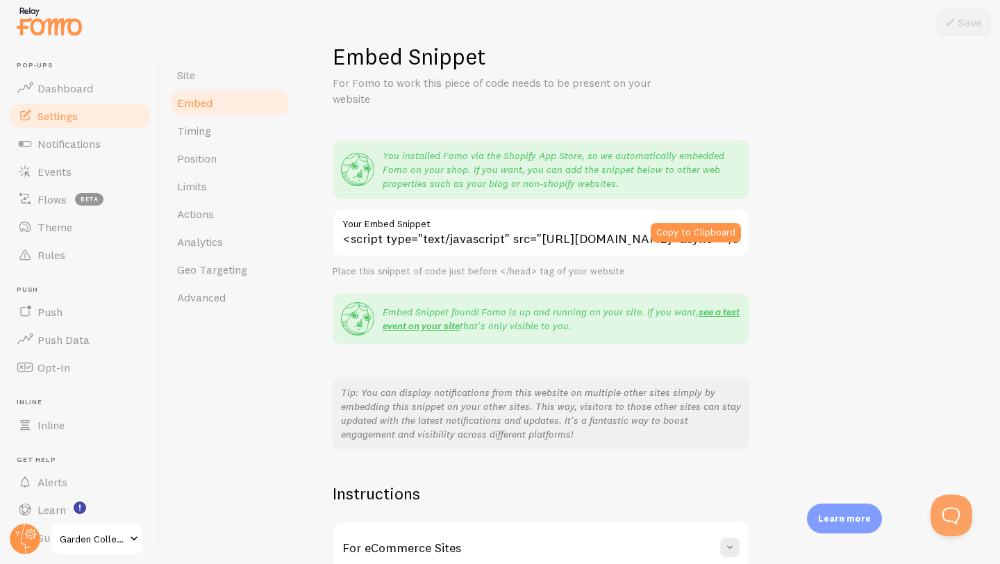
scroll to position [181, 0]
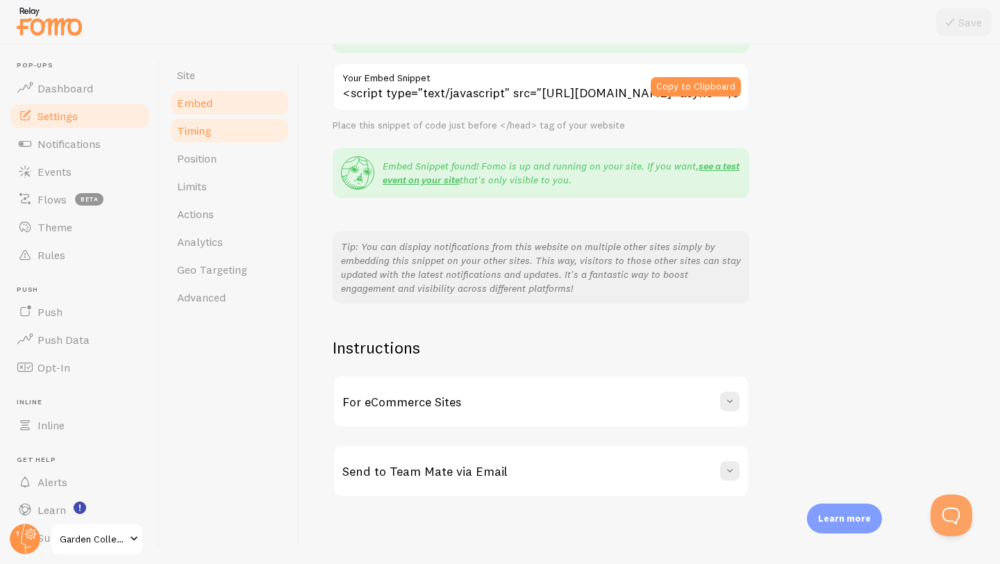
click at [213, 138] on link "Timing" at bounding box center [230, 131] width 122 height 28
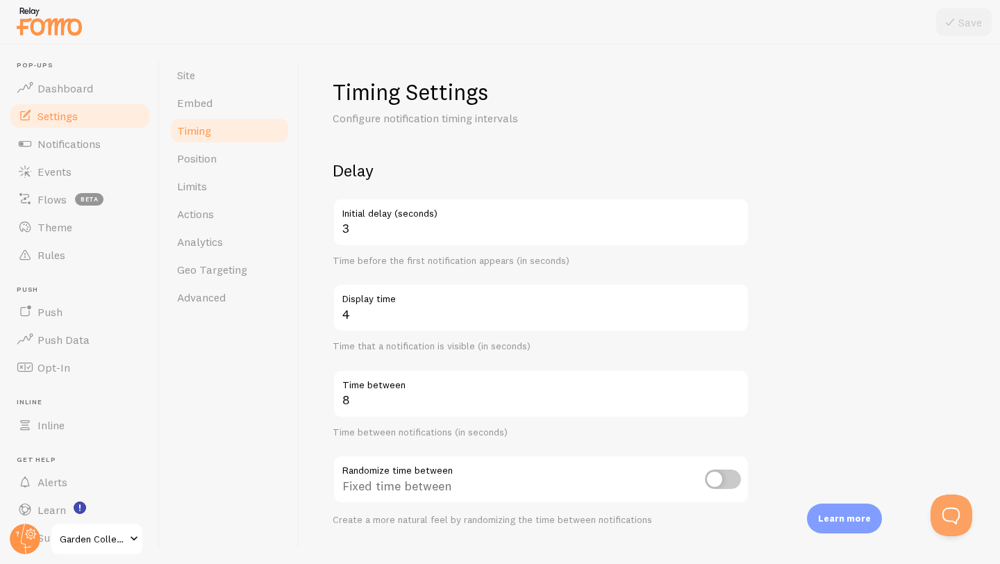
scroll to position [258, 0]
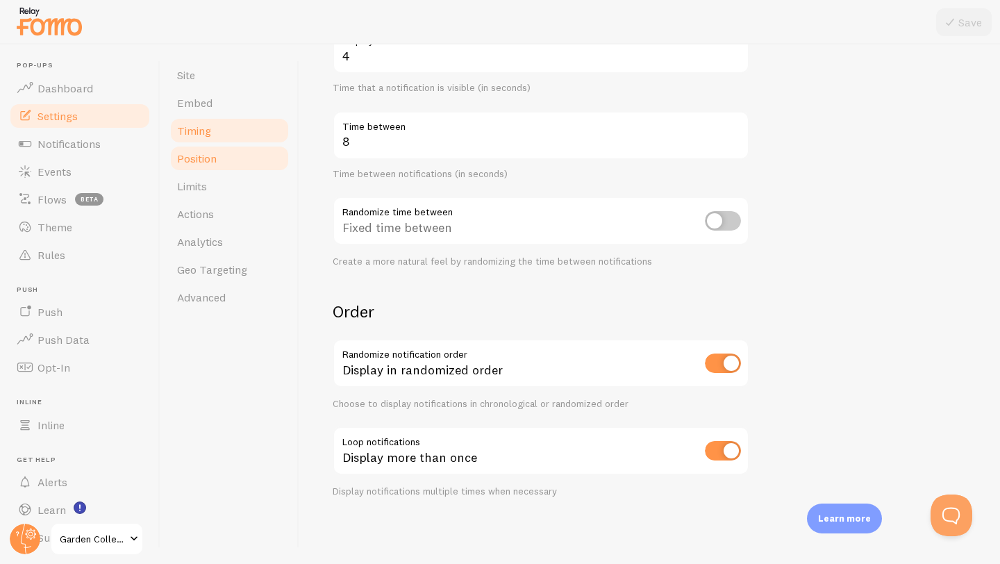
click at [232, 154] on link "Position" at bounding box center [230, 158] width 122 height 28
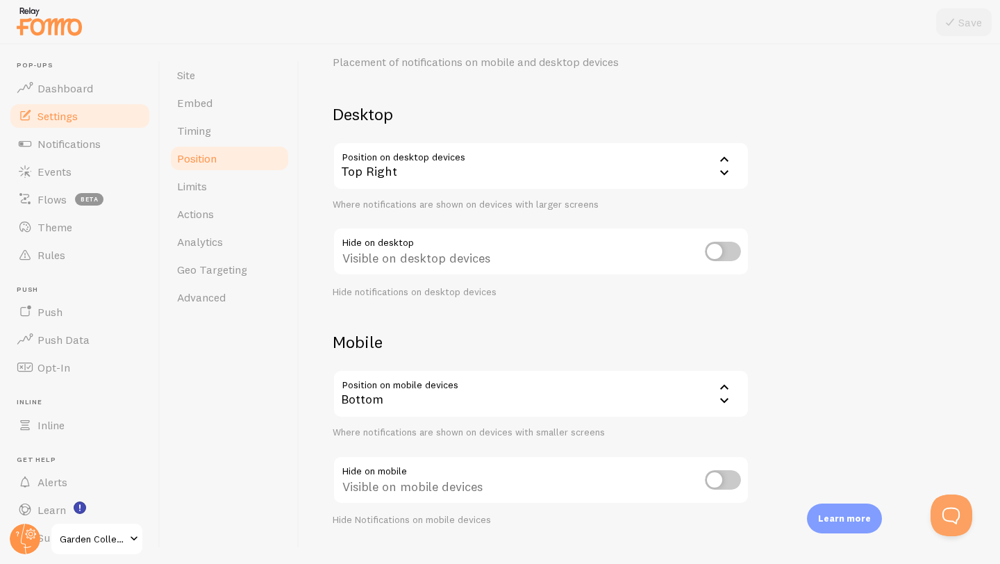
scroll to position [85, 0]
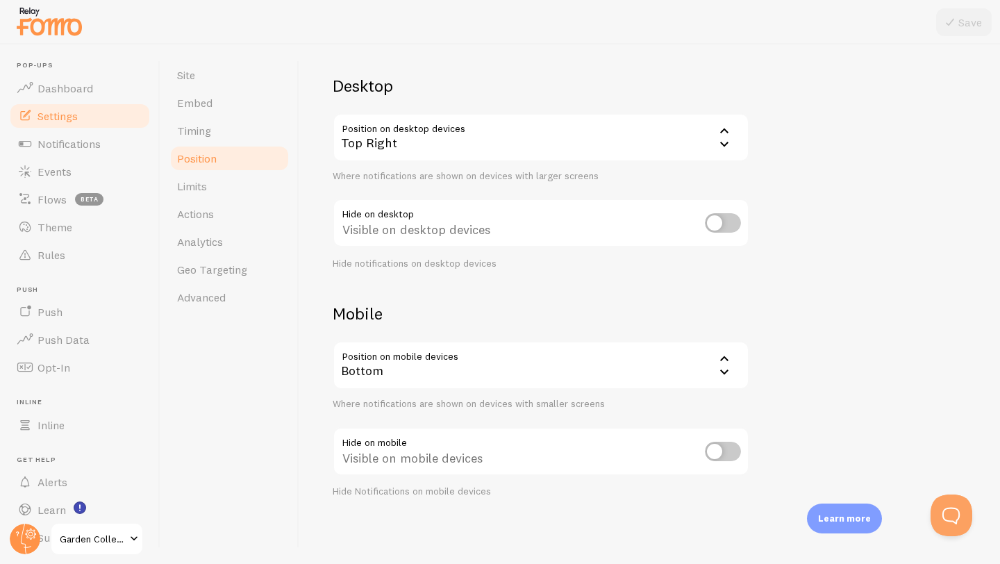
click at [384, 149] on div "Top Right" at bounding box center [541, 137] width 417 height 49
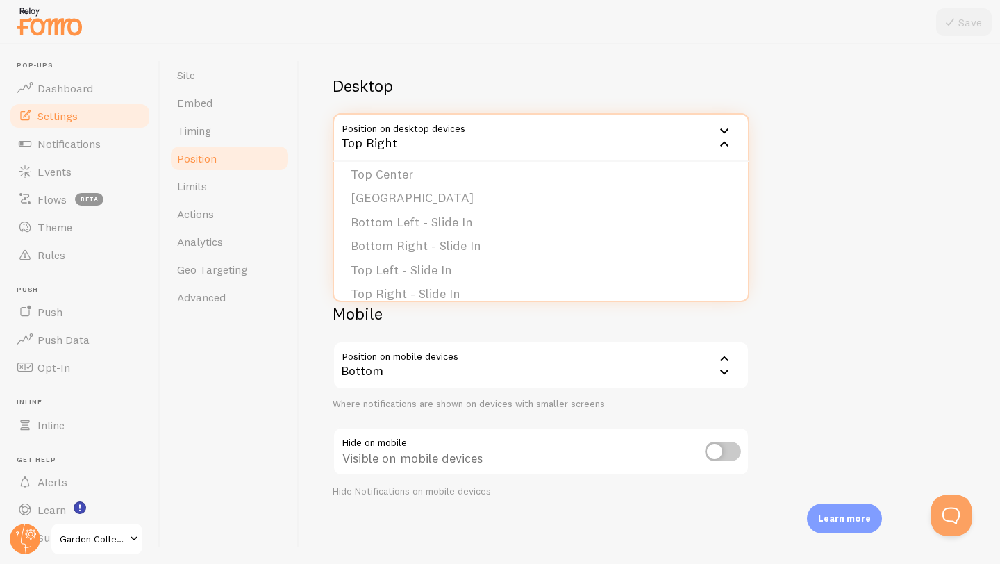
scroll to position [110, 0]
click at [389, 215] on li "Bottom Left - Slide In" at bounding box center [541, 216] width 414 height 24
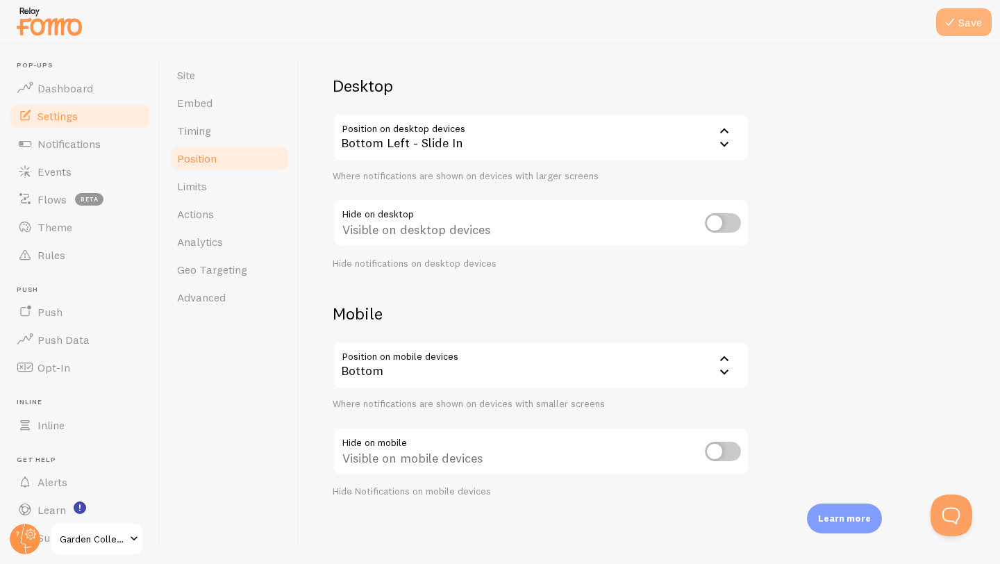
click at [948, 28] on icon at bounding box center [950, 22] width 17 height 17
